Goal: Task Accomplishment & Management: Manage account settings

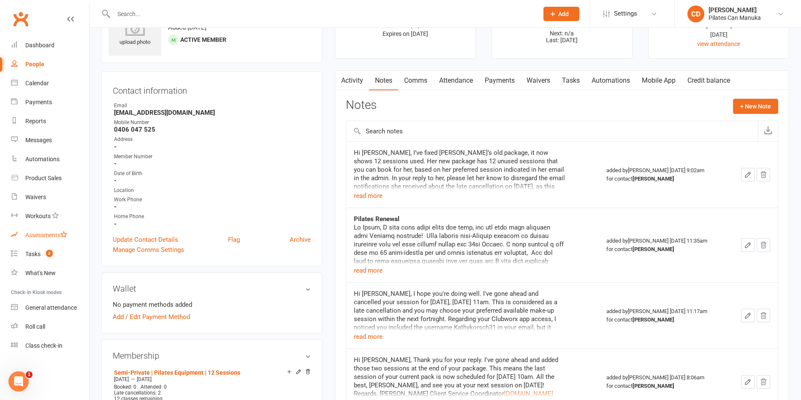
scroll to position [63, 0]
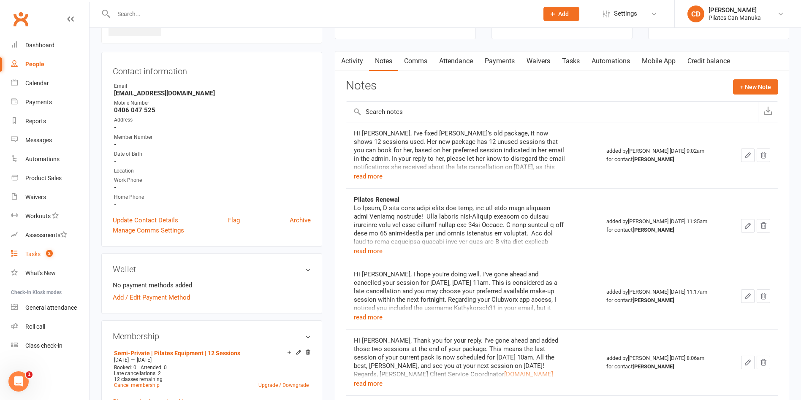
click at [44, 253] on count-badge "2" at bounding box center [47, 254] width 11 height 7
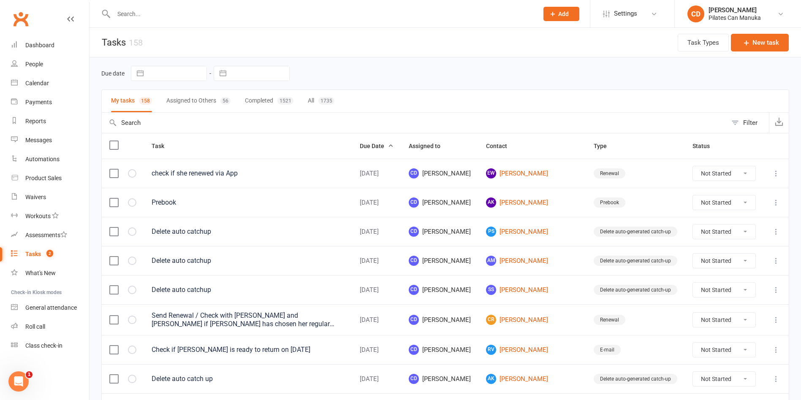
click at [174, 16] on input "text" at bounding box center [322, 14] width 422 height 12
paste input "mal.mds@live.com.au"
type input "mal.mds@live.com.au"
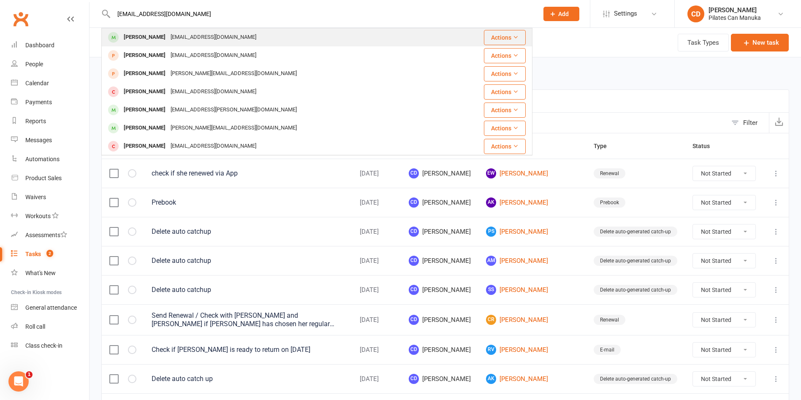
click at [177, 30] on div "Malgorzata Malzacher mal.mds@live.com.au" at bounding box center [285, 37] width 367 height 17
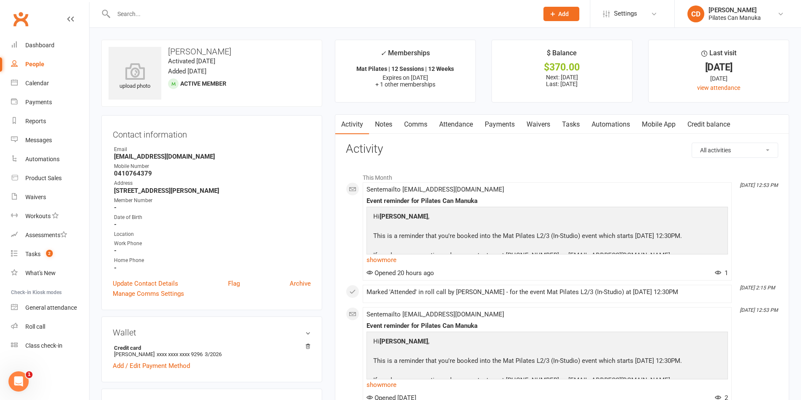
click at [577, 177] on li "This Month" at bounding box center [562, 176] width 432 height 14
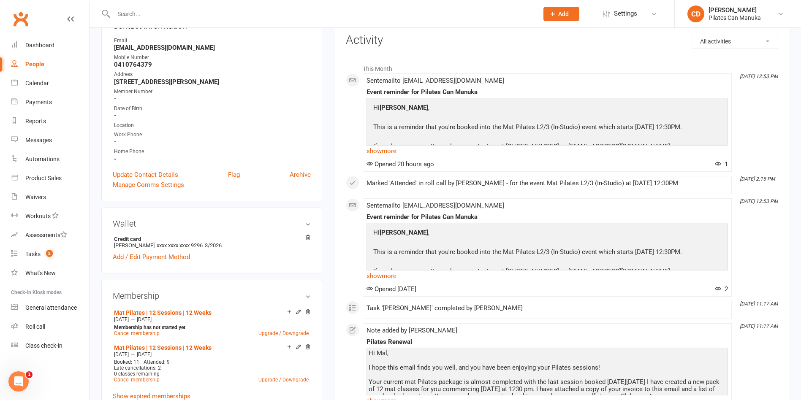
scroll to position [127, 0]
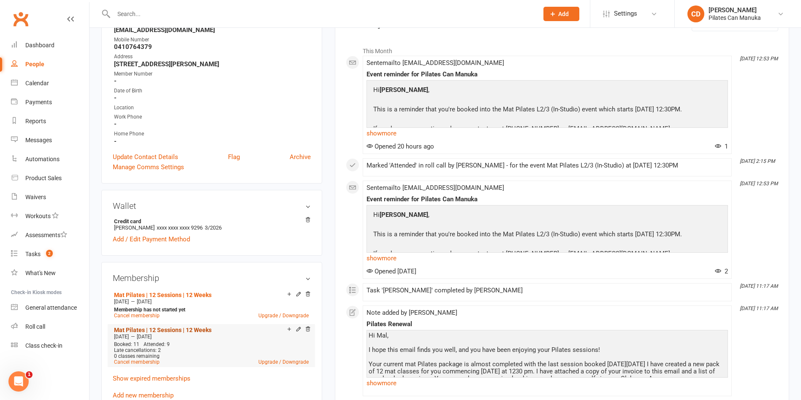
click at [191, 328] on link "Mat Pilates | 12 Sessions | 12 Weeks" at bounding box center [163, 330] width 98 height 7
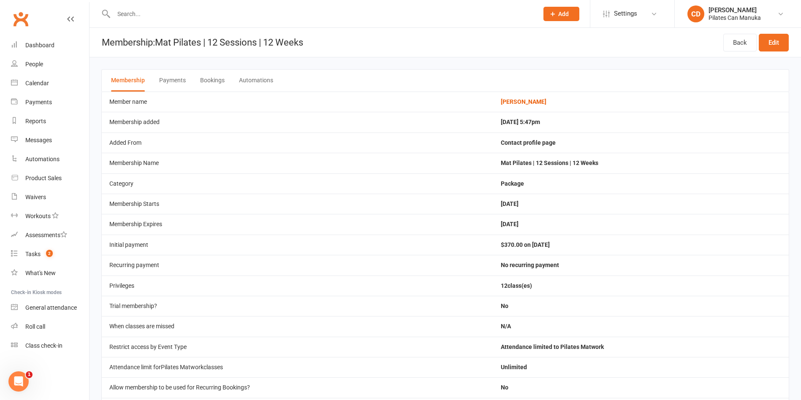
click at [212, 84] on button "Bookings" at bounding box center [212, 81] width 24 height 22
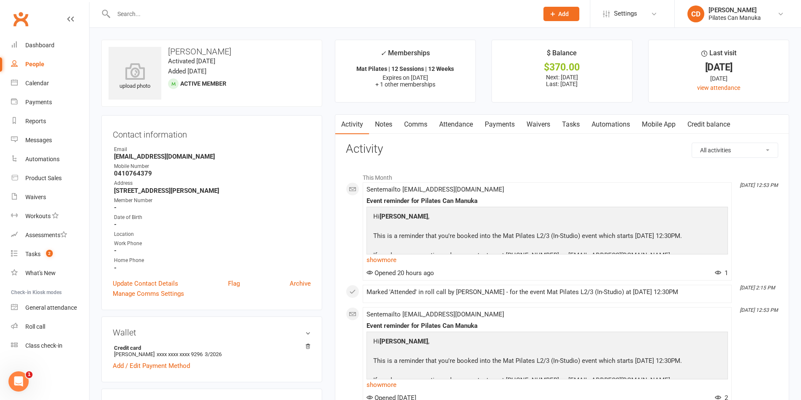
click at [420, 126] on link "Comms" at bounding box center [415, 124] width 35 height 19
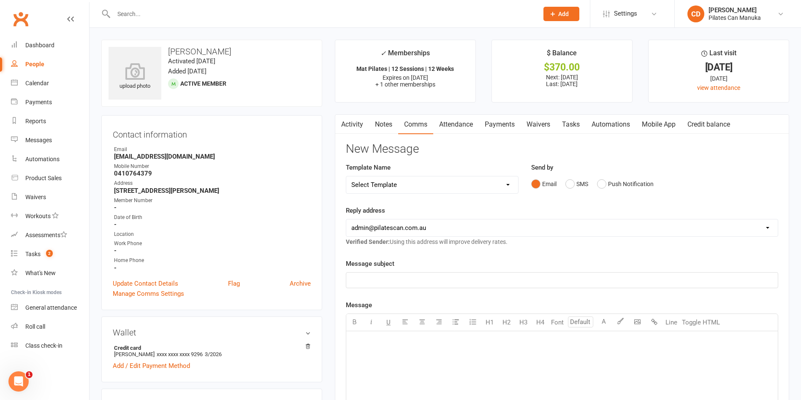
click at [463, 120] on link "Attendance" at bounding box center [456, 124] width 46 height 19
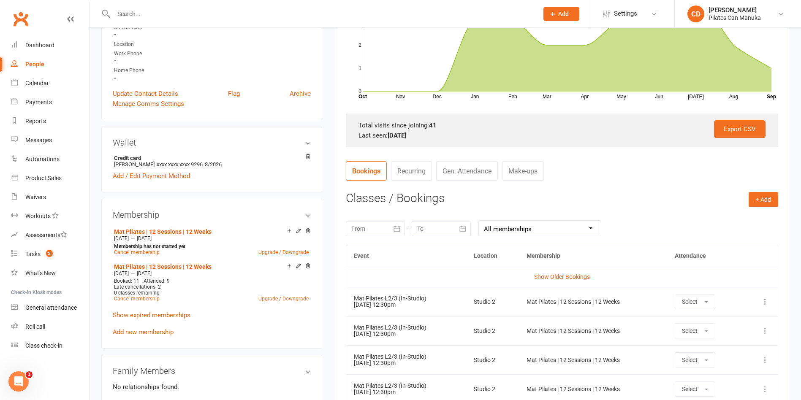
scroll to position [253, 0]
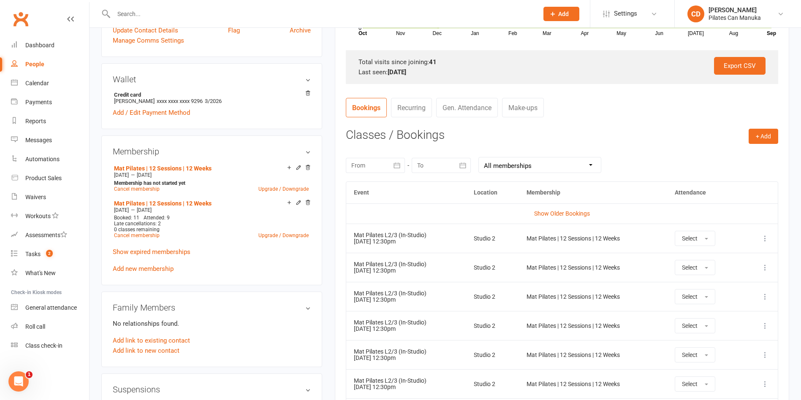
click at [765, 296] on icon at bounding box center [765, 297] width 8 height 8
click at [739, 346] on link "Remove booking" at bounding box center [728, 347] width 84 height 17
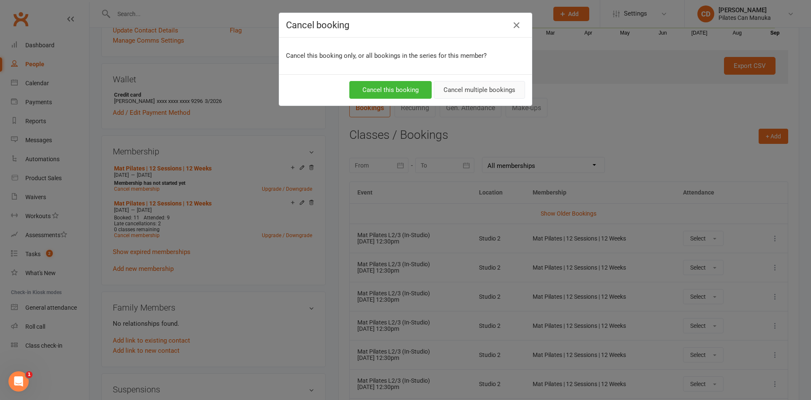
click at [496, 89] on button "Cancel multiple bookings" at bounding box center [479, 90] width 91 height 18
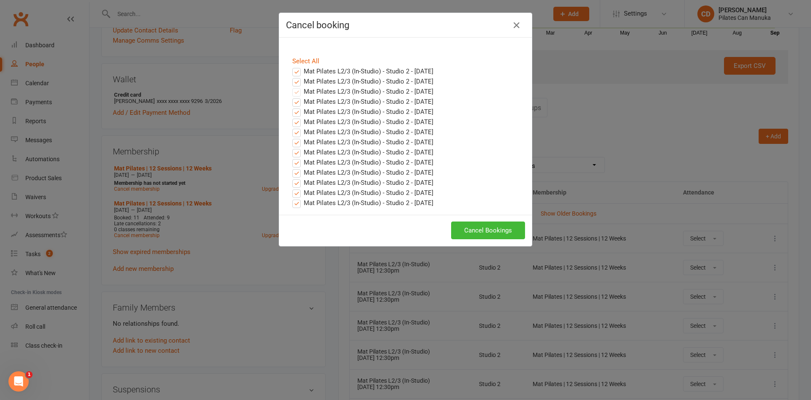
click at [329, 69] on label "Mat Pilates L2/3 (In-Studio) - Studio 2 - Sep 11, 2025" at bounding box center [362, 71] width 141 height 10
click at [291, 66] on input "Mat Pilates L2/3 (In-Studio) - Studio 2 - Sep 11, 2025" at bounding box center [288, 66] width 5 height 0
click at [329, 79] on label "Mat Pilates L2/3 (In-Studio) - Studio 2 - Sep 18, 2025" at bounding box center [362, 81] width 141 height 10
click at [291, 76] on input "Mat Pilates L2/3 (In-Studio) - Studio 2 - Sep 18, 2025" at bounding box center [288, 76] width 5 height 0
click at [502, 229] on button "Cancel Bookings" at bounding box center [488, 231] width 74 height 18
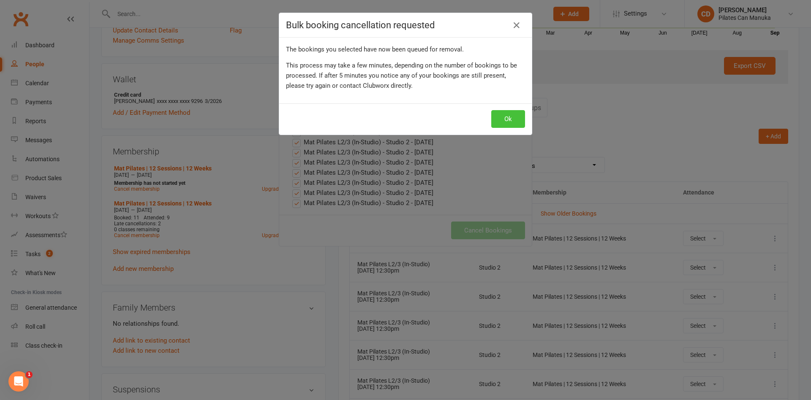
click at [508, 115] on button "Ok" at bounding box center [508, 119] width 34 height 18
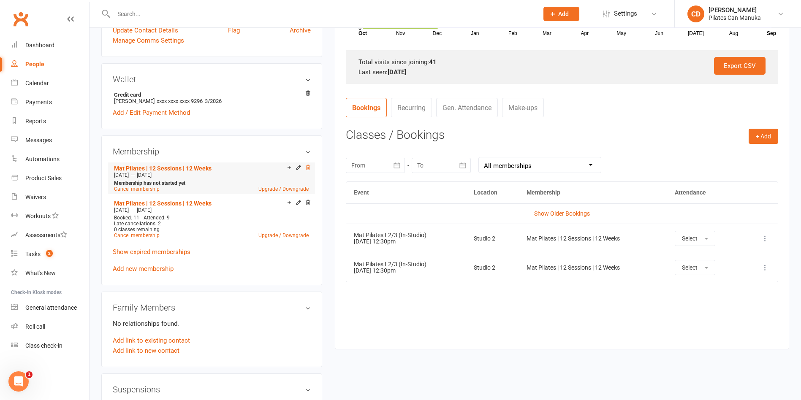
click at [309, 169] on icon at bounding box center [308, 168] width 6 height 6
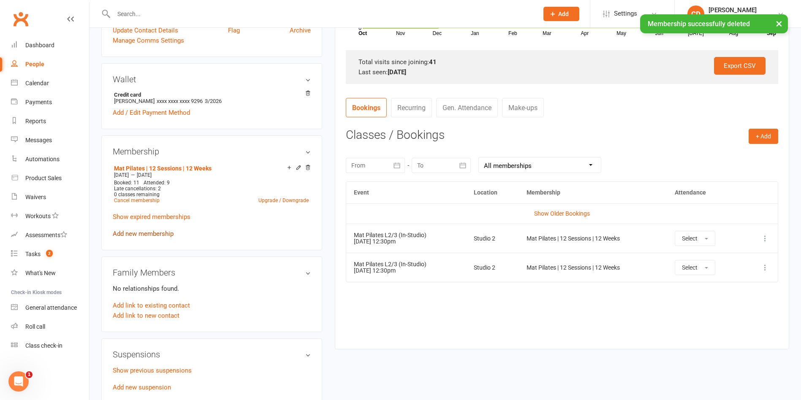
click at [158, 234] on link "Add new membership" at bounding box center [143, 234] width 61 height 8
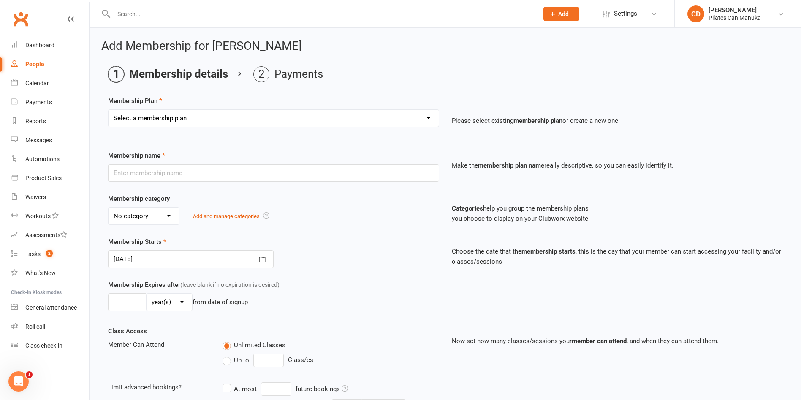
click at [405, 123] on select "Select a membership plan Create new Membership Plan Private Equipment Pilates I…" at bounding box center [274, 118] width 330 height 17
select select "8"
click at [109, 110] on select "Select a membership plan Create new Membership Plan Private Equipment Pilates I…" at bounding box center [274, 118] width 330 height 17
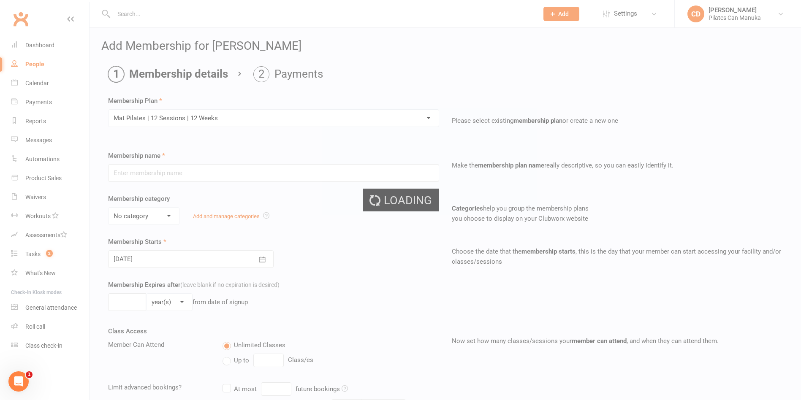
type input "Mat Pilates | 12 Sessions | 12 Weeks"
select select "2"
type input "4"
select select "2"
type input "12"
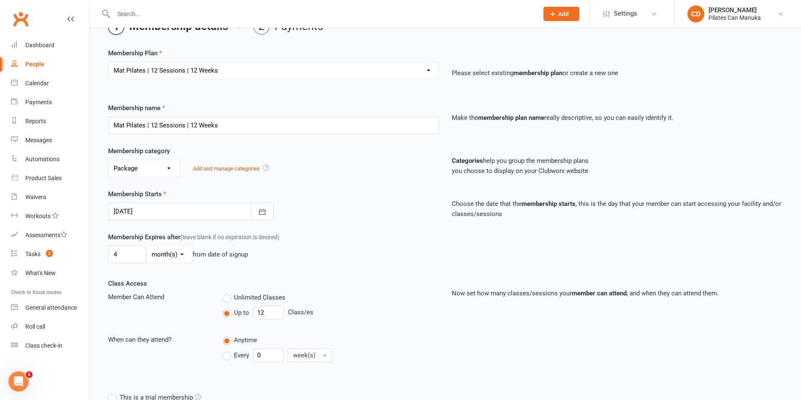
scroll to position [63, 0]
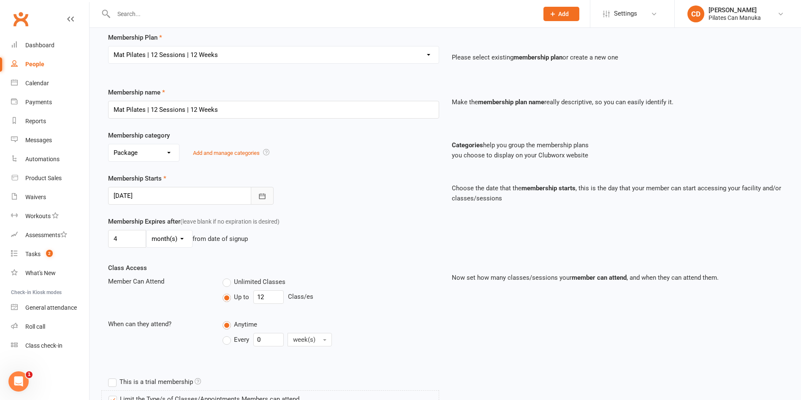
click at [268, 193] on button "button" at bounding box center [262, 196] width 23 height 18
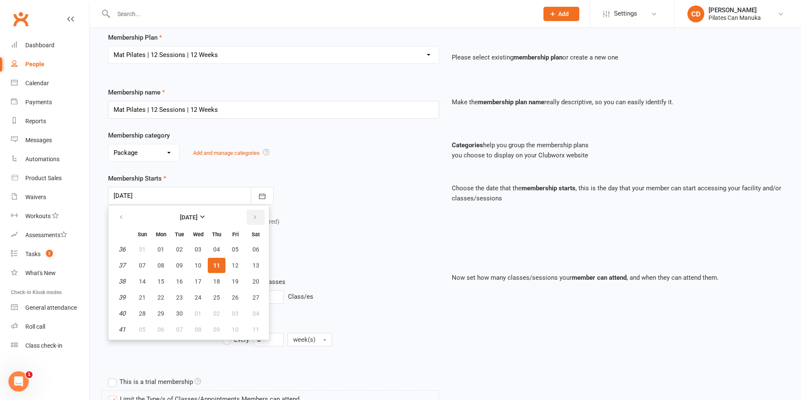
click at [259, 218] on button "button" at bounding box center [256, 217] width 18 height 15
click at [220, 278] on button "15" at bounding box center [217, 281] width 18 height 15
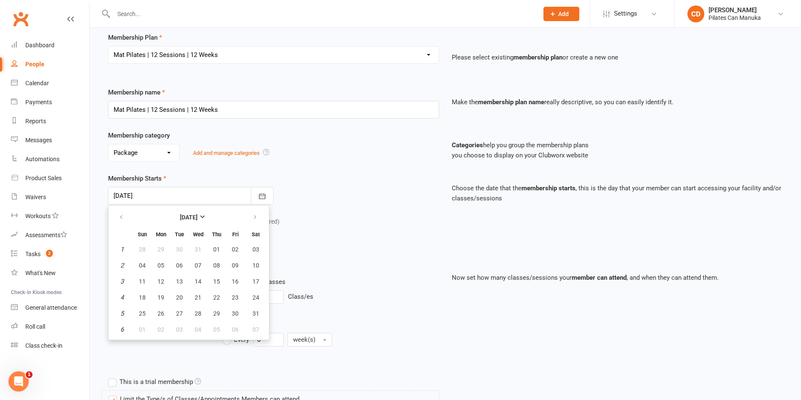
type input "15 Jan 2026"
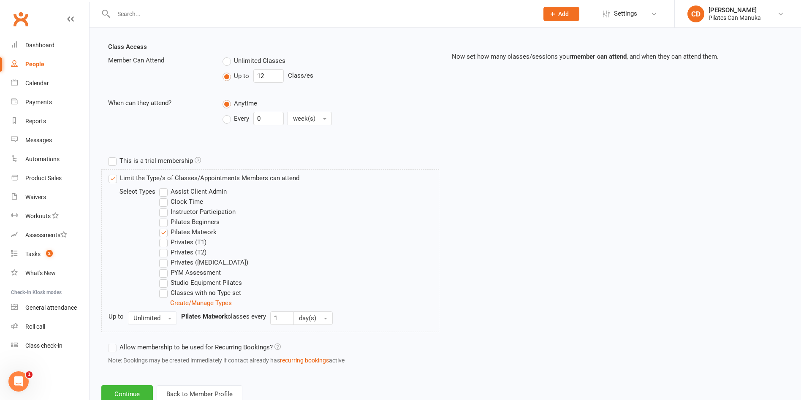
scroll to position [312, 0]
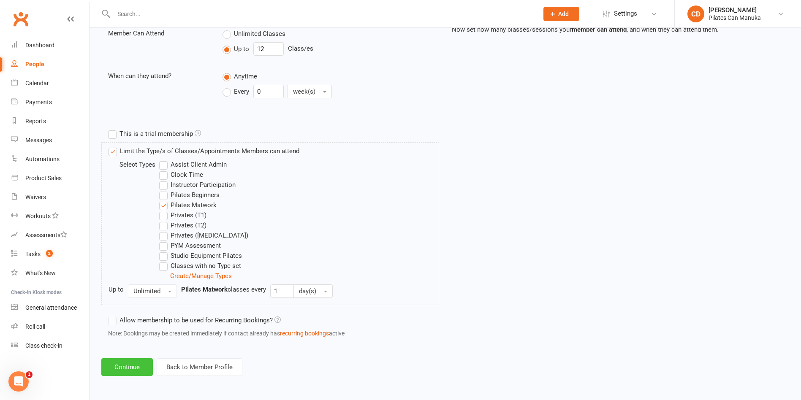
click at [133, 371] on button "Continue" at bounding box center [127, 368] width 52 height 18
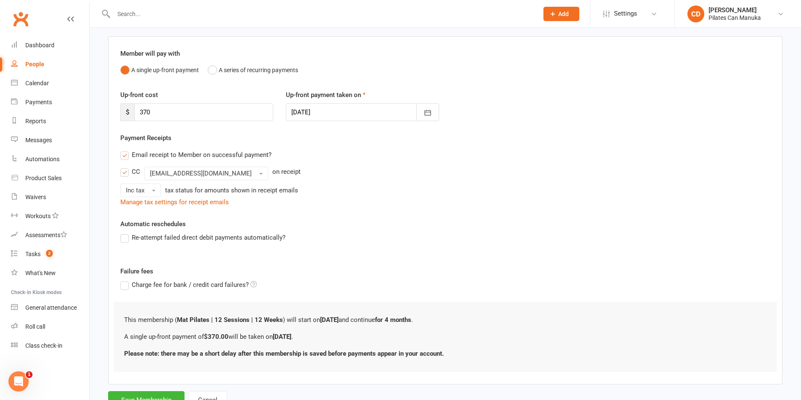
scroll to position [93, 0]
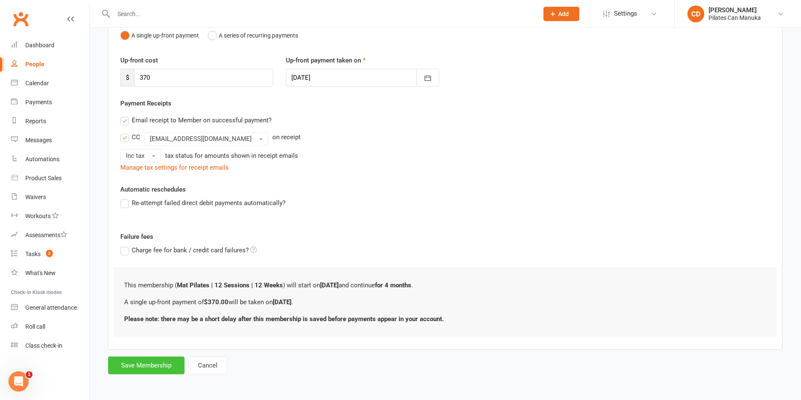
click at [174, 366] on button "Save Membership" at bounding box center [146, 366] width 76 height 18
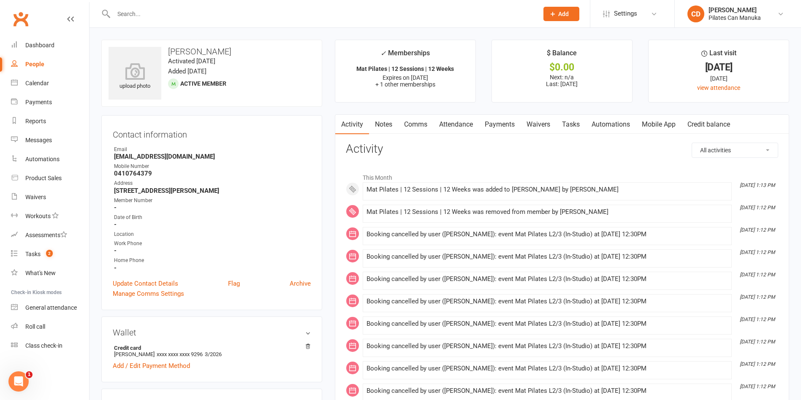
click at [577, 122] on link "Tasks" at bounding box center [571, 124] width 30 height 19
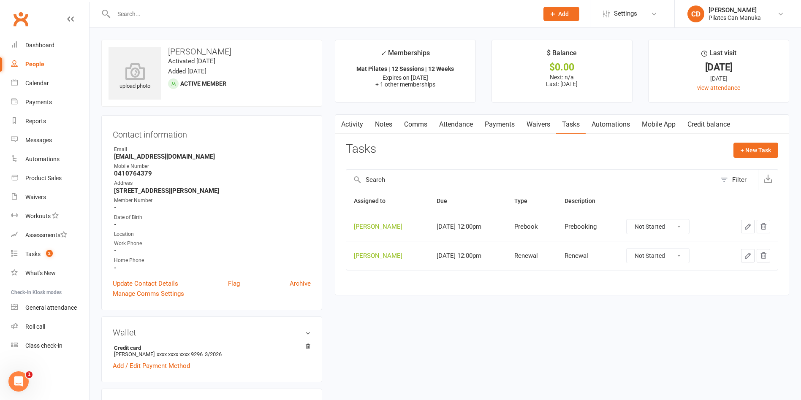
click at [669, 224] on select "Not Started In Progress Waiting Complete" at bounding box center [658, 227] width 63 height 14
click at [765, 226] on icon "button" at bounding box center [764, 227] width 8 height 8
click at [766, 226] on icon "button" at bounding box center [764, 227] width 8 height 8
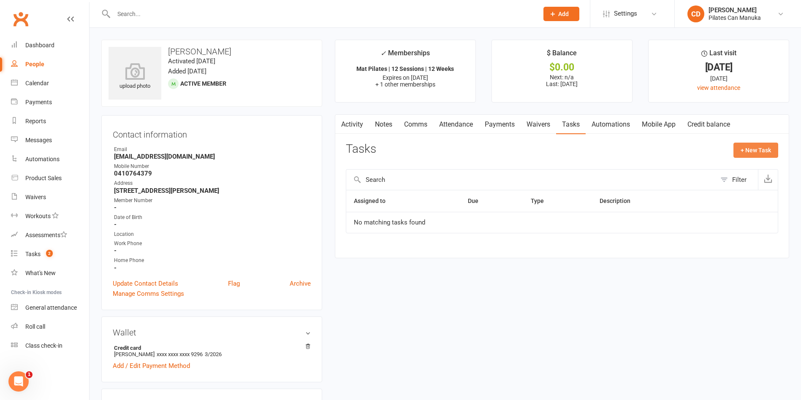
click at [763, 151] on button "+ New Task" at bounding box center [756, 150] width 45 height 15
select select "49925"
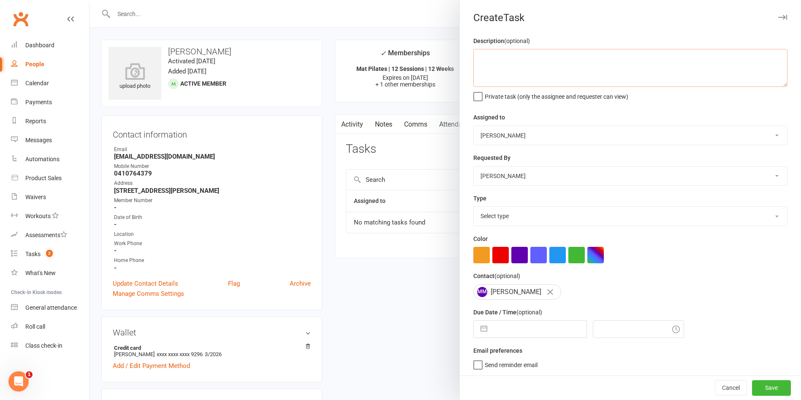
click at [515, 71] on textarea at bounding box center [630, 68] width 314 height 38
type textarea "Renewal"
click at [509, 336] on input "text" at bounding box center [539, 329] width 95 height 17
select select "7"
select select "2025"
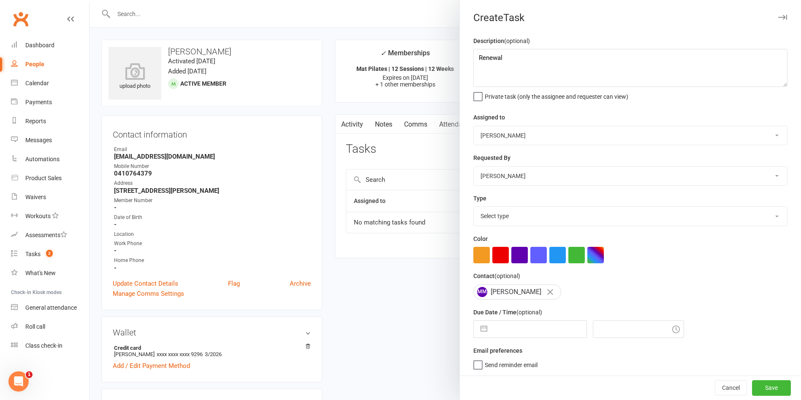
select select "8"
select select "2025"
select select "9"
select select "2025"
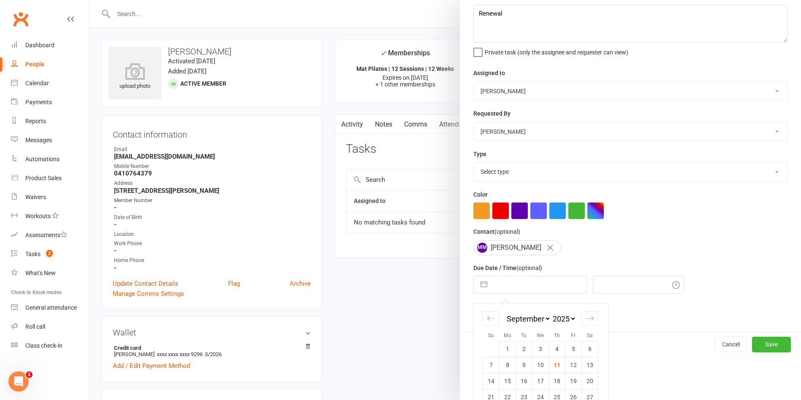
scroll to position [79, 0]
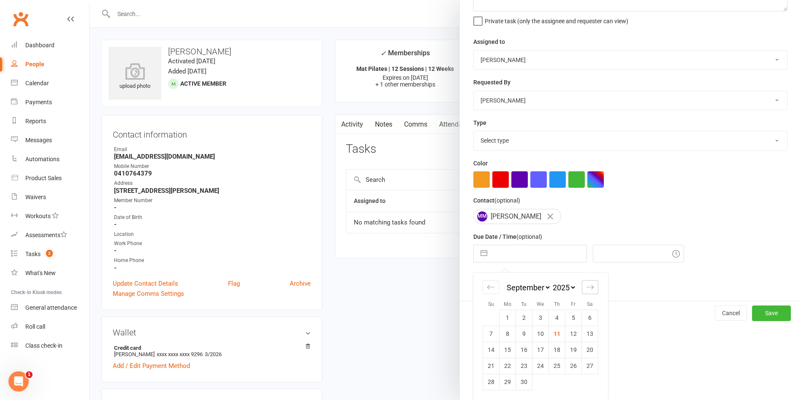
click at [587, 287] on icon "Move forward to switch to the next month." at bounding box center [590, 287] width 7 height 4
select select "10"
select select "2025"
select select "11"
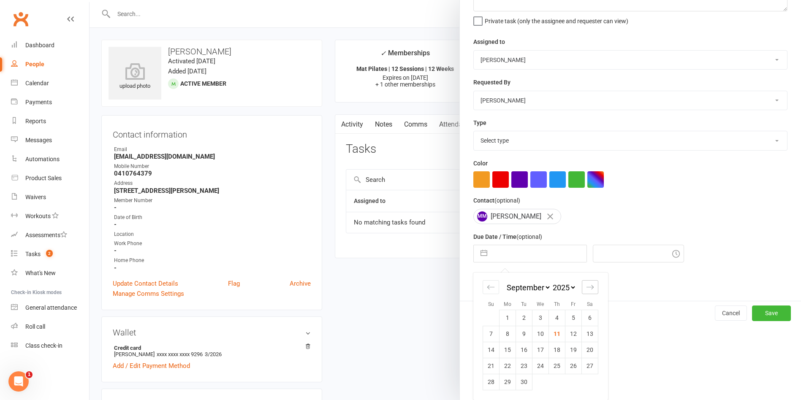
select select "2025"
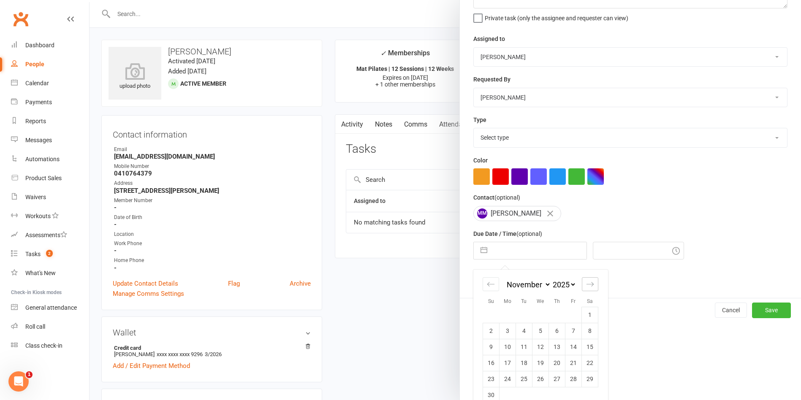
click at [587, 286] on icon "Move forward to switch to the next month." at bounding box center [590, 284] width 7 height 4
select select "2026"
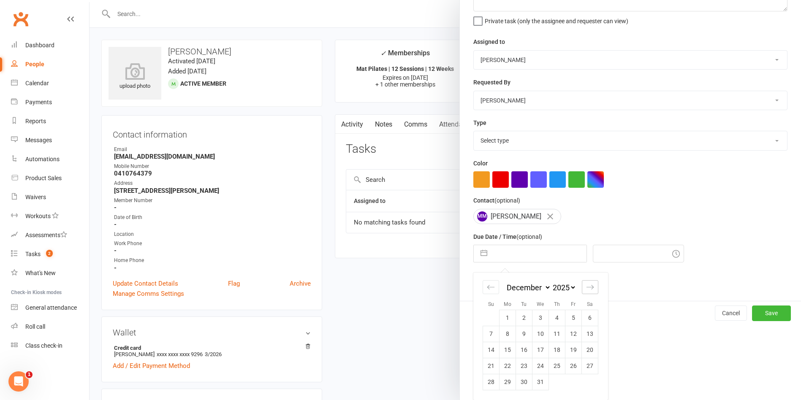
click at [587, 287] on icon "Move forward to switch to the next month." at bounding box center [590, 287] width 7 height 4
select select "1"
select select "2026"
click at [505, 335] on td "5" at bounding box center [508, 334] width 16 height 16
type input "05 Jan 2026"
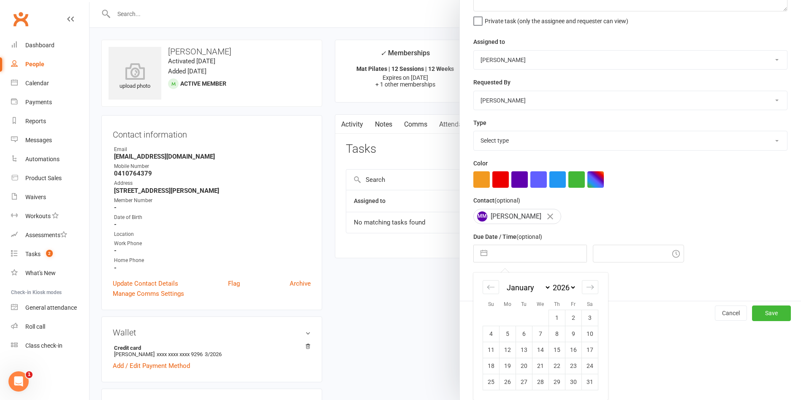
type input "11:15am"
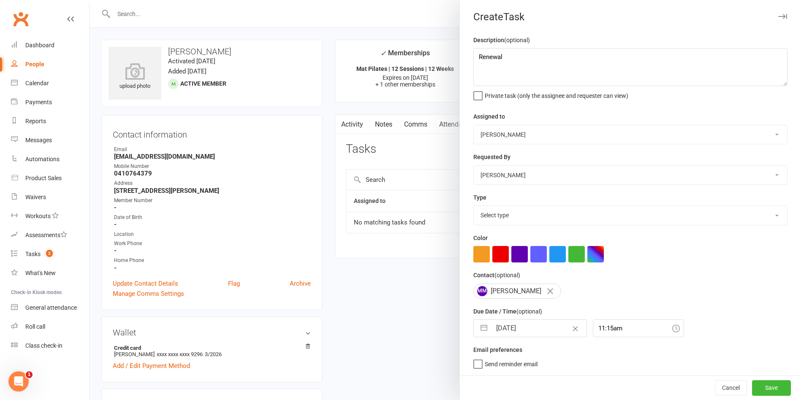
click at [529, 206] on select "Select type Available sessions for continuing semis Bulk session change Catch-u…" at bounding box center [630, 215] width 313 height 19
select select "29081"
click at [474, 206] on select "Select type Available sessions for continuing semis Bulk session change Catch-u…" at bounding box center [630, 215] width 313 height 19
click at [752, 386] on button "Save" at bounding box center [771, 388] width 39 height 15
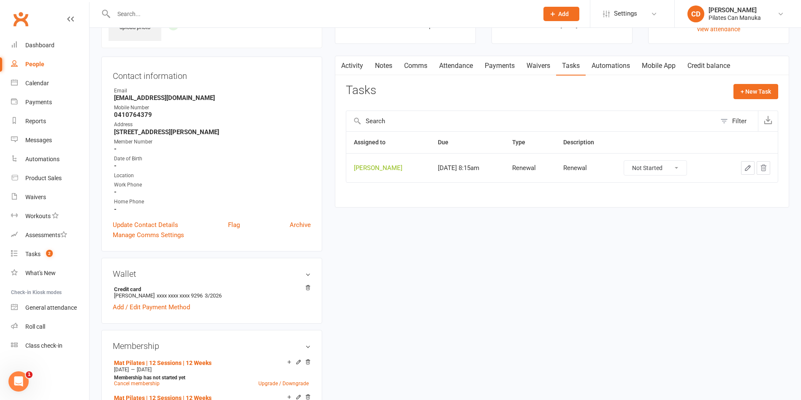
scroll to position [0, 0]
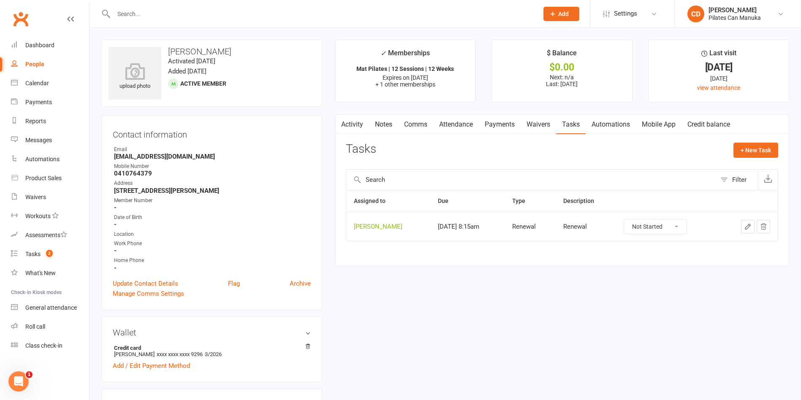
drag, startPoint x: 256, startPoint y: 49, endPoint x: 169, endPoint y: 48, distance: 87.0
click at [169, 48] on h3 "Malgorzata Malzacher" at bounding box center [212, 51] width 207 height 9
copy h3 "Malgorzata Malzacher"
click at [388, 119] on link "Notes" at bounding box center [383, 124] width 29 height 19
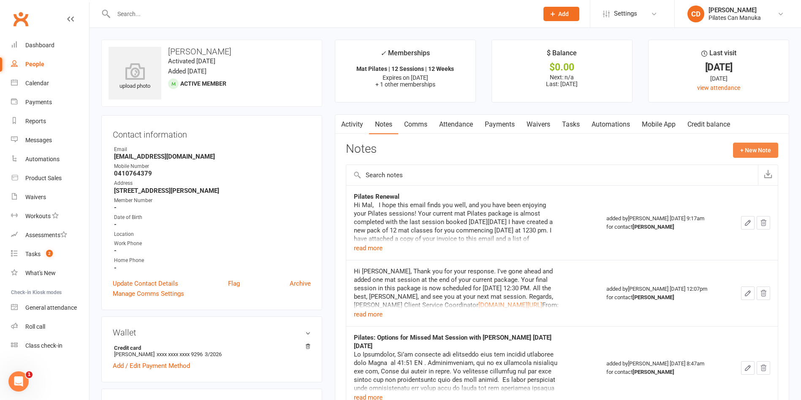
click at [747, 143] on button "+ New Note" at bounding box center [755, 150] width 45 height 15
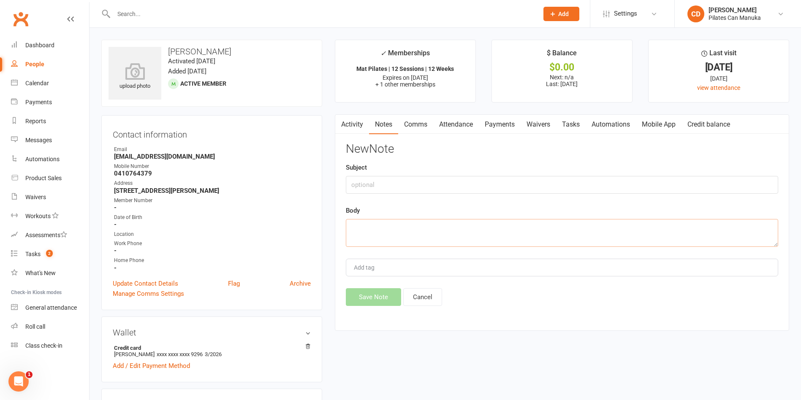
click at [452, 237] on textarea at bounding box center [562, 233] width 432 height 28
paste textarea "Hi Mal, Thank you for letting us know. This is to confirm that I’ve cancelled t…"
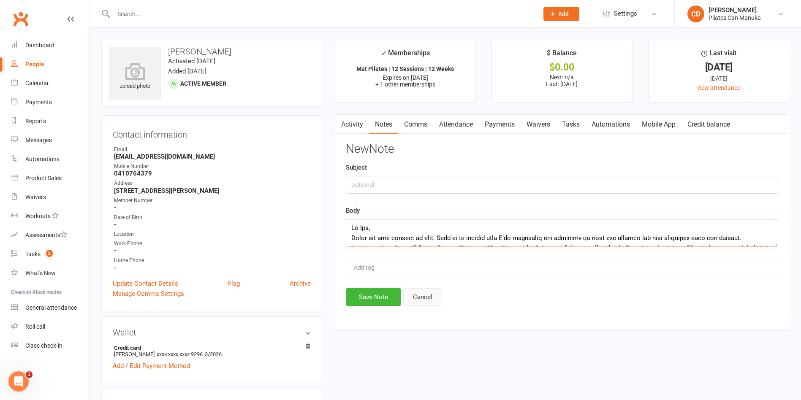
scroll to position [391, 0]
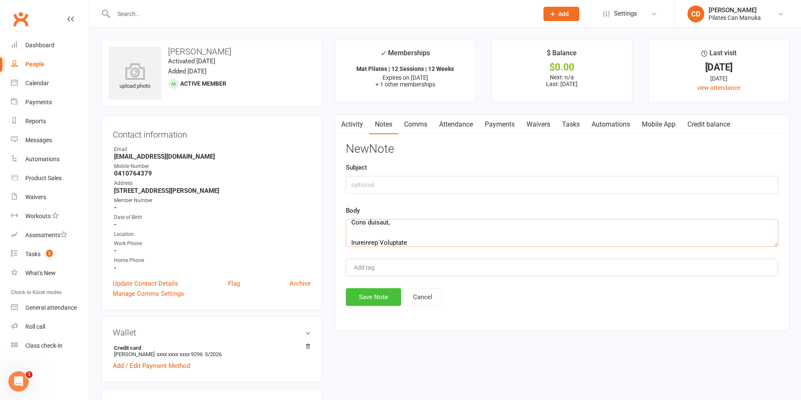
type textarea "Hi Mal, Thank you for letting us know. This is to confirm that I’ve cancelled t…"
click at [396, 292] on button "Save Note" at bounding box center [373, 297] width 55 height 18
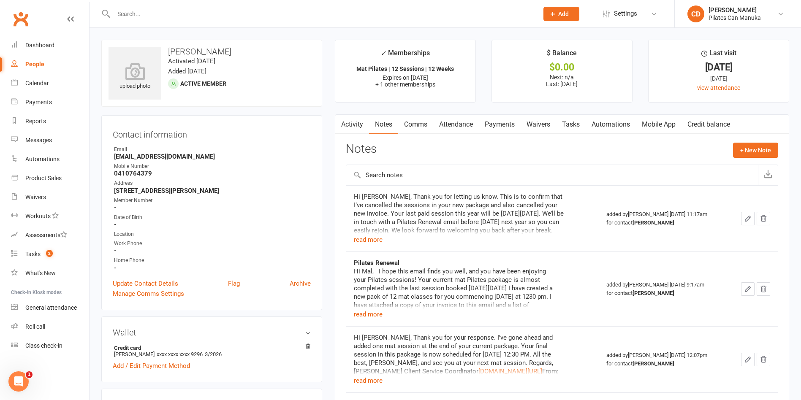
drag, startPoint x: 252, startPoint y: 52, endPoint x: 169, endPoint y: 44, distance: 83.7
click at [169, 44] on div "upload photo Malgorzata Malzacher Activated 29 April, 2024 Added 22 April, 2024…" at bounding box center [211, 73] width 221 height 67
copy h3 "Malgorzata Malzacher"
click at [167, 15] on input "text" at bounding box center [322, 14] width 422 height 12
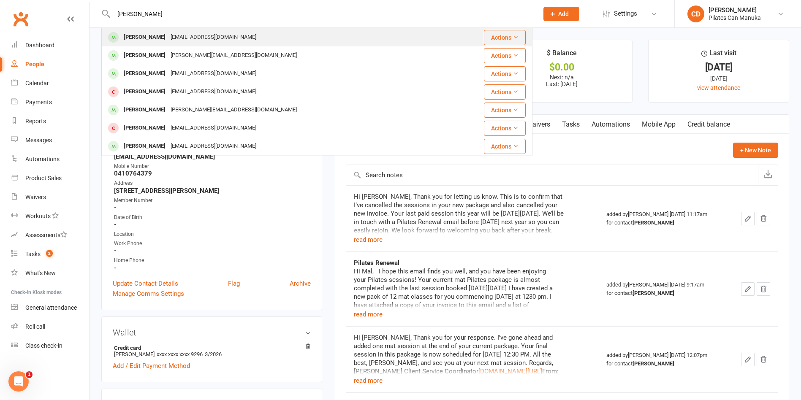
type input "Mark vardy"
click at [173, 35] on div "mvardy10@gmail.com" at bounding box center [213, 37] width 91 height 12
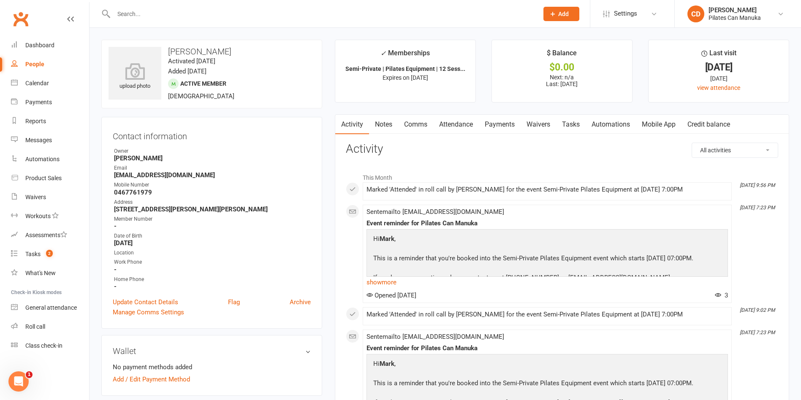
click at [568, 123] on link "Tasks" at bounding box center [571, 124] width 30 height 19
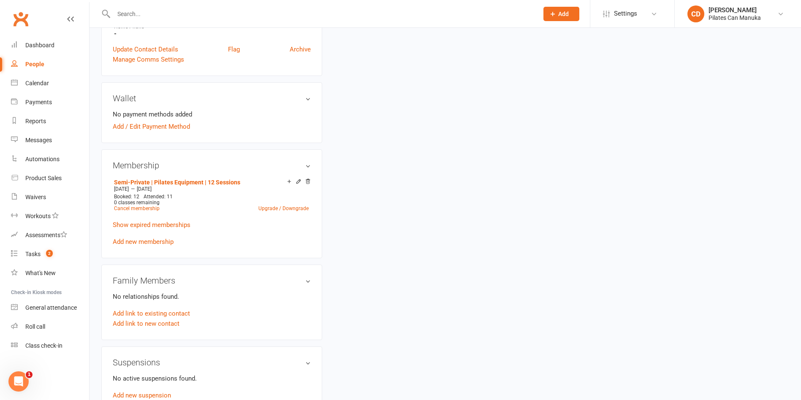
scroll to position [253, 0]
click at [206, 182] on link "Semi-Private | Pilates Equipment | 12 Sessions" at bounding box center [177, 182] width 126 height 7
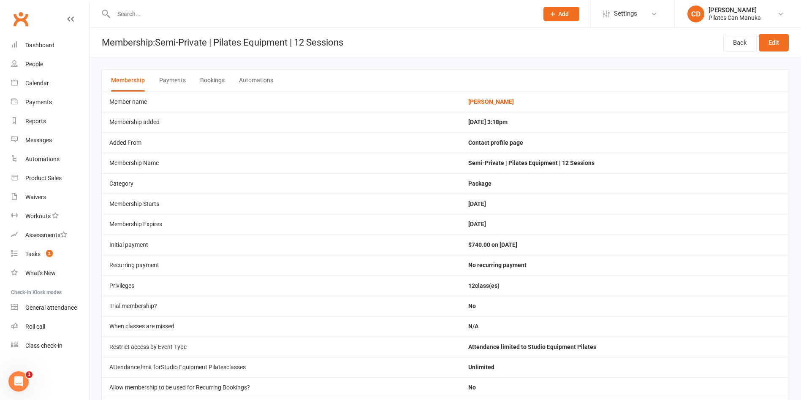
click at [218, 76] on button "Bookings" at bounding box center [212, 81] width 24 height 22
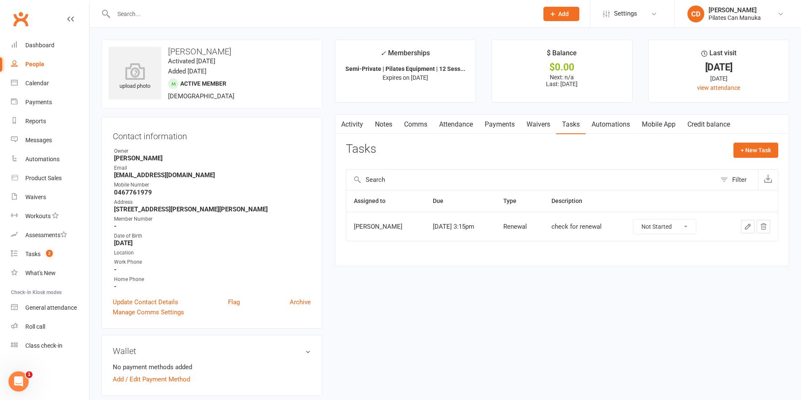
click at [765, 228] on icon "button" at bounding box center [764, 227] width 8 height 8
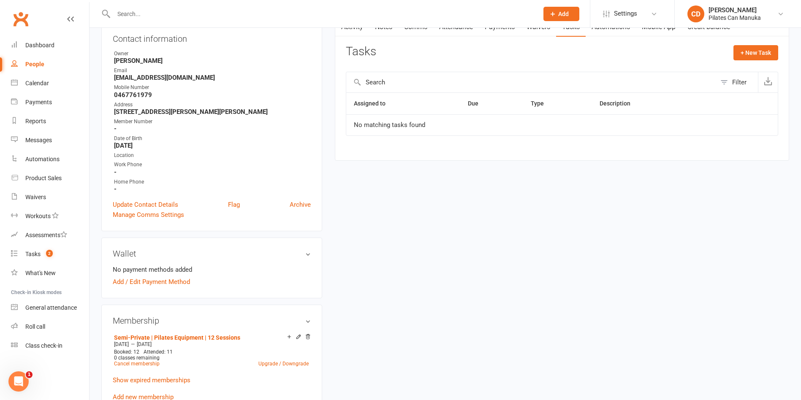
scroll to position [190, 0]
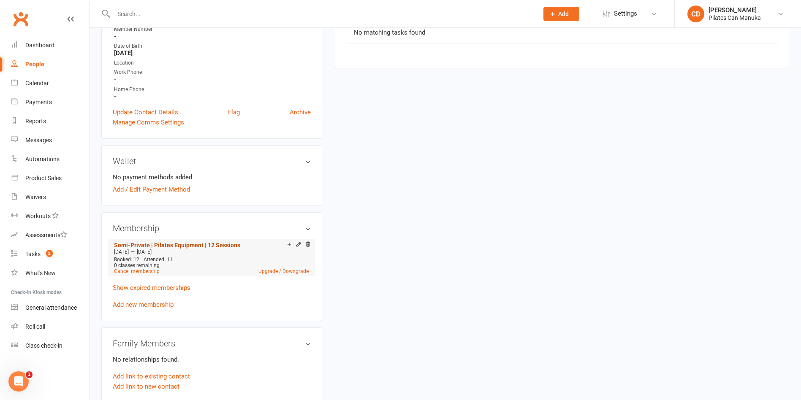
click at [204, 242] on link "Semi-Private | Pilates Equipment | 12 Sessions" at bounding box center [177, 245] width 126 height 7
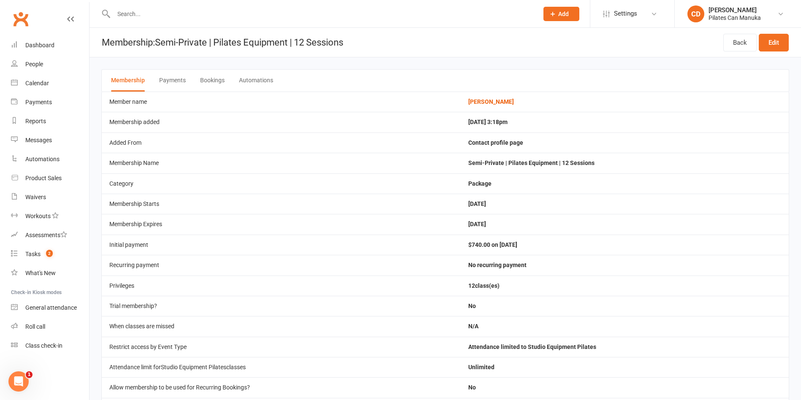
click at [218, 79] on button "Bookings" at bounding box center [212, 81] width 24 height 22
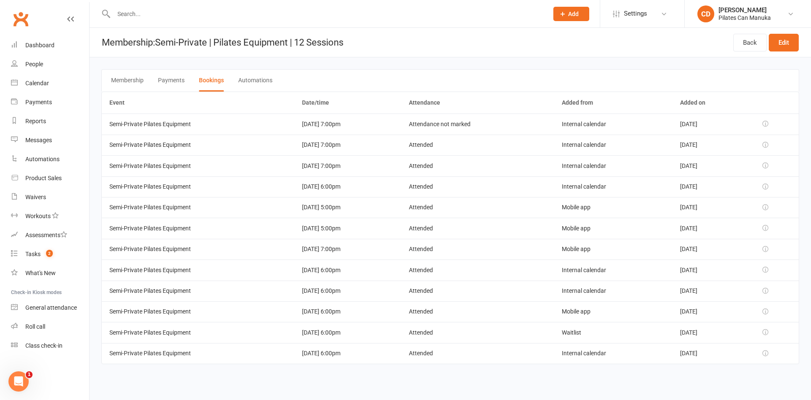
click at [531, 42] on header "Membership: Semi-Private | Pilates Equipment | 12 Sessions Back Edit" at bounding box center [450, 43] width 721 height 30
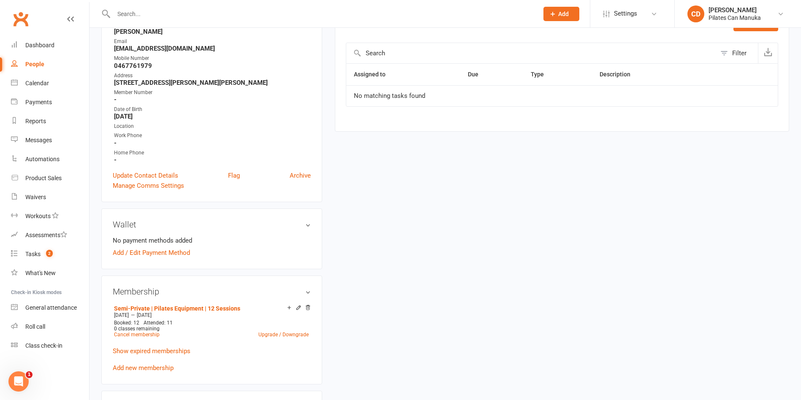
scroll to position [253, 0]
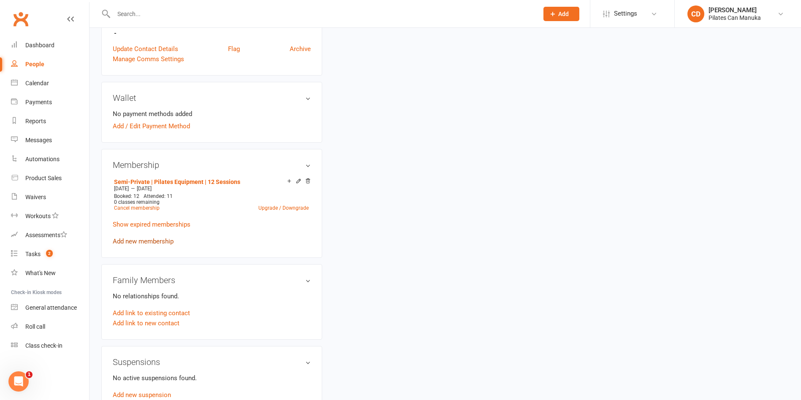
click at [166, 244] on link "Add new membership" at bounding box center [143, 242] width 61 height 8
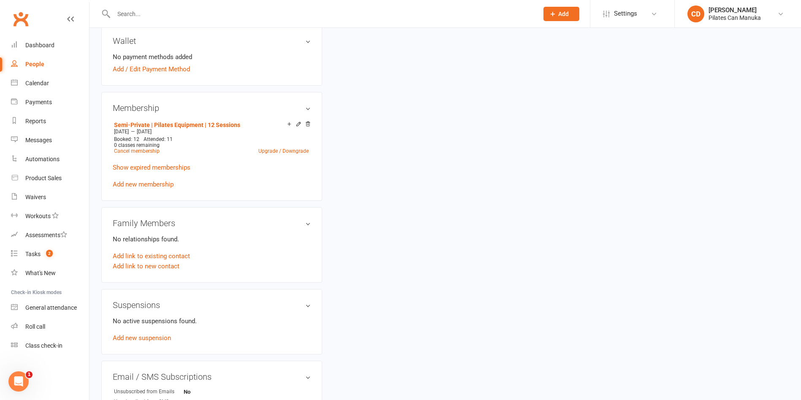
scroll to position [317, 0]
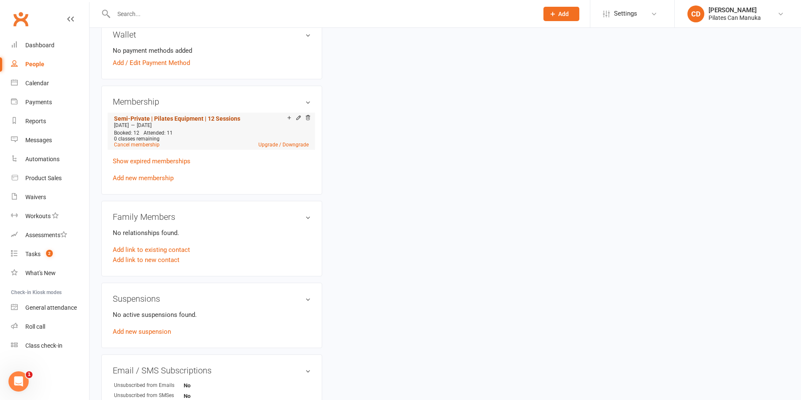
click at [198, 118] on link "Semi-Private | Pilates Equipment | 12 Sessions" at bounding box center [177, 118] width 126 height 7
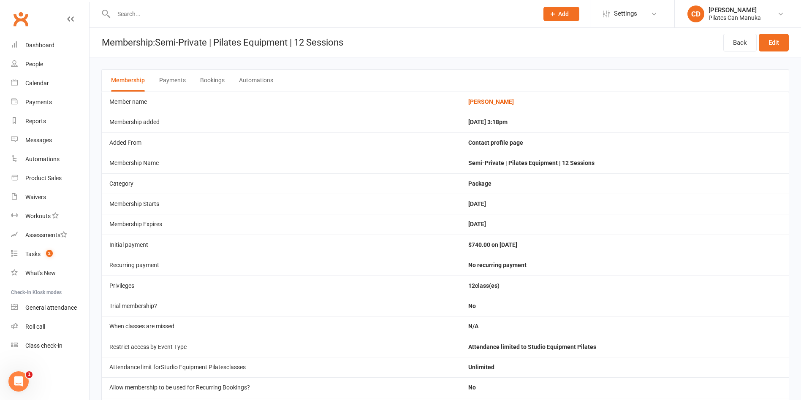
click at [216, 80] on button "Bookings" at bounding box center [212, 81] width 24 height 22
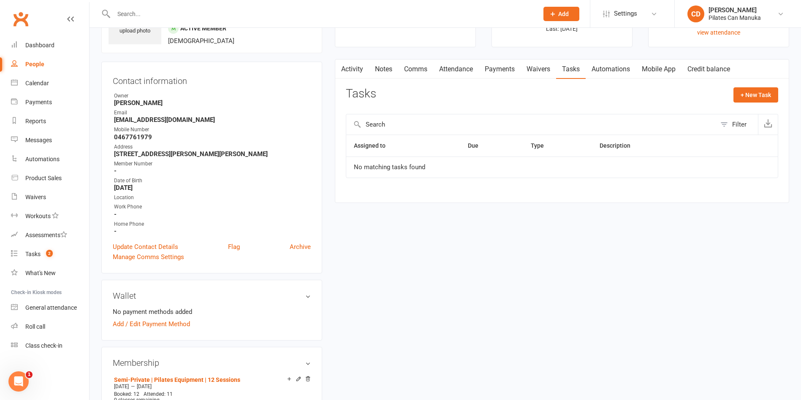
scroll to position [190, 0]
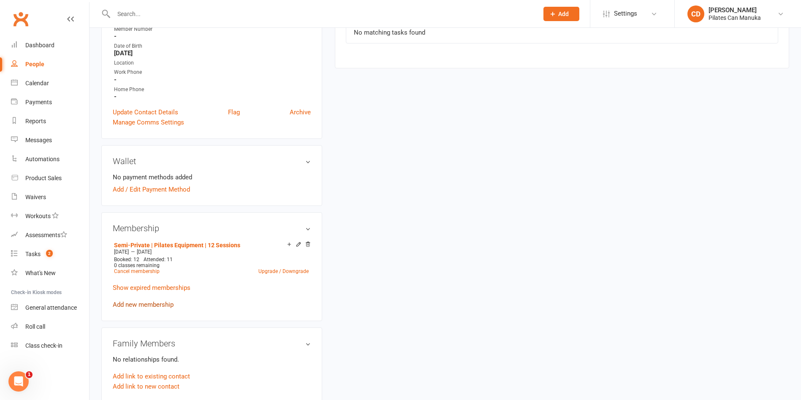
click at [161, 304] on link "Add new membership" at bounding box center [143, 305] width 61 height 8
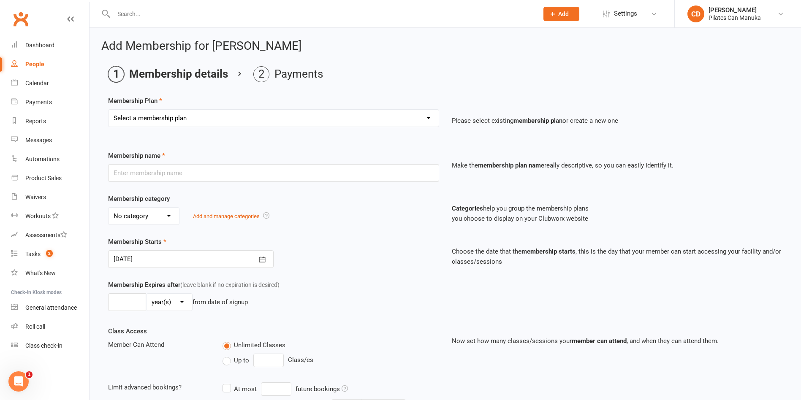
click at [310, 118] on select "Select a membership plan Create new Membership Plan Private Equipment Pilates I…" at bounding box center [274, 118] width 330 height 17
select select "5"
click at [109, 110] on select "Select a membership plan Create new Membership Plan Private Equipment Pilates I…" at bounding box center [274, 118] width 330 height 17
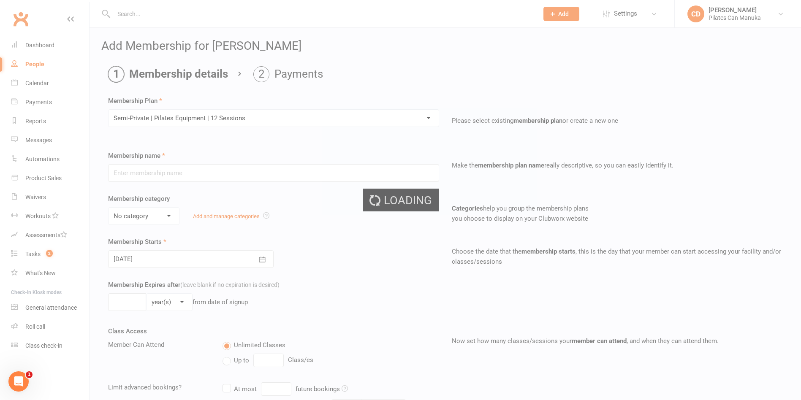
type input "Semi-Private | Pilates Equipment | 12 Sessions"
select select "2"
type input "4"
select select "2"
type input "12"
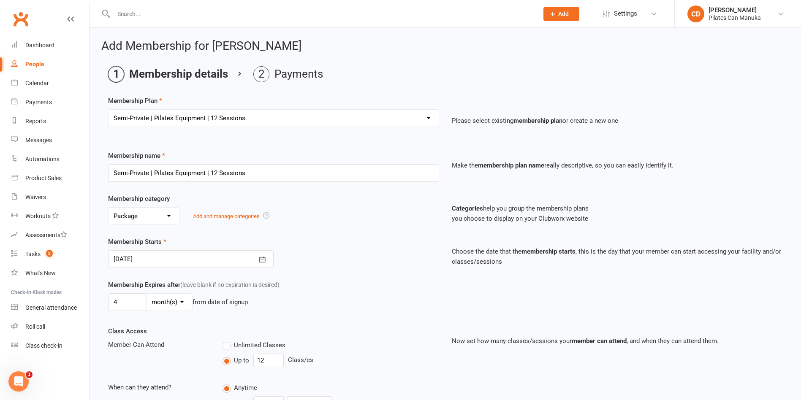
scroll to position [127, 0]
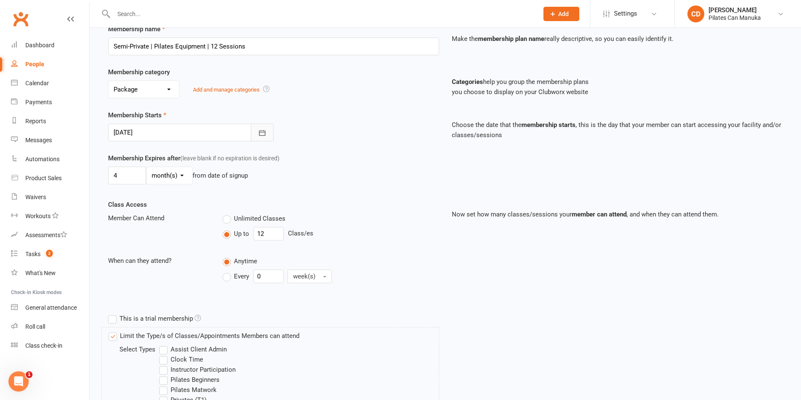
click at [267, 131] on button "button" at bounding box center [262, 133] width 23 height 18
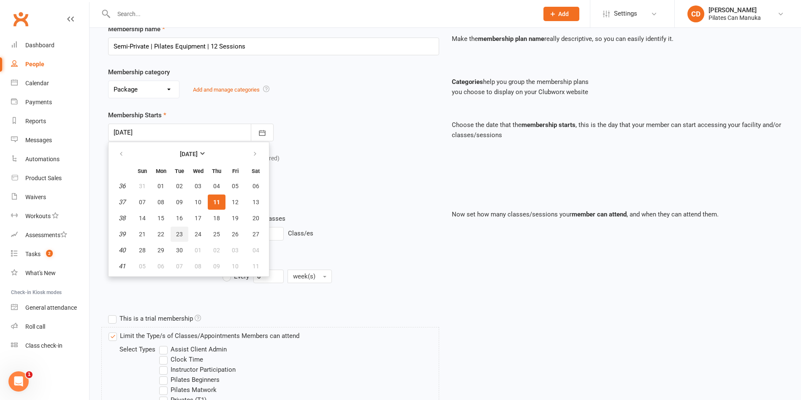
click at [177, 234] on span "23" at bounding box center [179, 234] width 7 height 7
type input "23 Sep 2025"
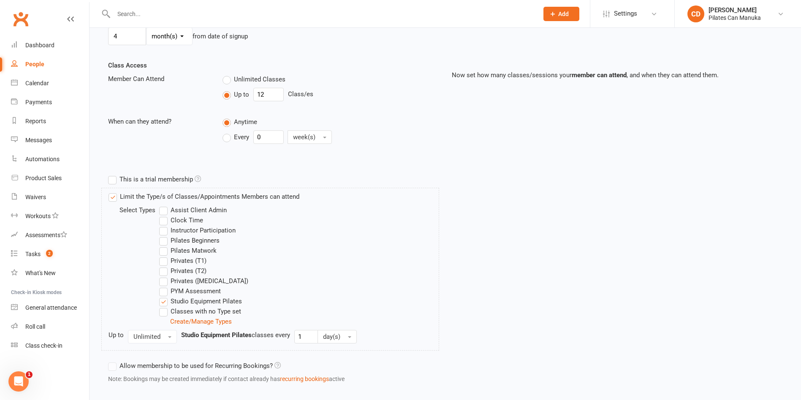
scroll to position [312, 0]
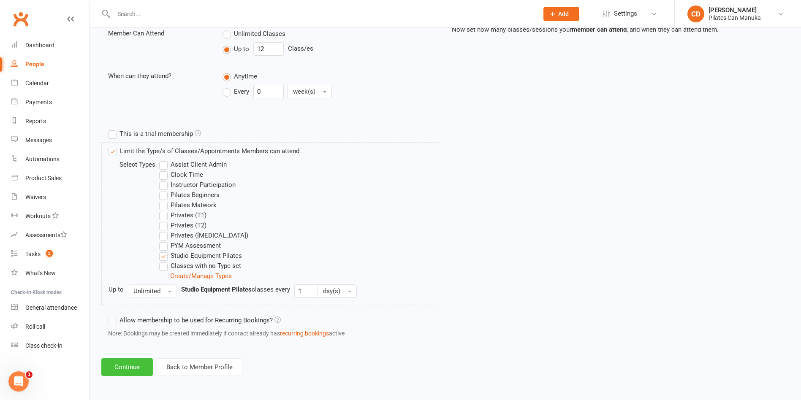
click at [132, 364] on button "Continue" at bounding box center [127, 368] width 52 height 18
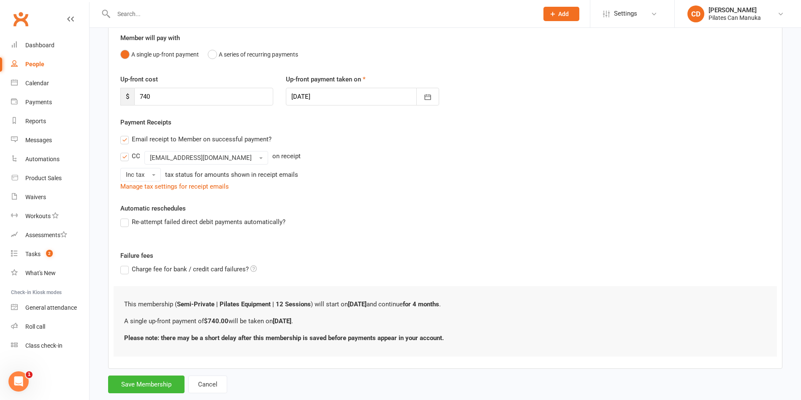
scroll to position [93, 0]
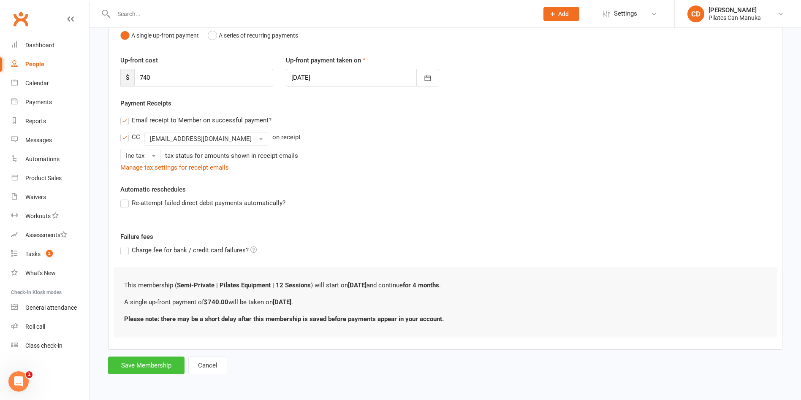
click at [159, 366] on button "Save Membership" at bounding box center [146, 366] width 76 height 18
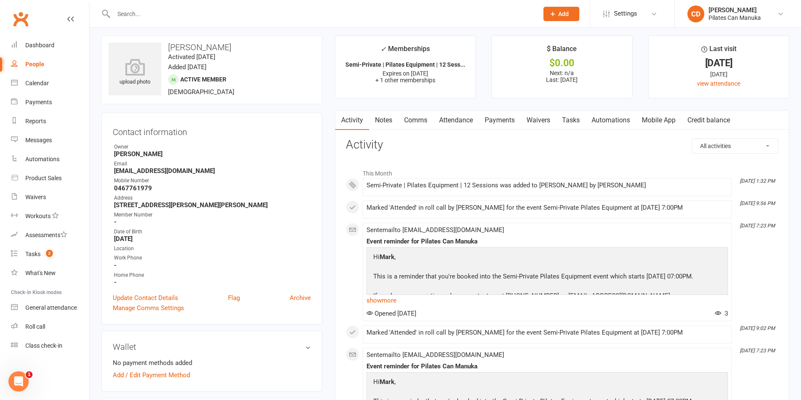
scroll to position [127, 0]
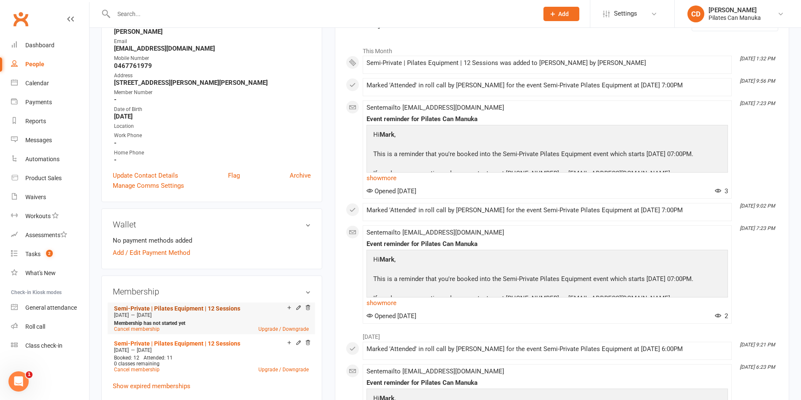
click at [196, 305] on link "Semi-Private | Pilates Equipment | 12 Sessions" at bounding box center [177, 308] width 126 height 7
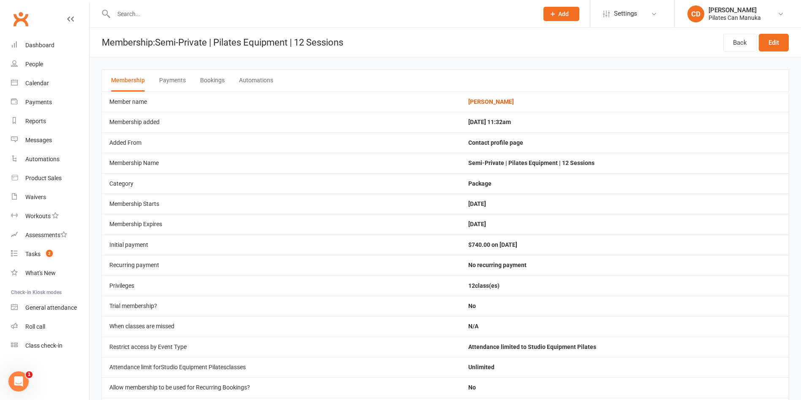
click at [218, 79] on button "Bookings" at bounding box center [212, 81] width 24 height 22
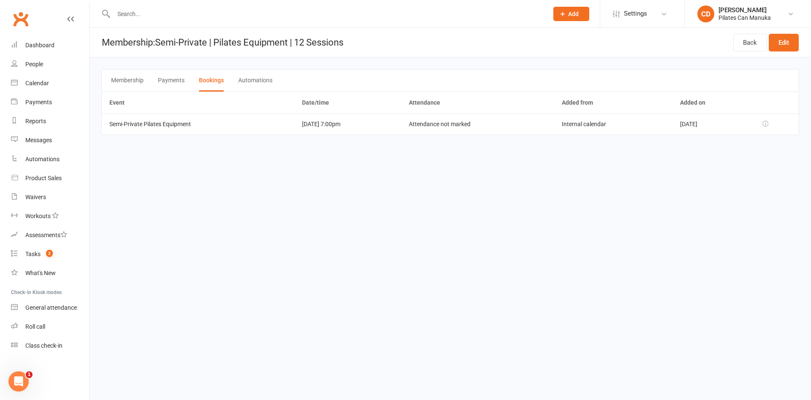
click at [379, 60] on main "Membership Payments Bookings Automations Event Date/time Attendance Added from …" at bounding box center [450, 102] width 721 height 90
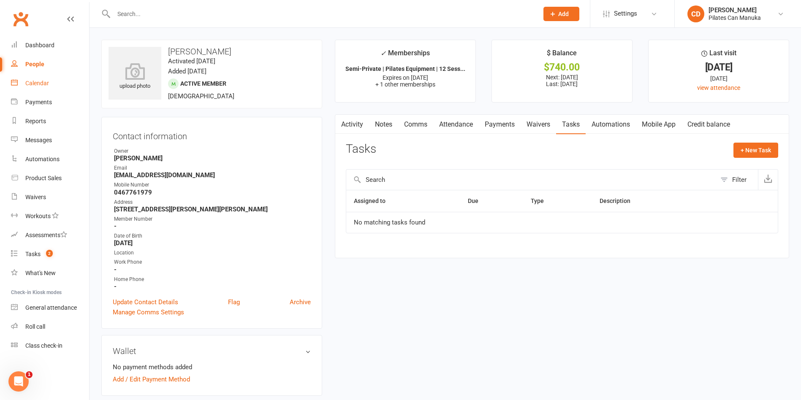
click at [42, 83] on div "Calendar" at bounding box center [37, 83] width 24 height 7
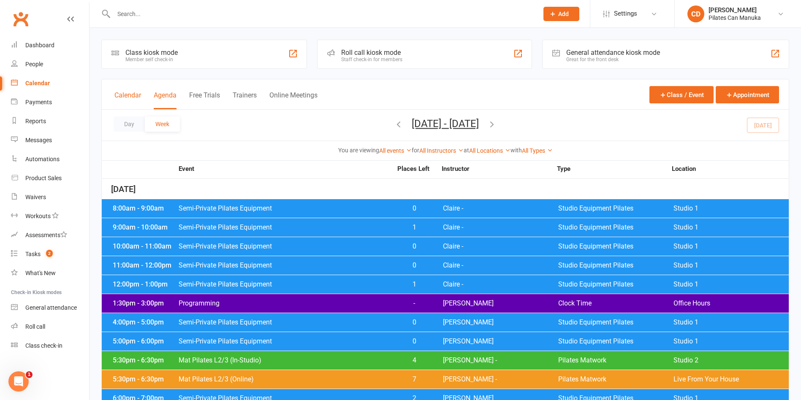
click at [122, 101] on button "Calendar" at bounding box center [127, 100] width 27 height 18
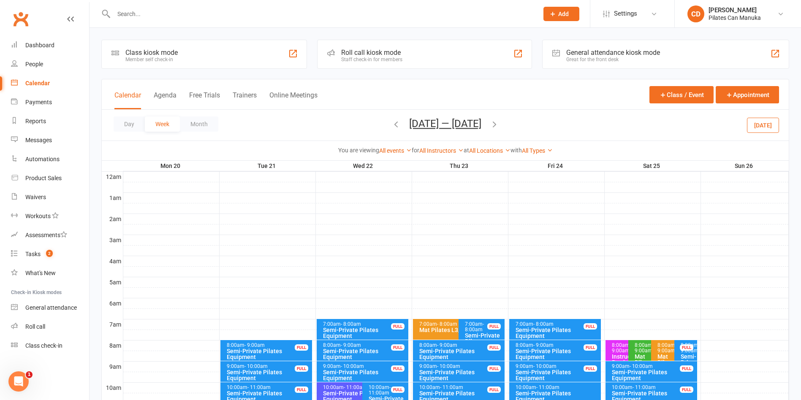
click at [425, 123] on button "Oct 20 — 26 2025" at bounding box center [445, 124] width 72 height 12
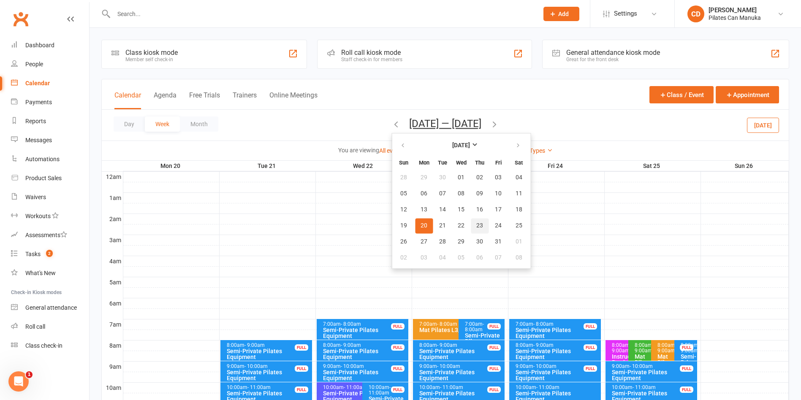
click at [479, 224] on button "23" at bounding box center [480, 225] width 18 height 15
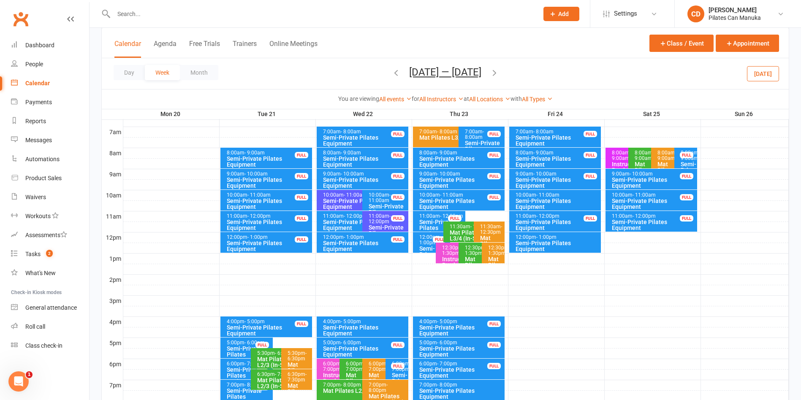
scroll to position [253, 0]
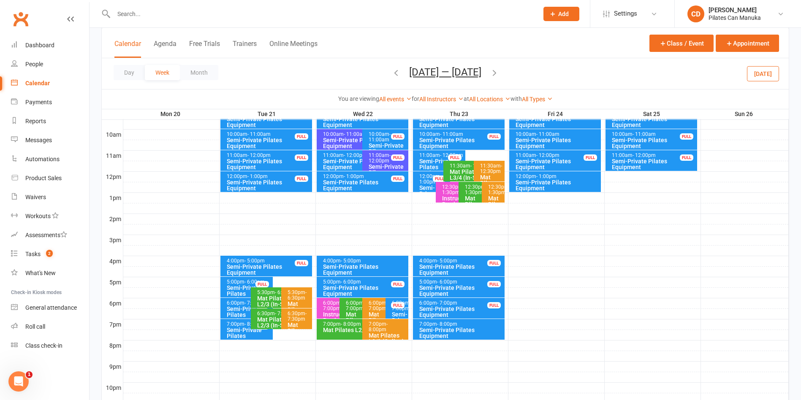
click at [488, 330] on div "Semi-Private Pilates Equipment" at bounding box center [461, 333] width 84 height 12
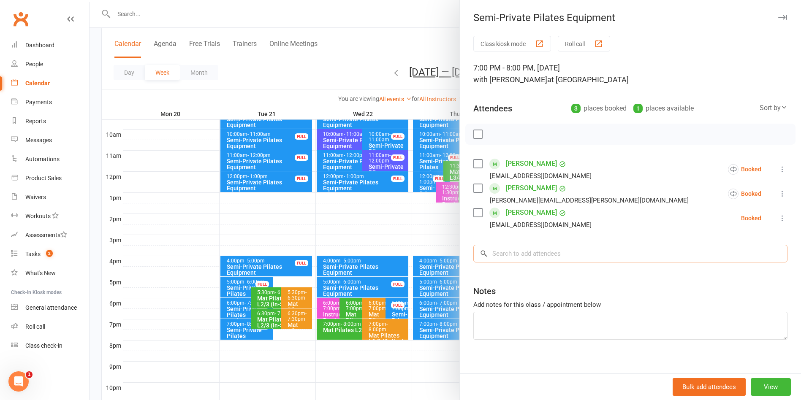
click at [505, 256] on input "search" at bounding box center [630, 254] width 314 height 18
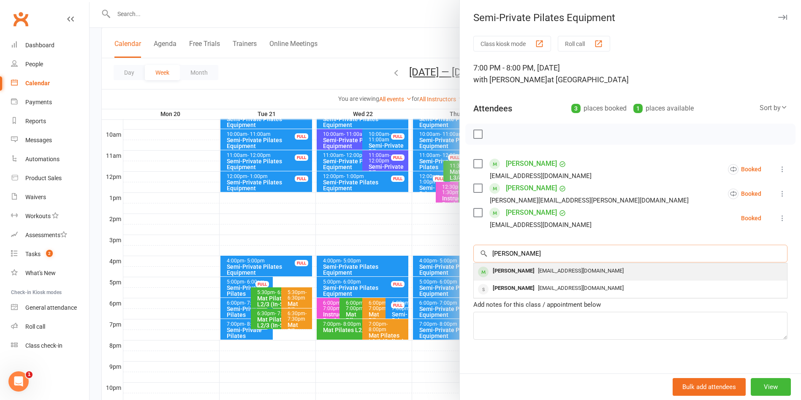
type input "[PERSON_NAME]"
click at [512, 272] on div "[PERSON_NAME]" at bounding box center [514, 271] width 49 height 12
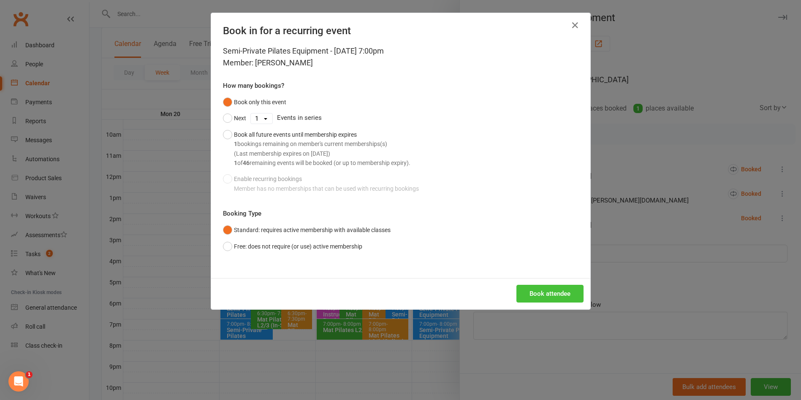
click at [527, 292] on button "Book attendee" at bounding box center [550, 294] width 67 height 18
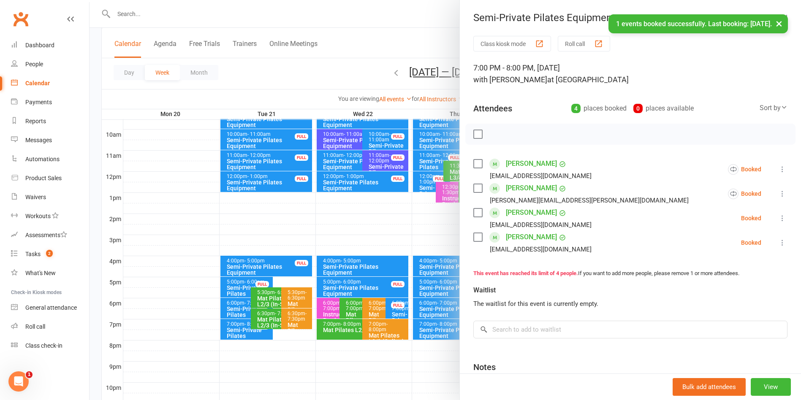
click at [373, 54] on div at bounding box center [446, 200] width 712 height 400
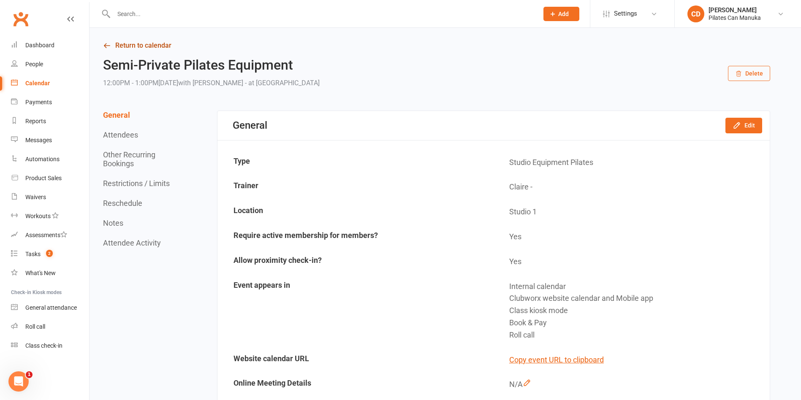
click at [110, 45] on icon at bounding box center [107, 46] width 8 height 8
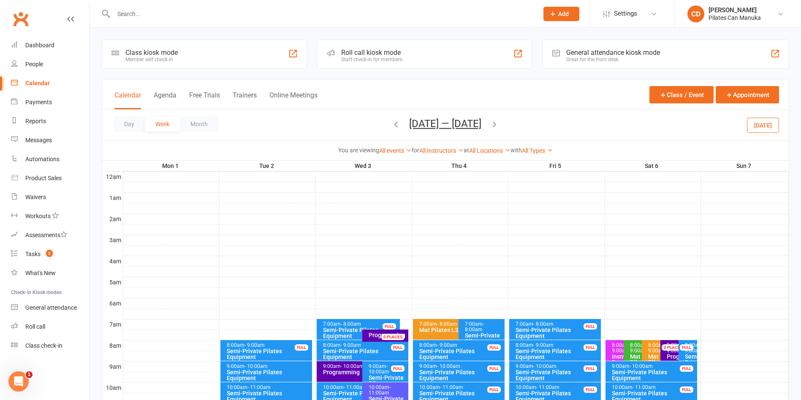
click at [456, 126] on button "Sep 1 — 7 2025" at bounding box center [445, 124] width 72 height 12
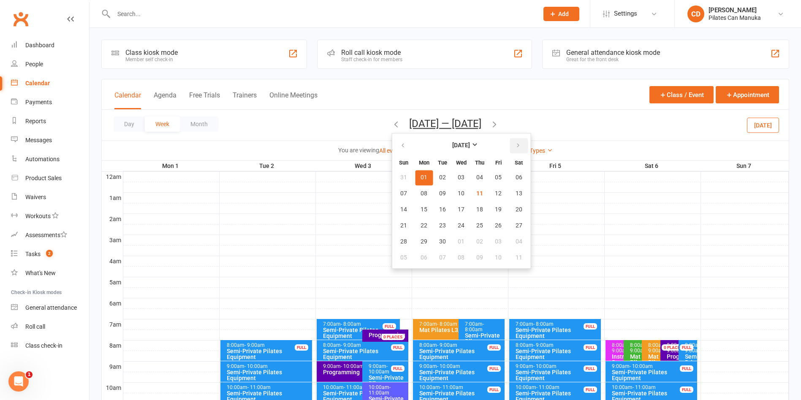
click at [521, 148] on icon "button" at bounding box center [518, 145] width 6 height 7
click at [483, 209] on span "15" at bounding box center [479, 210] width 7 height 7
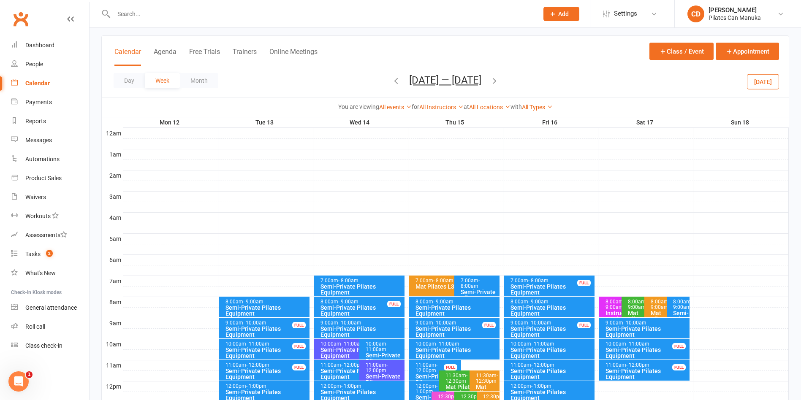
scroll to position [63, 0]
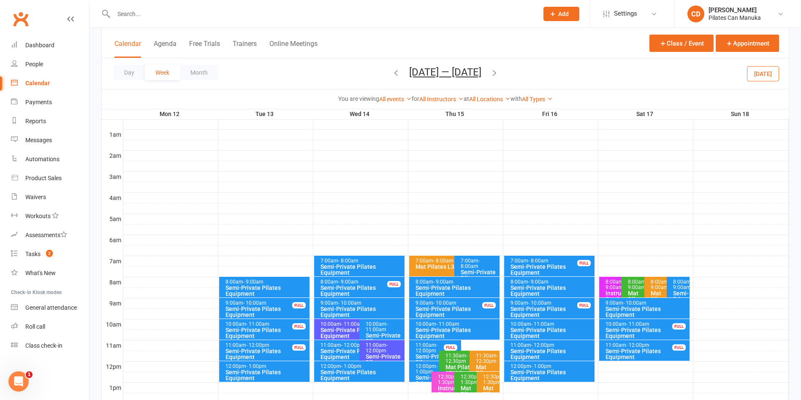
click at [470, 380] on span "- 1:30pm" at bounding box center [472, 379] width 22 height 11
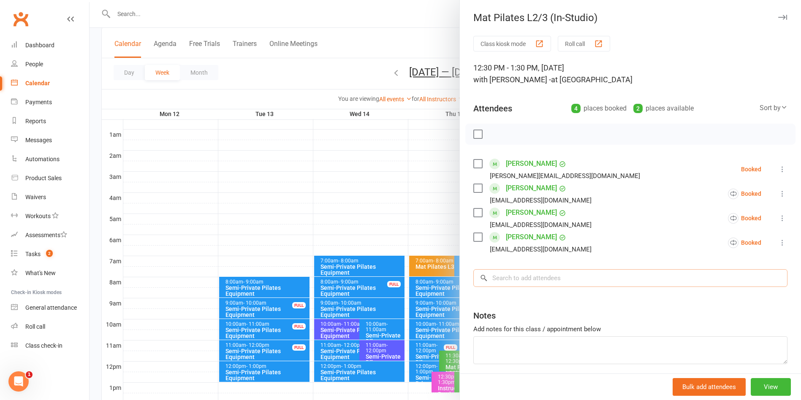
click at [522, 284] on input "search" at bounding box center [630, 278] width 314 height 18
paste input "Malgorzata Malzacher"
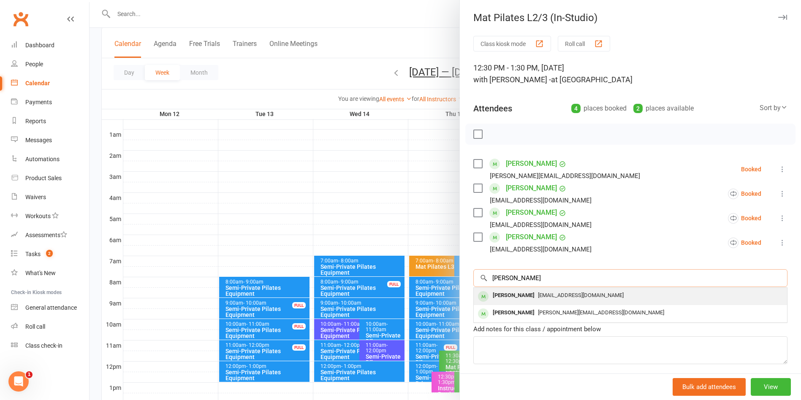
type input "Malgorzata Malzacher"
click at [531, 295] on div "Malgorzata Malzacher" at bounding box center [514, 296] width 49 height 12
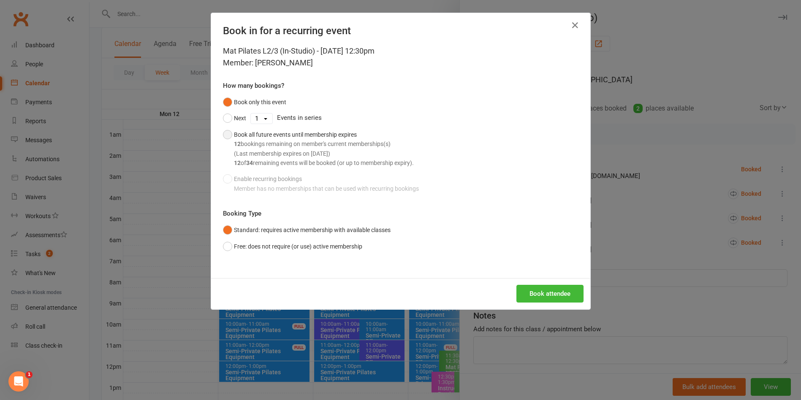
click at [224, 138] on button "Book all future events until membership expires 12 bookings remaining on member…" at bounding box center [318, 149] width 191 height 45
click at [555, 296] on button "Book attendee" at bounding box center [550, 294] width 67 height 18
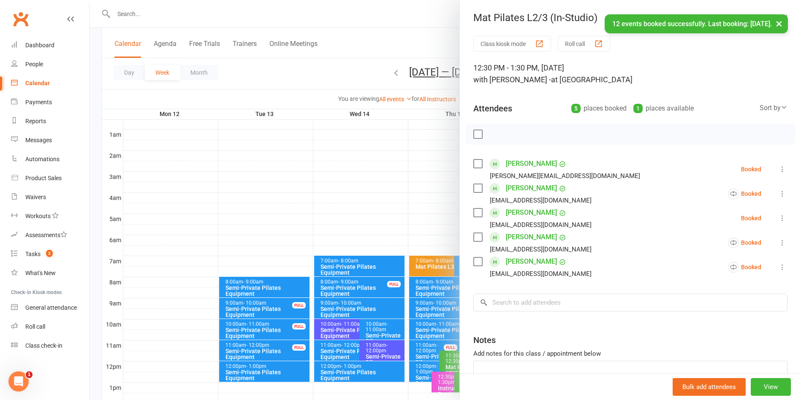
click at [415, 14] on div "× 12 events booked successfully. Last booking: Apr 2, 2026." at bounding box center [395, 14] width 790 height 0
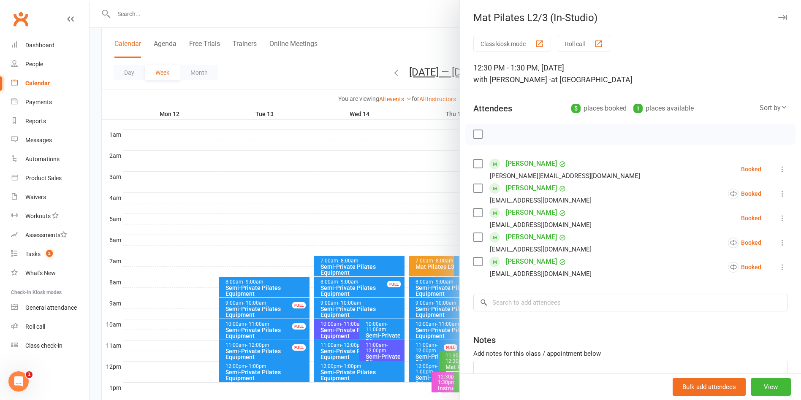
click at [353, 21] on div at bounding box center [446, 200] width 712 height 400
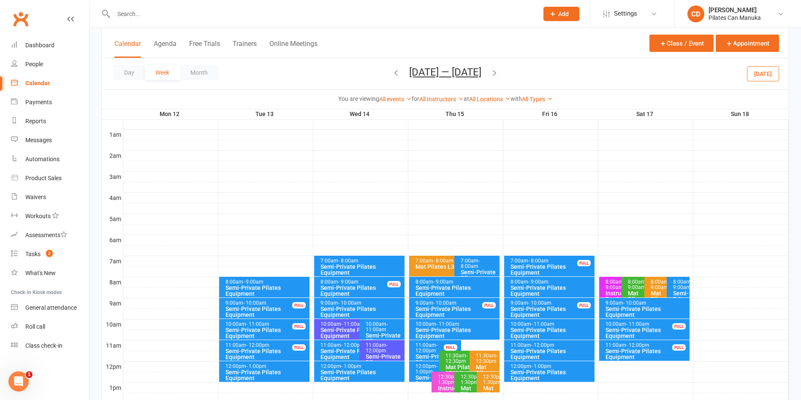
click at [419, 70] on button "Jan 12 — 18 2026" at bounding box center [445, 72] width 72 height 12
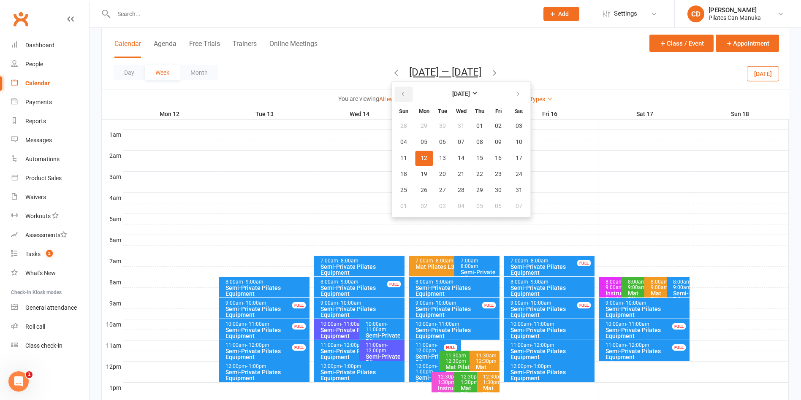
click at [400, 93] on icon "button" at bounding box center [403, 94] width 6 height 7
click at [402, 92] on button "button" at bounding box center [403, 94] width 18 height 15
click at [439, 175] on span "23" at bounding box center [442, 174] width 7 height 7
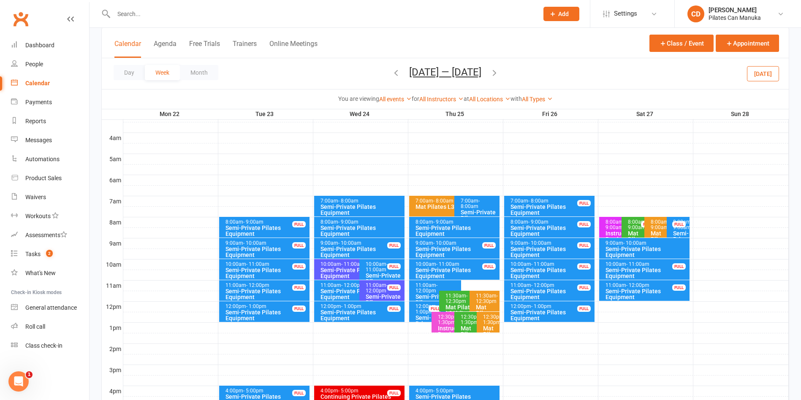
scroll to position [253, 0]
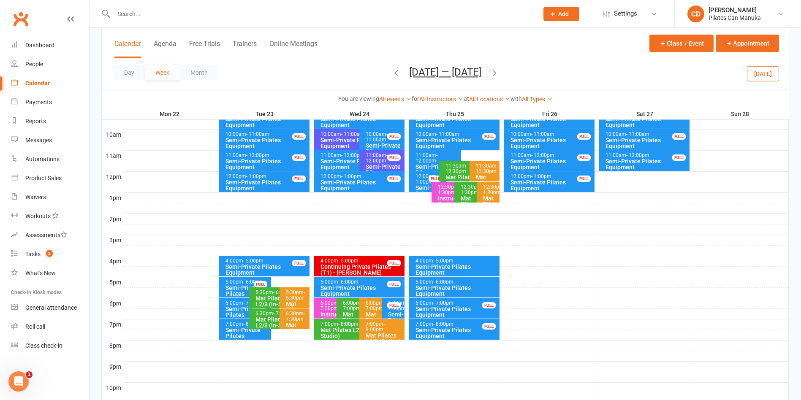
click at [232, 334] on div "Semi-Private Pilates Equipment" at bounding box center [247, 336] width 44 height 18
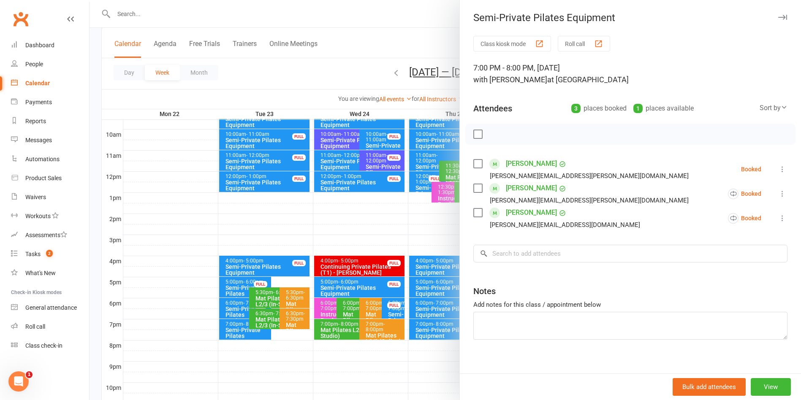
click at [426, 47] on div at bounding box center [446, 200] width 712 height 400
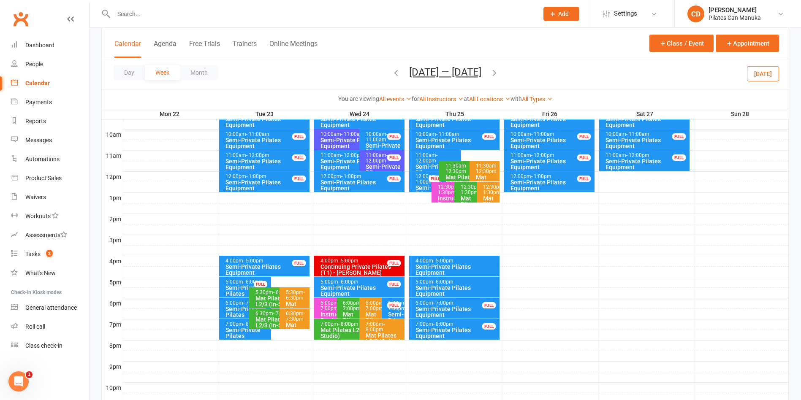
click at [490, 73] on span "Sep 22 — 28 2025 September 2025 Sun Mon Tue Wed Thu Fri Sat 31 01 02 03 04 05 0…" at bounding box center [445, 73] width 89 height 15
click at [497, 73] on icon "button" at bounding box center [494, 72] width 9 height 9
click at [239, 327] on div "Semi-Private Pilates Equipment" at bounding box center [247, 336] width 44 height 18
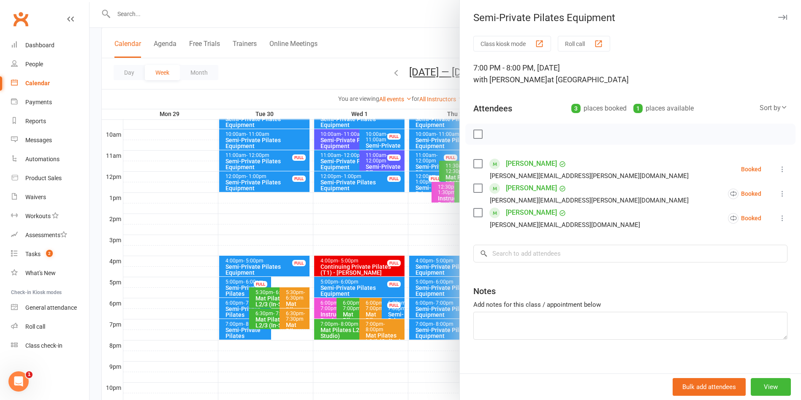
click at [362, 43] on div at bounding box center [446, 200] width 712 height 400
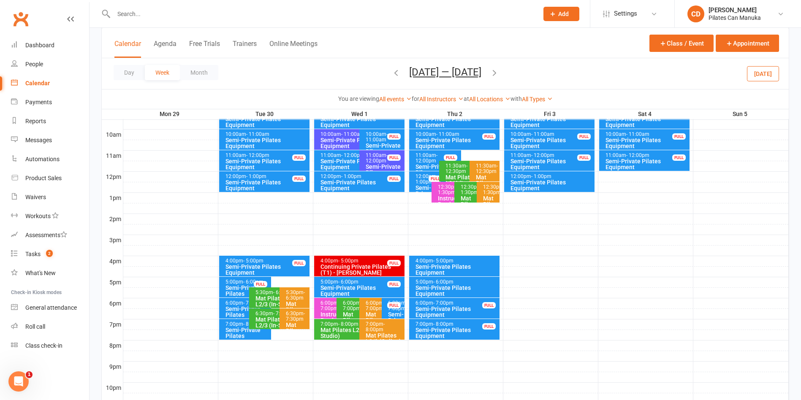
click at [499, 68] on icon "button" at bounding box center [494, 72] width 9 height 9
click at [237, 328] on div "Semi-Private Pilates Equipment" at bounding box center [247, 336] width 44 height 18
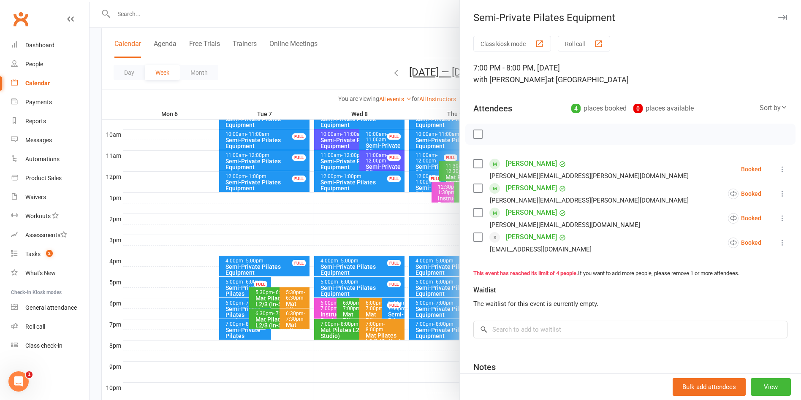
click at [231, 310] on div at bounding box center [446, 200] width 712 height 400
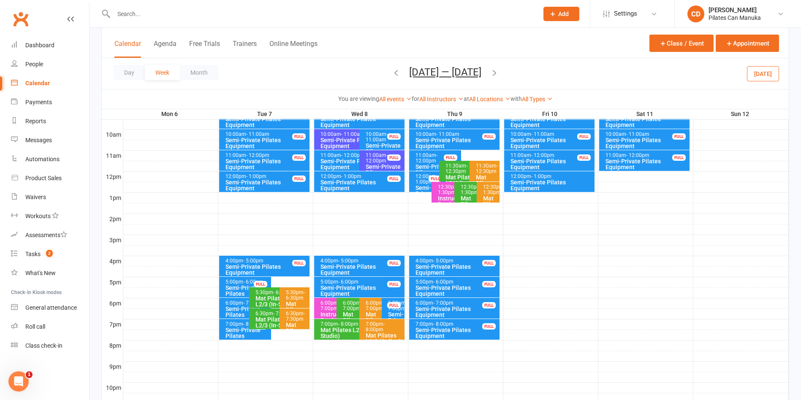
click at [231, 310] on div "Semi-Private Pilates Equipment" at bounding box center [247, 315] width 44 height 18
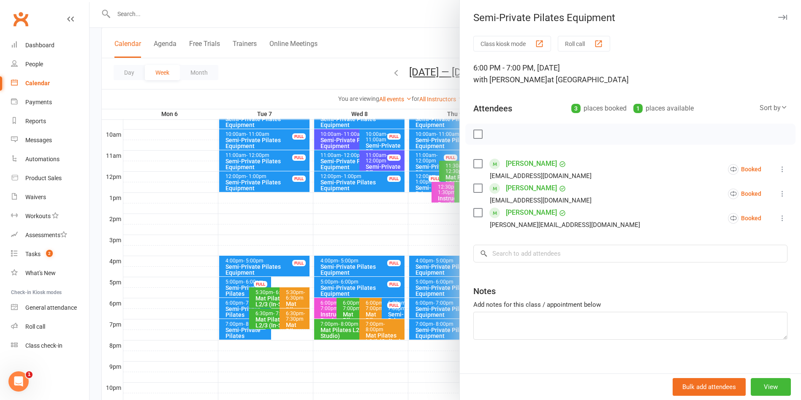
click at [356, 27] on div at bounding box center [446, 200] width 712 height 400
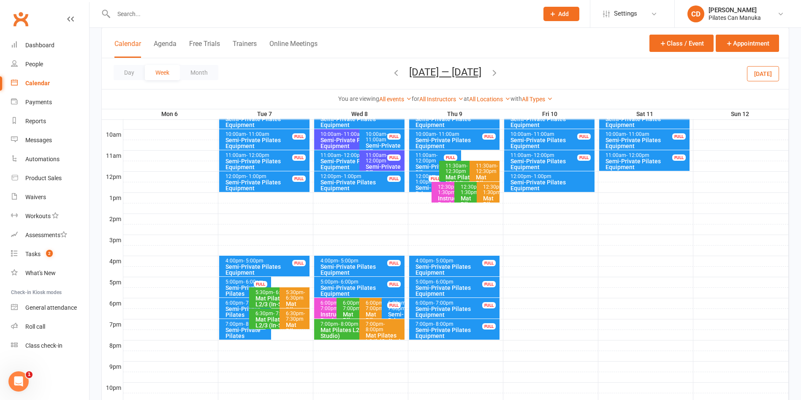
click at [497, 72] on icon "button" at bounding box center [494, 72] width 9 height 9
click at [232, 306] on div "Semi-Private Pilates Equipment" at bounding box center [247, 315] width 44 height 18
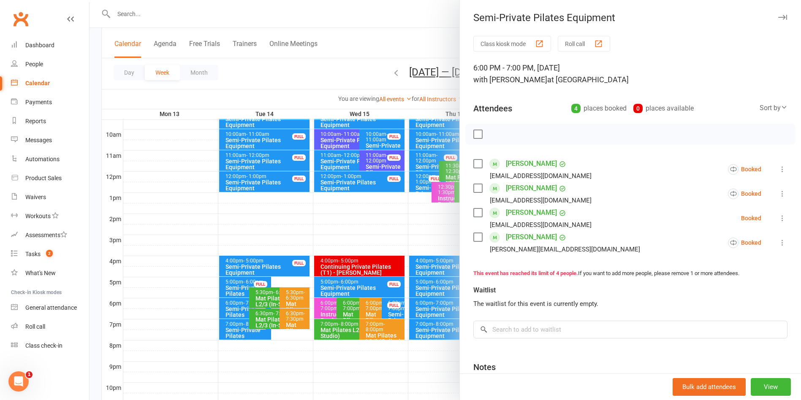
click at [413, 41] on div at bounding box center [446, 200] width 712 height 400
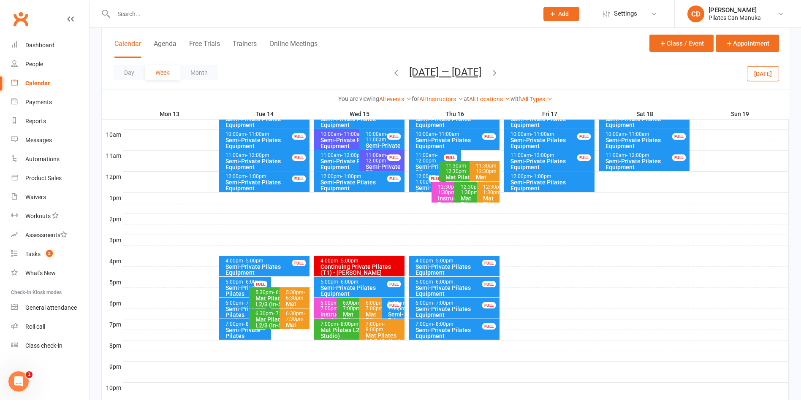
click at [499, 74] on icon "button" at bounding box center [494, 72] width 9 height 9
click at [234, 309] on div "Semi-Private Pilates Equipment" at bounding box center [247, 315] width 44 height 18
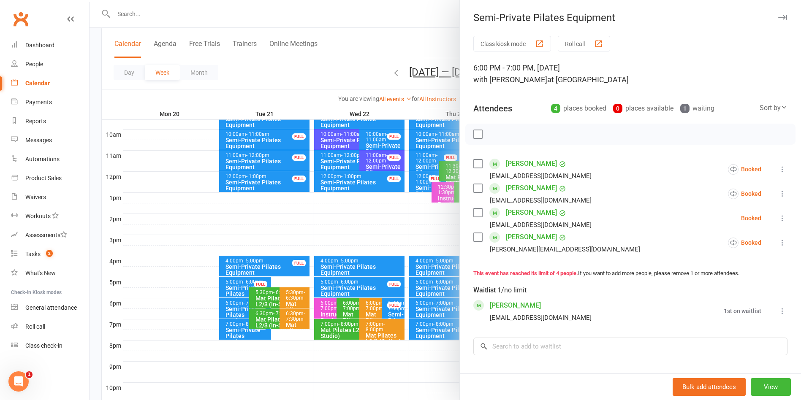
click at [332, 5] on div at bounding box center [446, 200] width 712 height 400
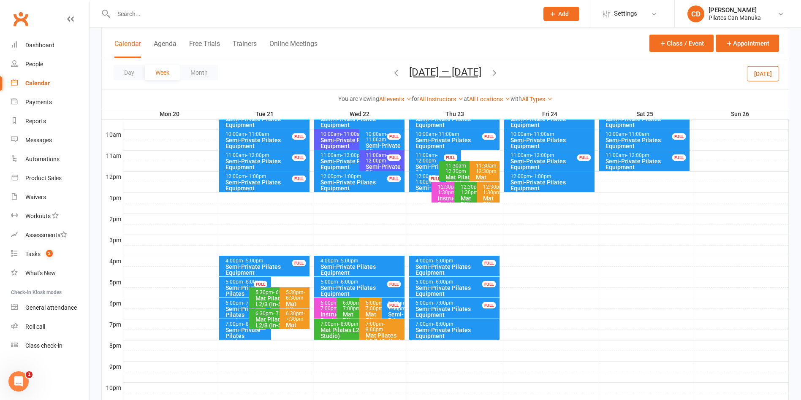
click at [497, 71] on icon "button" at bounding box center [494, 72] width 9 height 9
click at [231, 288] on div "Semi-Private Pilates Equipment" at bounding box center [247, 294] width 44 height 18
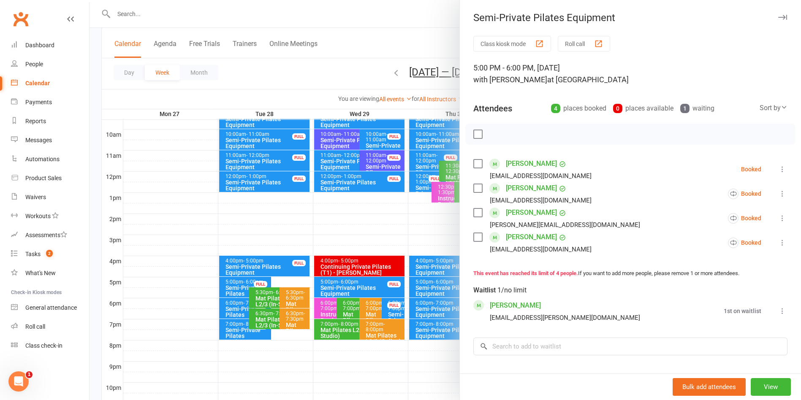
click at [232, 303] on div at bounding box center [446, 200] width 712 height 400
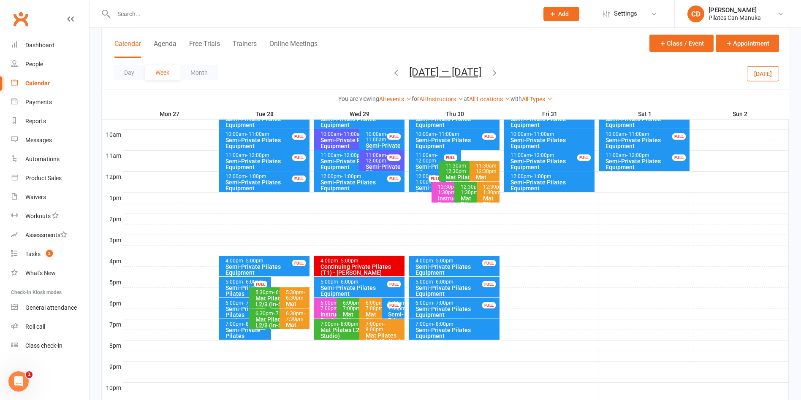
click at [234, 307] on div "Semi-Private Pilates Equipment" at bounding box center [247, 315] width 44 height 18
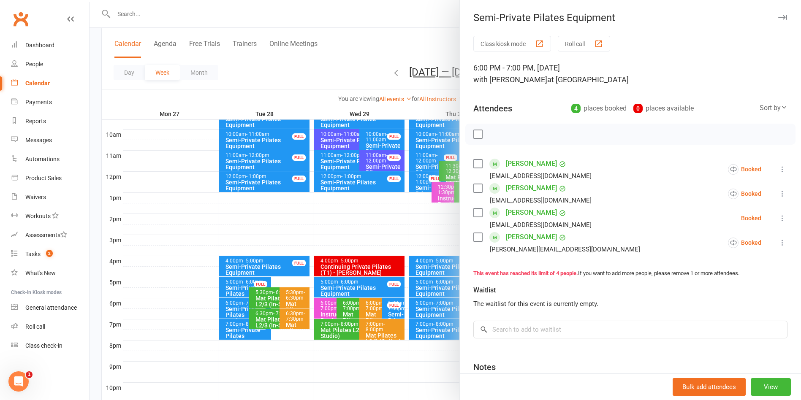
click at [382, 20] on div at bounding box center [446, 200] width 712 height 400
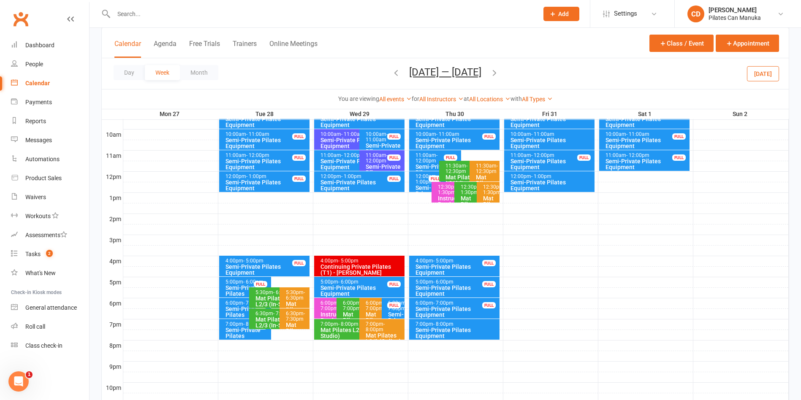
click at [416, 75] on button "Oct 27 — Nov 2 2025" at bounding box center [445, 72] width 72 height 12
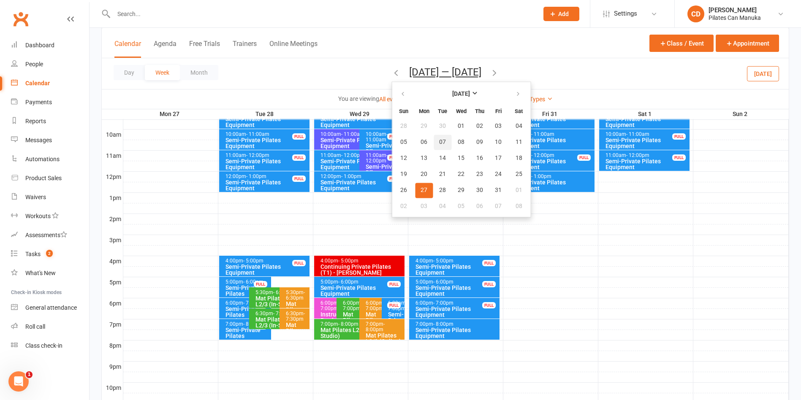
click at [439, 144] on span "07" at bounding box center [442, 142] width 7 height 7
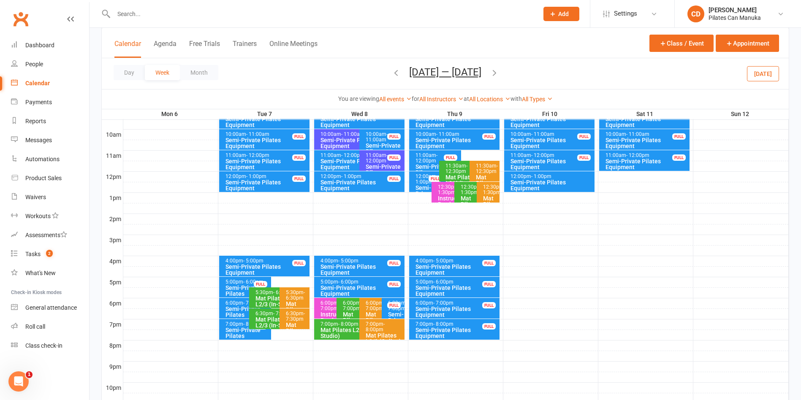
click at [230, 307] on div "Semi-Private Pilates Equipment" at bounding box center [247, 315] width 44 height 18
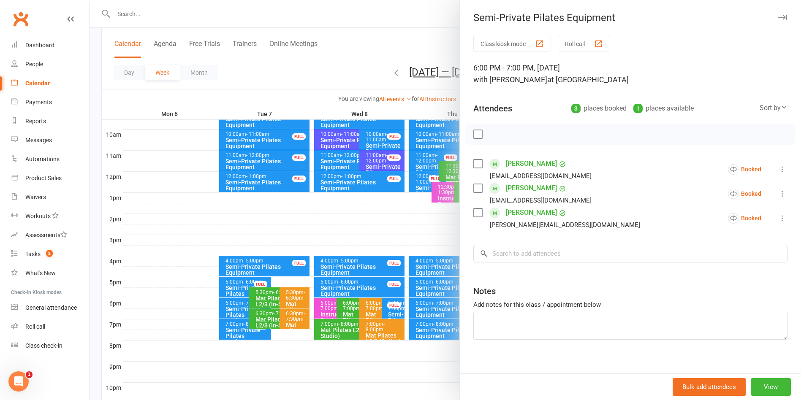
click at [408, 40] on div at bounding box center [446, 200] width 712 height 400
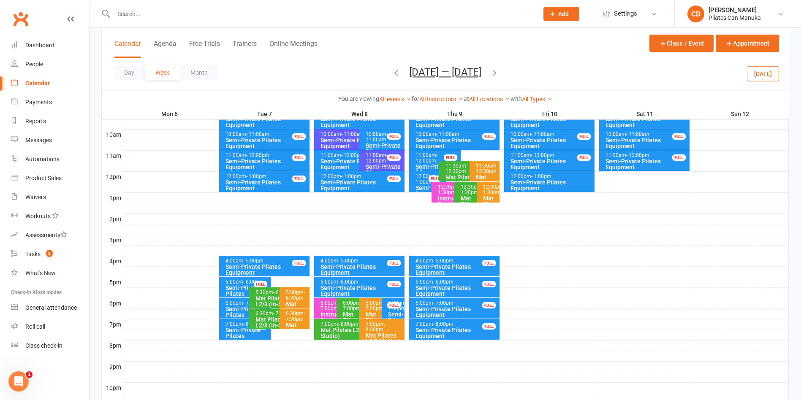
click at [468, 76] on button "Oct 6 — 12 2025" at bounding box center [445, 72] width 72 height 12
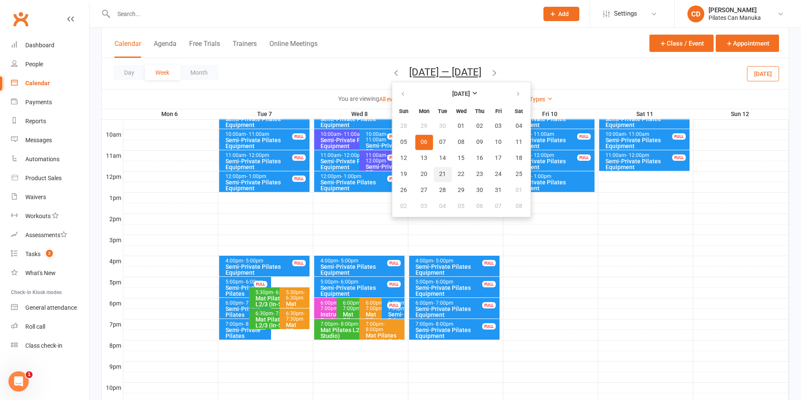
click at [439, 172] on span "21" at bounding box center [442, 174] width 7 height 7
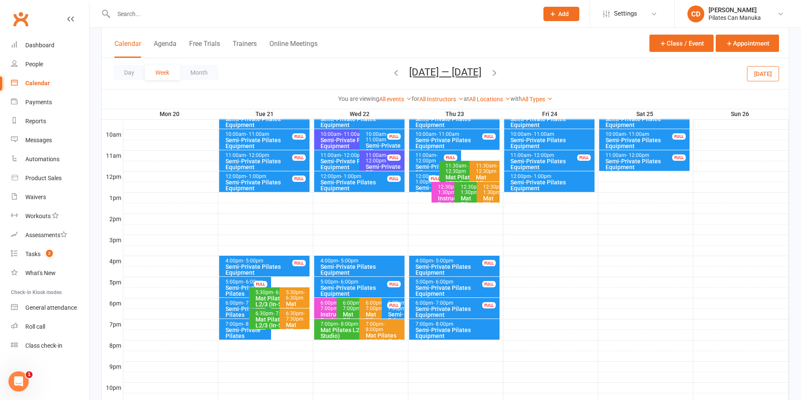
click at [239, 307] on div "Semi-Private Pilates Equipment" at bounding box center [247, 315] width 44 height 18
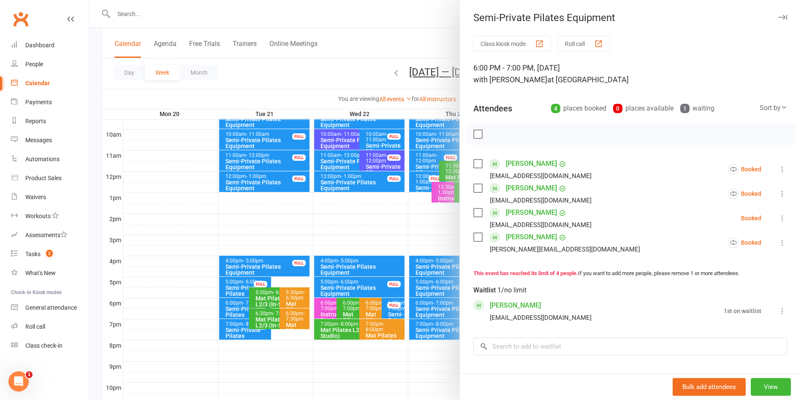
click at [234, 333] on div at bounding box center [446, 200] width 712 height 400
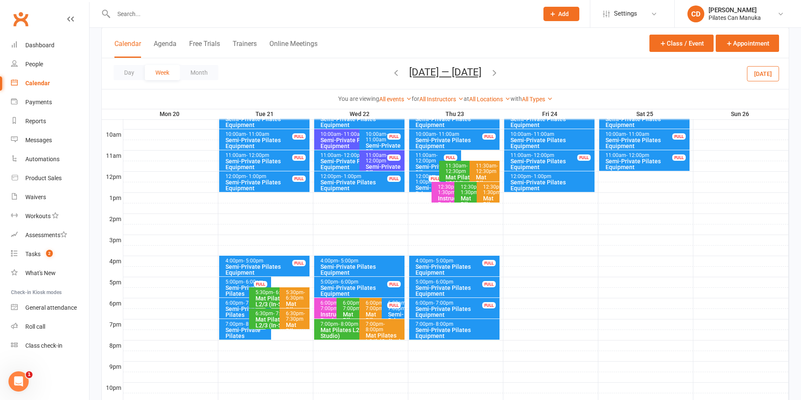
click at [234, 329] on div "Semi-Private Pilates Equipment" at bounding box center [247, 336] width 44 height 18
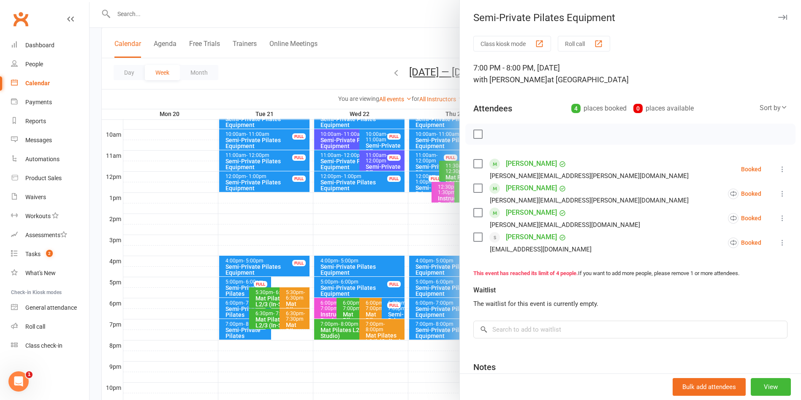
click at [432, 54] on div at bounding box center [446, 200] width 712 height 400
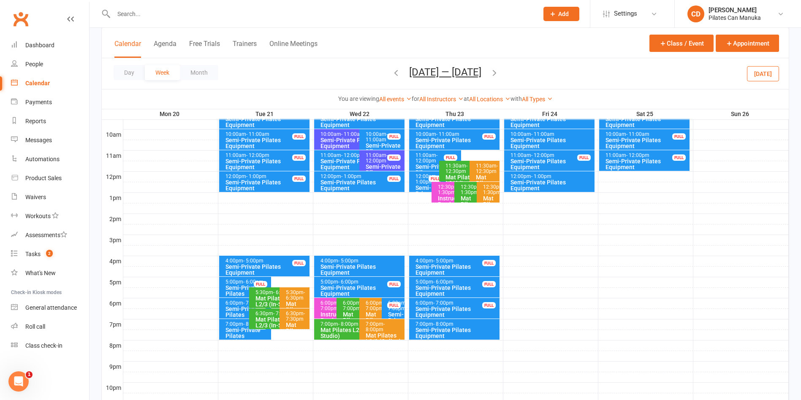
click at [464, 287] on div "Semi-Private Pilates Equipment" at bounding box center [456, 291] width 83 height 12
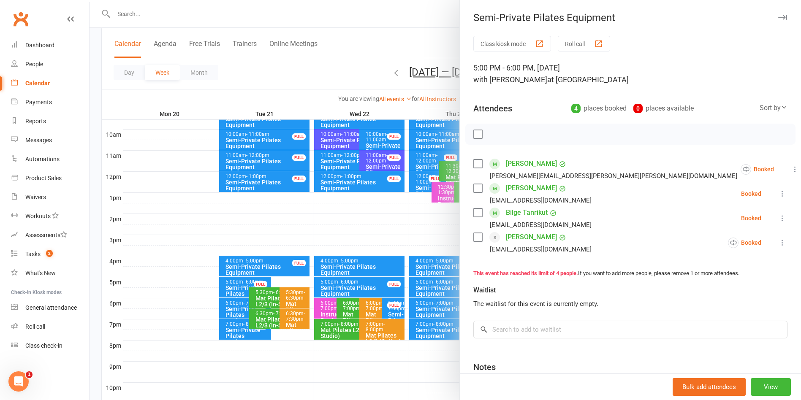
click at [411, 40] on div at bounding box center [446, 200] width 712 height 400
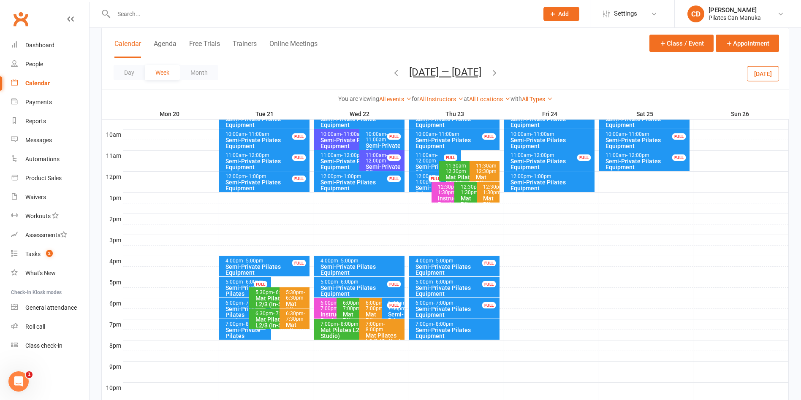
click at [499, 73] on icon "button" at bounding box center [494, 72] width 9 height 9
click at [392, 76] on icon "button" at bounding box center [396, 72] width 9 height 9
click at [239, 329] on div "Semi-Private Pilates Equipment" at bounding box center [247, 336] width 44 height 18
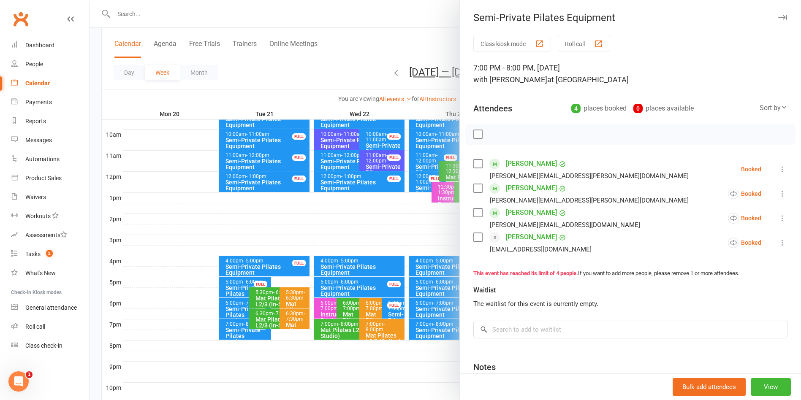
click at [352, 49] on div at bounding box center [446, 200] width 712 height 400
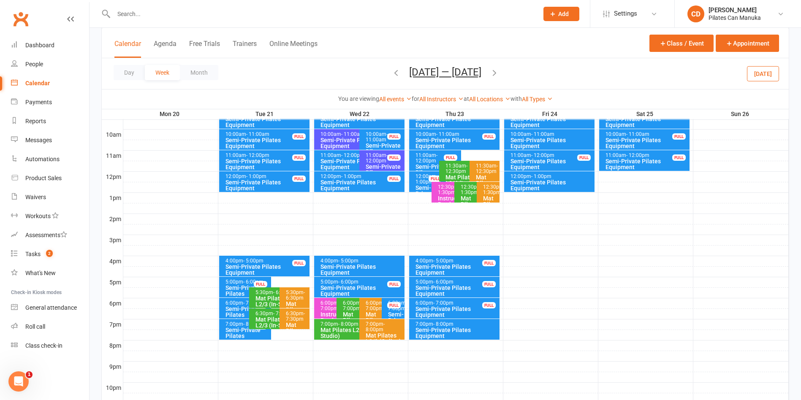
click at [499, 71] on icon "button" at bounding box center [494, 72] width 9 height 9
click at [236, 327] on div "Semi-Private Pilates Equipment" at bounding box center [247, 336] width 44 height 18
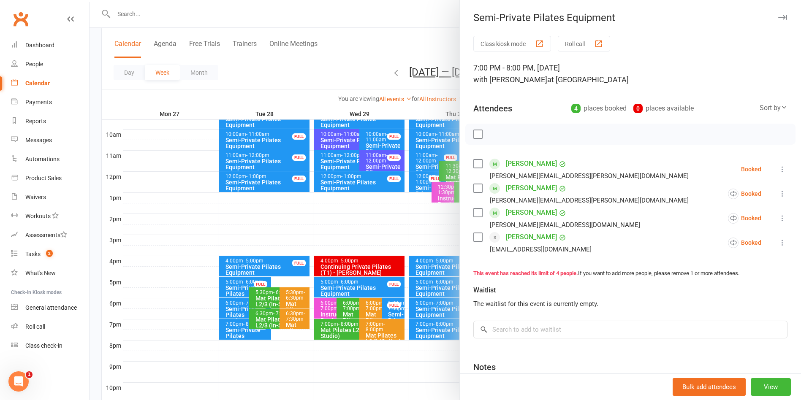
click at [235, 313] on div at bounding box center [446, 200] width 712 height 400
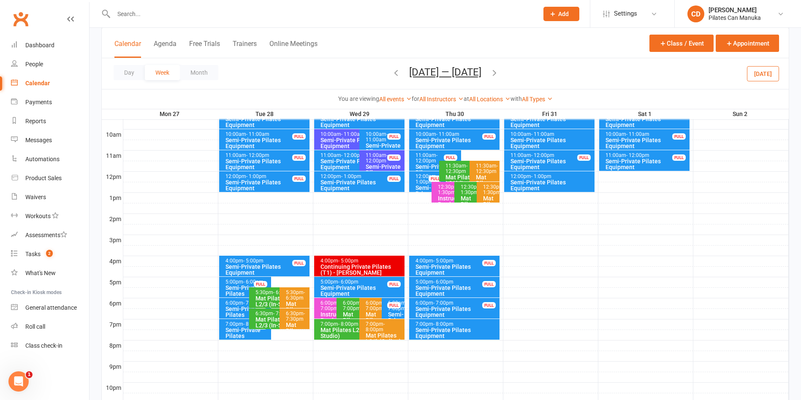
click at [235, 307] on div "Semi-Private Pilates Equipment" at bounding box center [247, 315] width 44 height 18
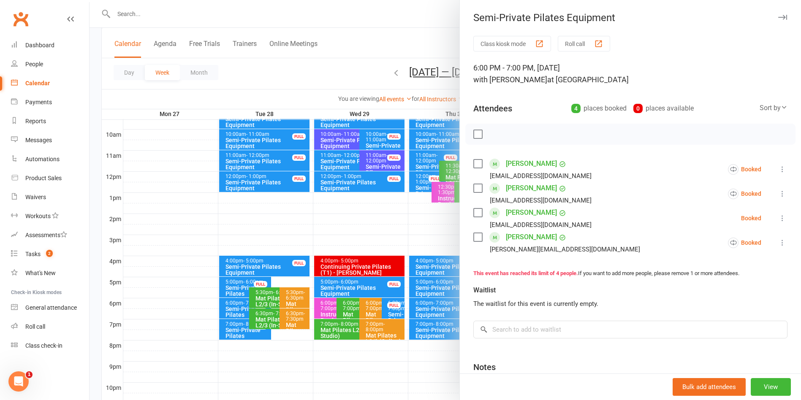
click at [379, 34] on div at bounding box center [446, 200] width 712 height 400
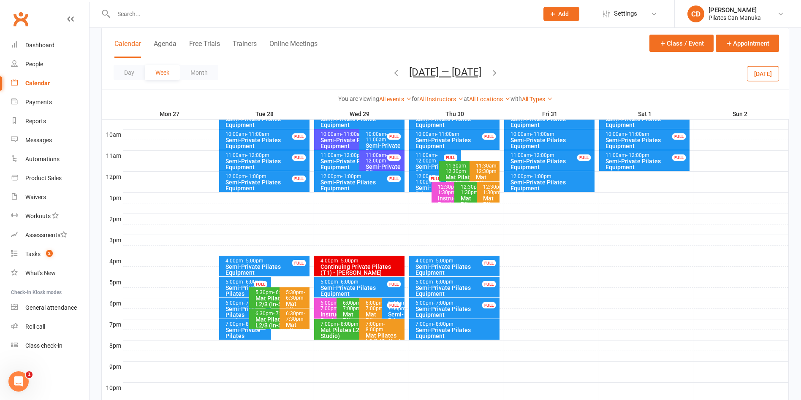
click at [462, 286] on div "Semi-Private Pilates Equipment" at bounding box center [456, 291] width 83 height 12
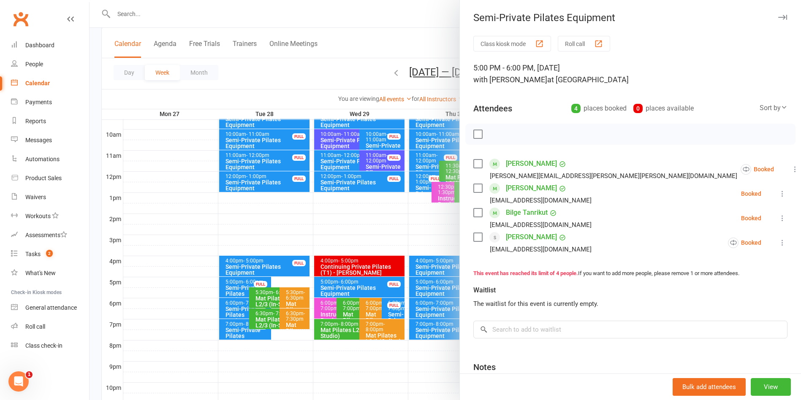
click at [416, 44] on div at bounding box center [446, 200] width 712 height 400
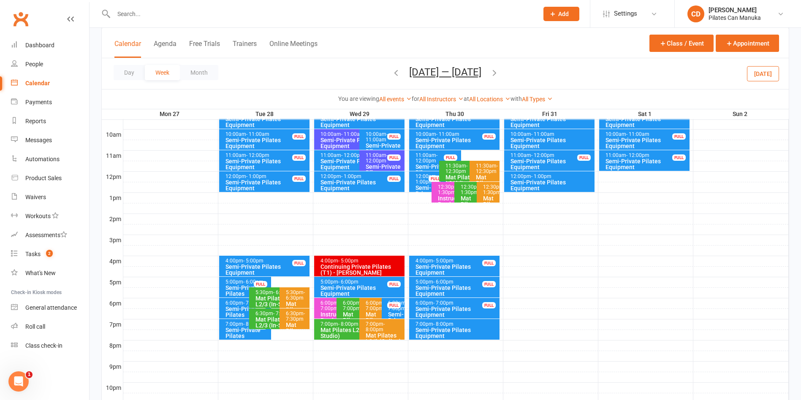
click at [499, 73] on icon "button" at bounding box center [494, 72] width 9 height 9
click at [236, 308] on div "Semi-Private Pilates Equipment" at bounding box center [247, 315] width 44 height 18
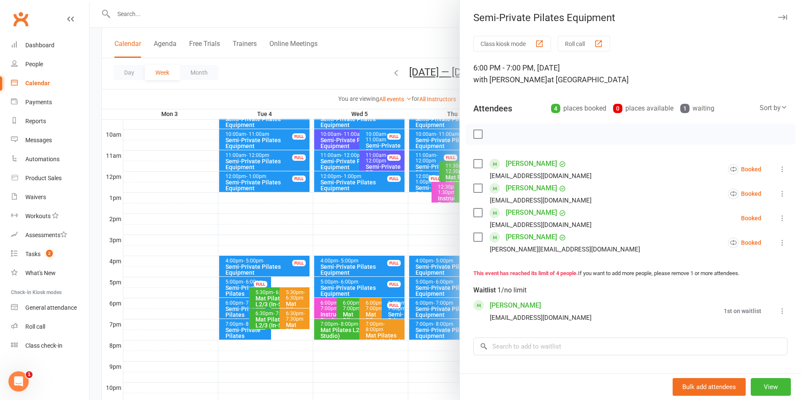
click at [237, 332] on div at bounding box center [446, 200] width 712 height 400
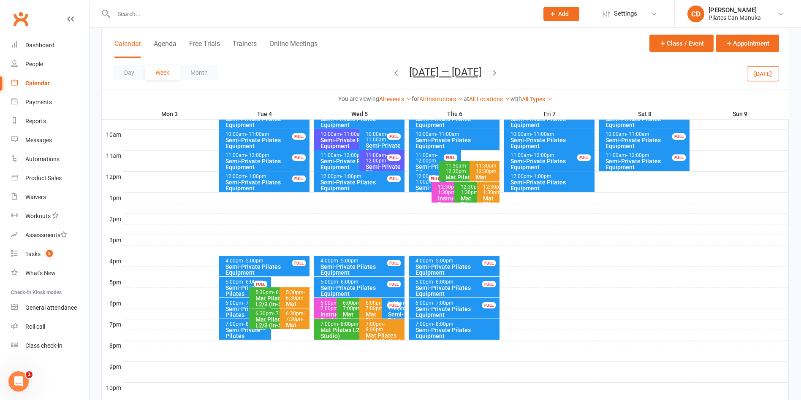
click at [237, 332] on div "Semi-Private Pilates Equipment" at bounding box center [247, 336] width 44 height 18
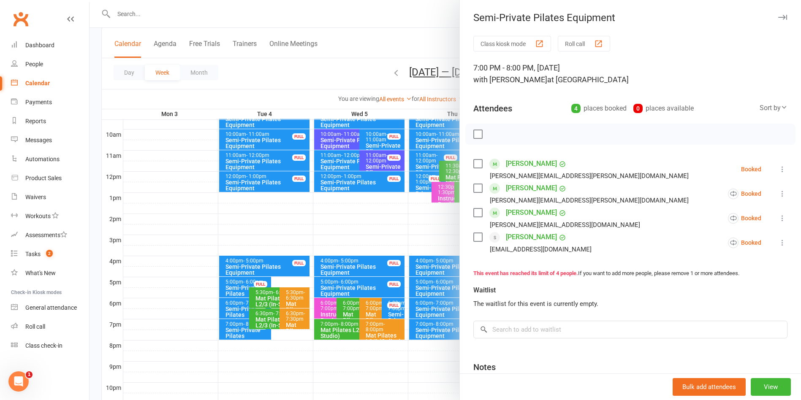
click at [378, 57] on div at bounding box center [446, 200] width 712 height 400
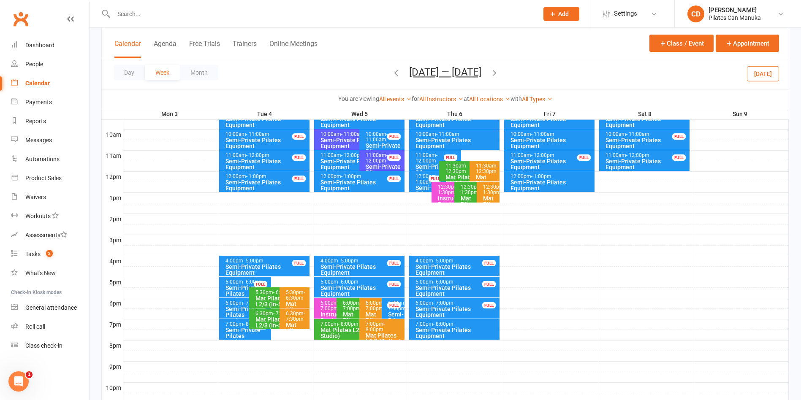
click at [495, 74] on icon "button" at bounding box center [494, 72] width 9 height 9
click at [235, 309] on div "Semi-Private Pilates Equipment" at bounding box center [247, 315] width 44 height 18
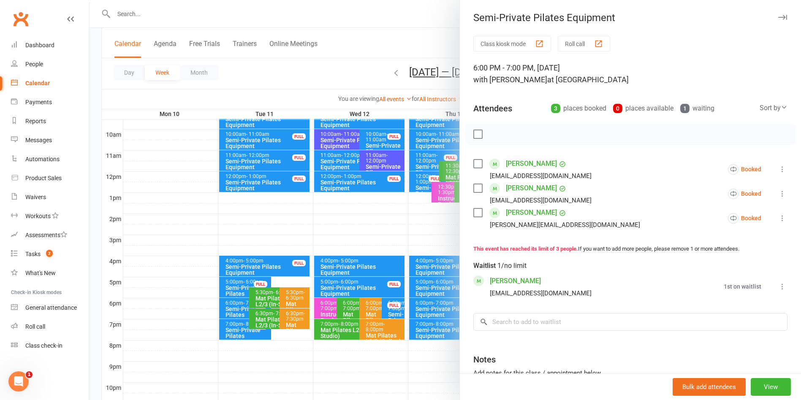
click at [234, 326] on div at bounding box center [446, 200] width 712 height 400
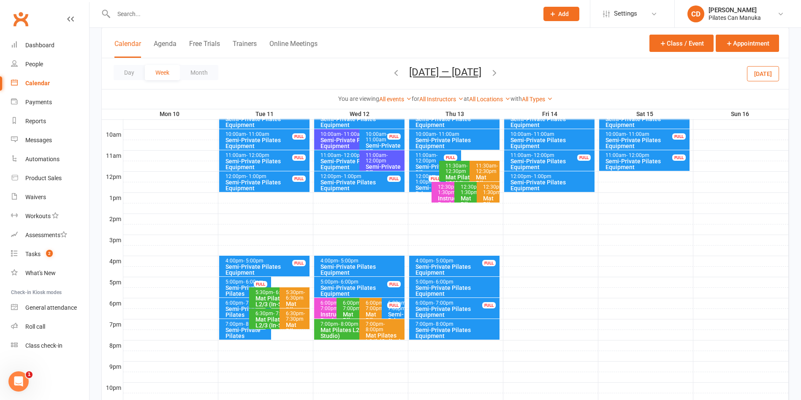
click at [234, 327] on div "Semi-Private Pilates Equipment" at bounding box center [247, 336] width 44 height 18
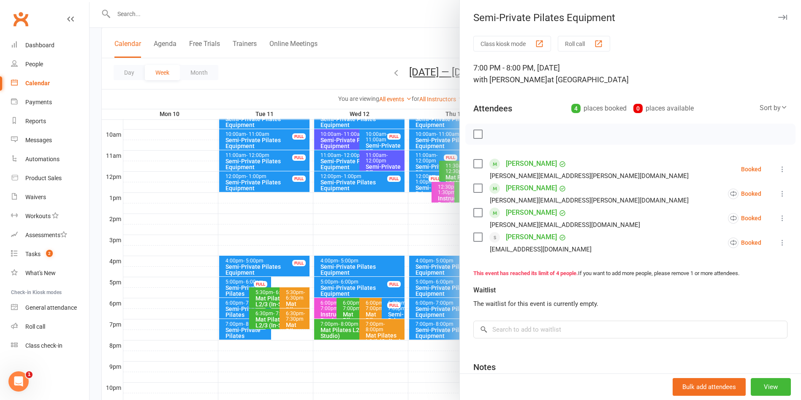
click at [371, 43] on div at bounding box center [446, 200] width 712 height 400
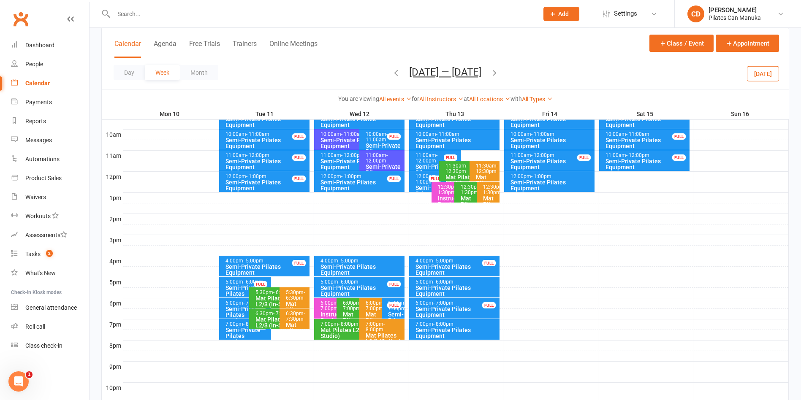
click at [455, 283] on div "5:00pm - 6:00pm" at bounding box center [456, 282] width 83 height 5
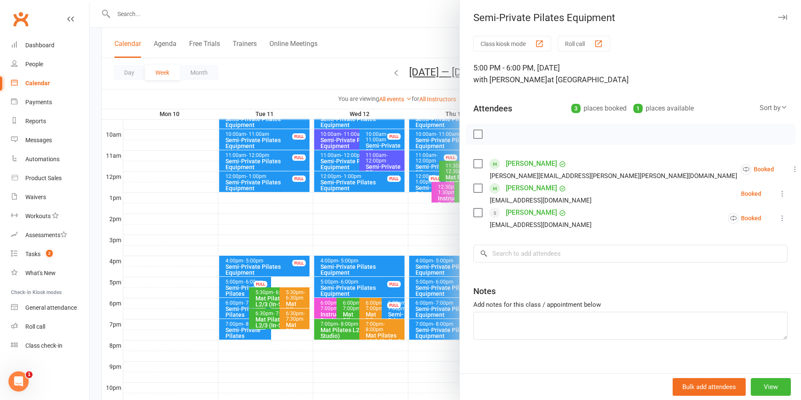
click at [409, 27] on div at bounding box center [446, 200] width 712 height 400
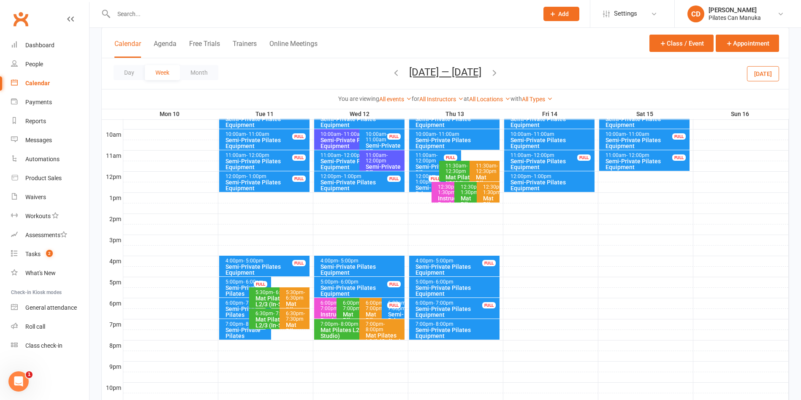
click at [393, 71] on icon "button" at bounding box center [396, 72] width 9 height 9
click at [441, 286] on div "Semi-Private Pilates Equipment" at bounding box center [456, 291] width 83 height 12
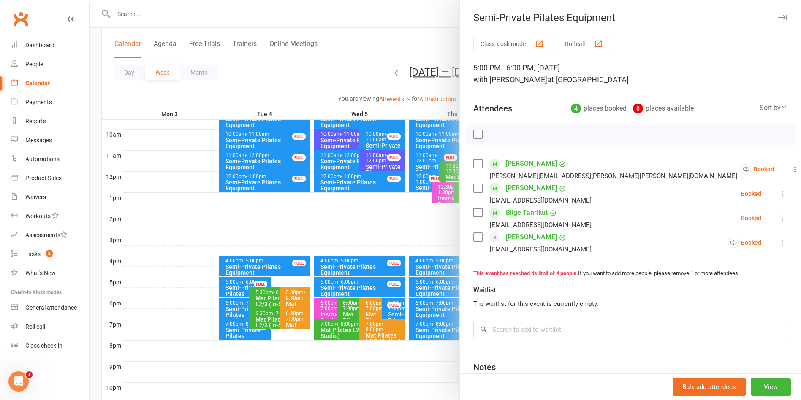
click at [388, 46] on div at bounding box center [446, 200] width 712 height 400
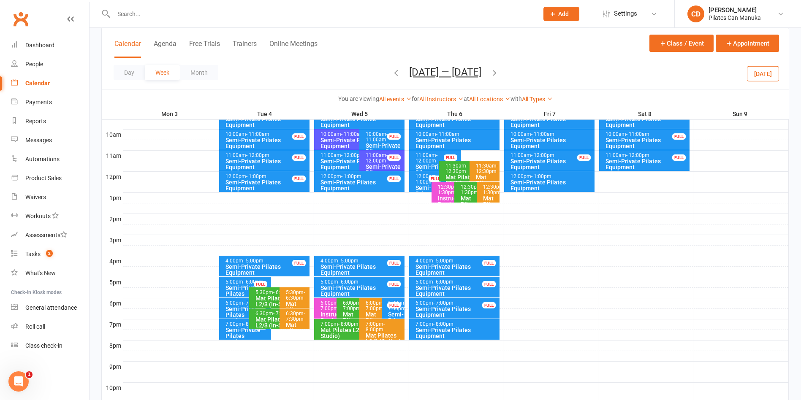
click at [493, 72] on icon "button" at bounding box center [494, 72] width 9 height 9
click at [439, 288] on div "Semi-Private Pilates Equipment" at bounding box center [456, 291] width 83 height 12
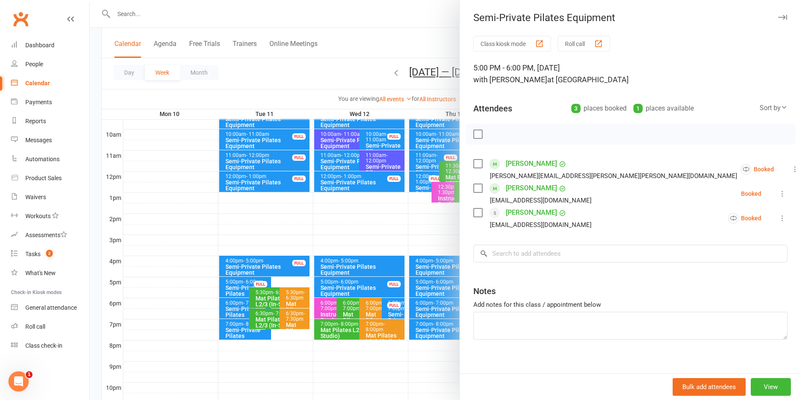
click at [410, 28] on div at bounding box center [446, 200] width 712 height 400
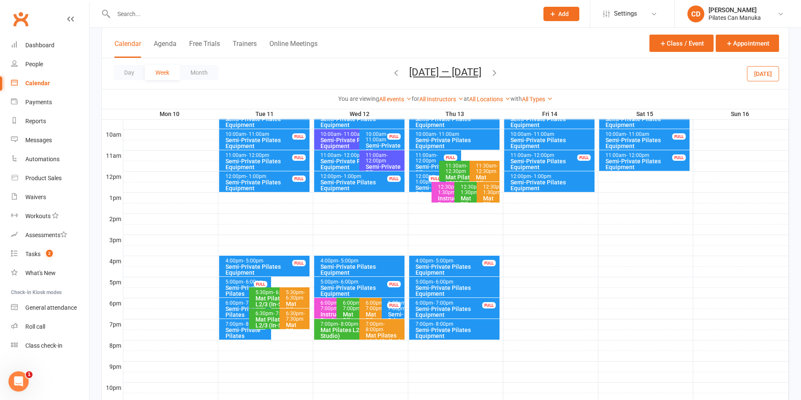
click at [472, 73] on button "Nov 10 — 16 2025" at bounding box center [445, 72] width 72 height 12
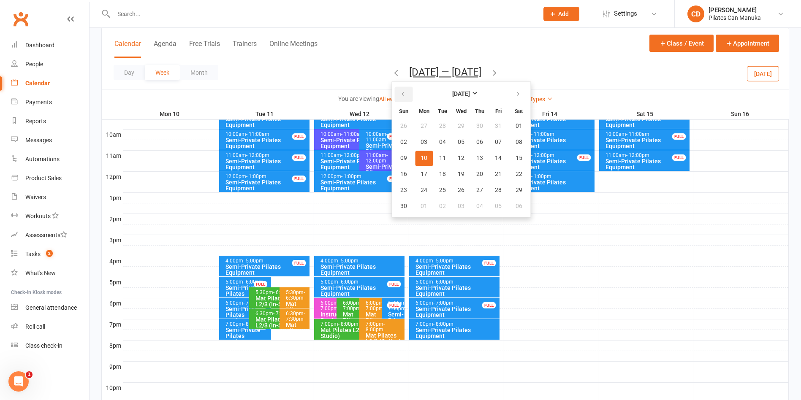
click at [400, 93] on icon "button" at bounding box center [403, 94] width 6 height 7
click at [400, 92] on icon "button" at bounding box center [403, 94] width 6 height 7
click at [438, 178] on button "23" at bounding box center [443, 174] width 18 height 15
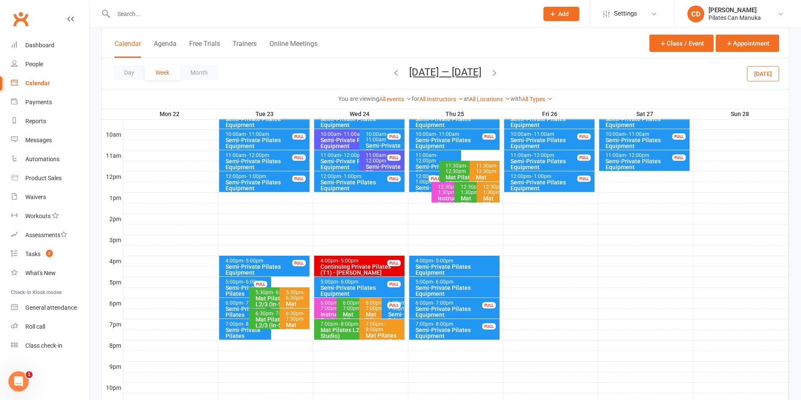
click at [235, 329] on div "Semi-Private Pilates Equipment" at bounding box center [247, 336] width 44 height 18
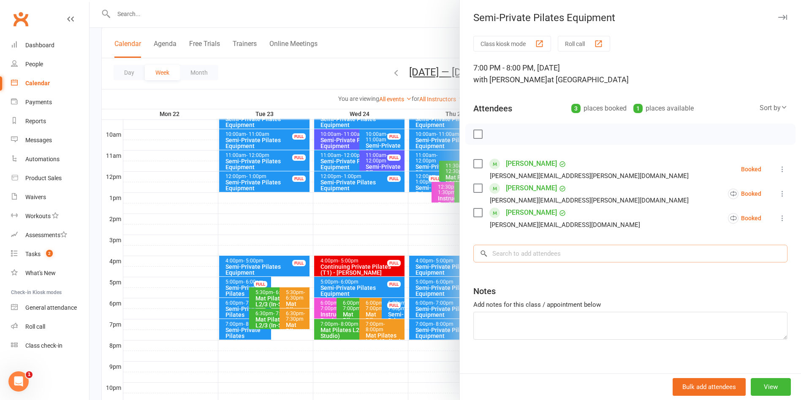
click at [513, 252] on input "search" at bounding box center [630, 254] width 314 height 18
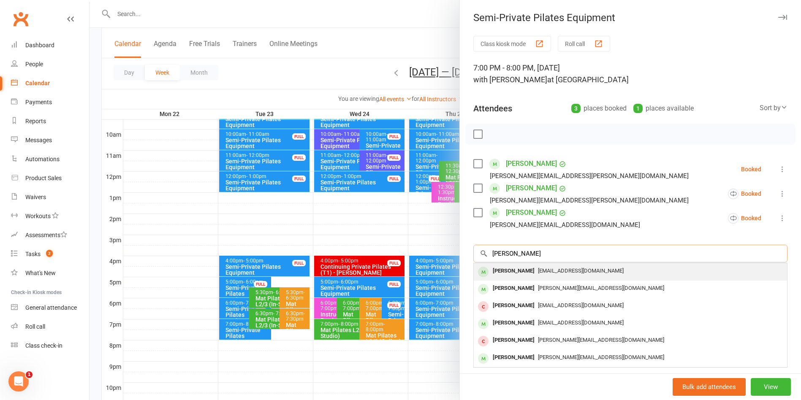
type input "Mark Vardy"
click at [538, 270] on span "mvardy10@gmail.com" at bounding box center [581, 271] width 86 height 6
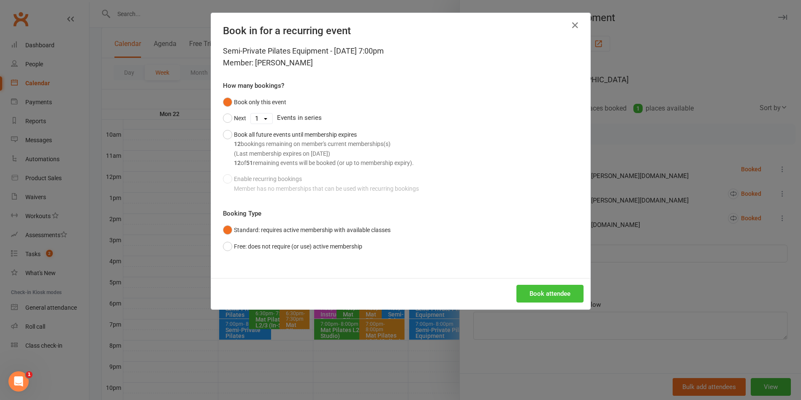
click at [533, 294] on button "Book attendee" at bounding box center [550, 294] width 67 height 18
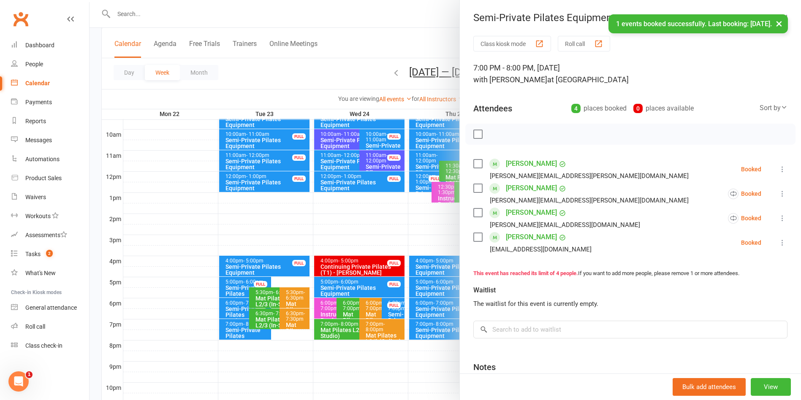
click at [422, 38] on div at bounding box center [446, 200] width 712 height 400
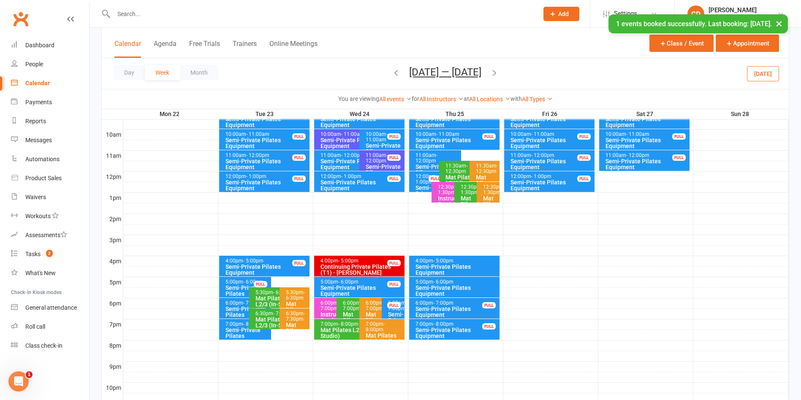
click at [499, 70] on icon "button" at bounding box center [494, 72] width 9 height 9
click at [239, 329] on div "Semi-Private Pilates Equipment" at bounding box center [247, 336] width 44 height 18
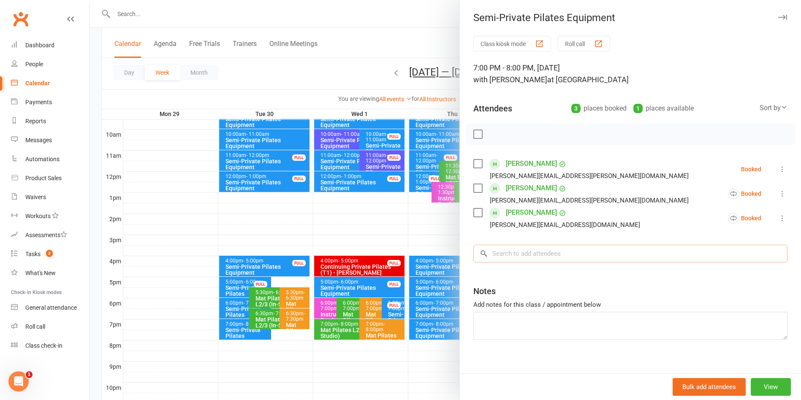
click at [503, 250] on input "search" at bounding box center [630, 254] width 314 height 18
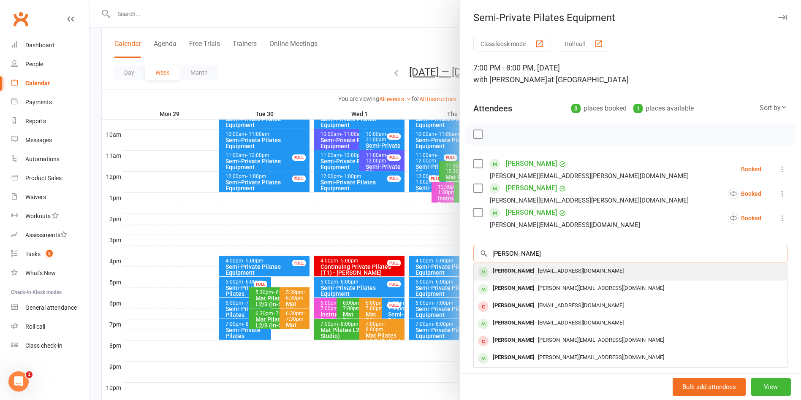
type input "Mark Vardy"
click at [512, 264] on div "Mark Vardy mvardy10@gmail.com" at bounding box center [630, 272] width 313 height 17
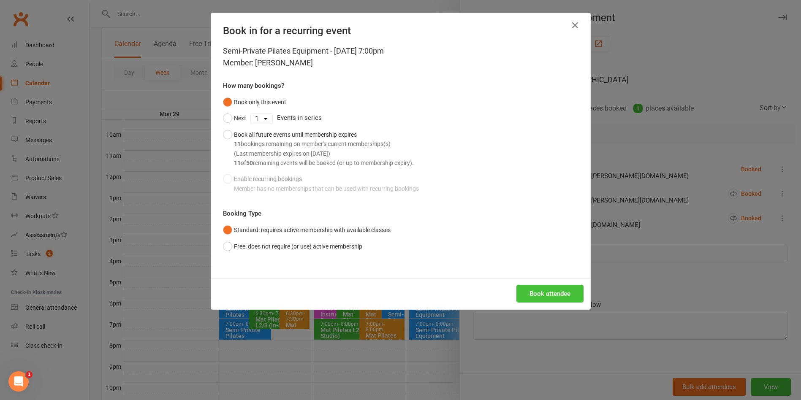
click at [526, 289] on button "Book attendee" at bounding box center [550, 294] width 67 height 18
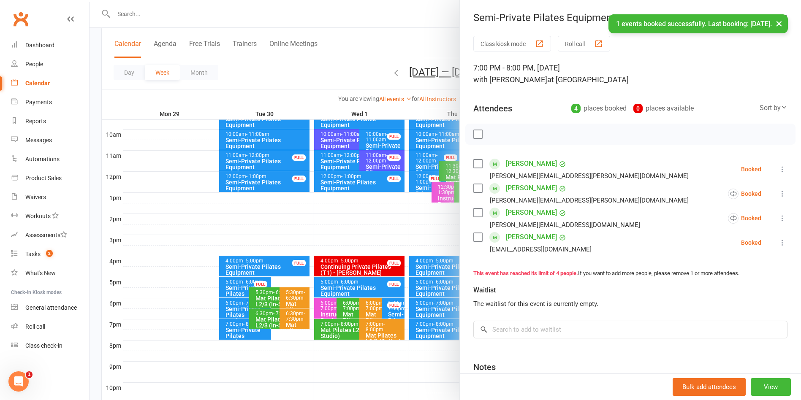
click at [391, 45] on div at bounding box center [446, 200] width 712 height 400
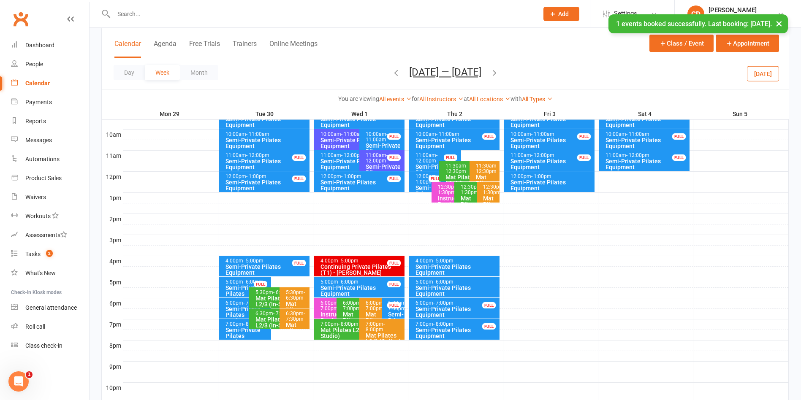
click at [499, 73] on icon "button" at bounding box center [494, 72] width 9 height 9
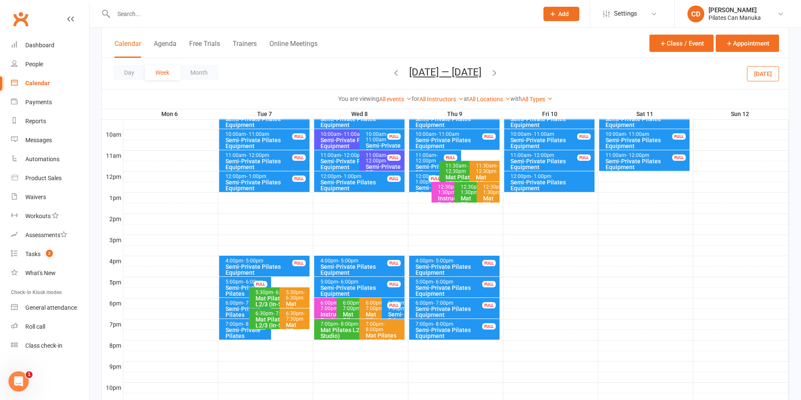
click at [241, 306] on div "Semi-Private Pilates Equipment" at bounding box center [247, 315] width 44 height 18
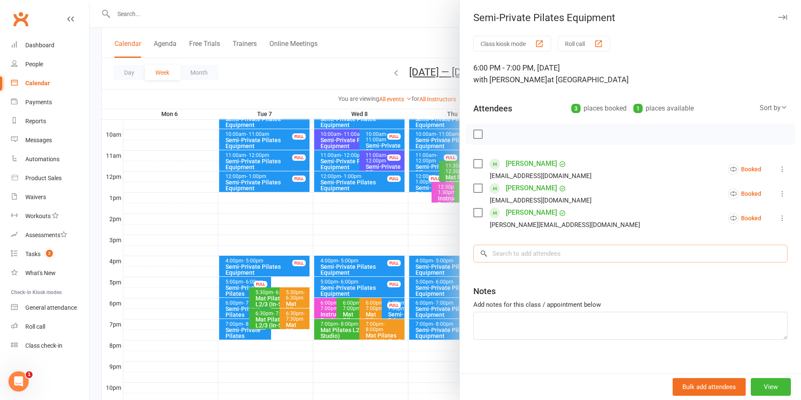
click at [515, 256] on input "search" at bounding box center [630, 254] width 314 height 18
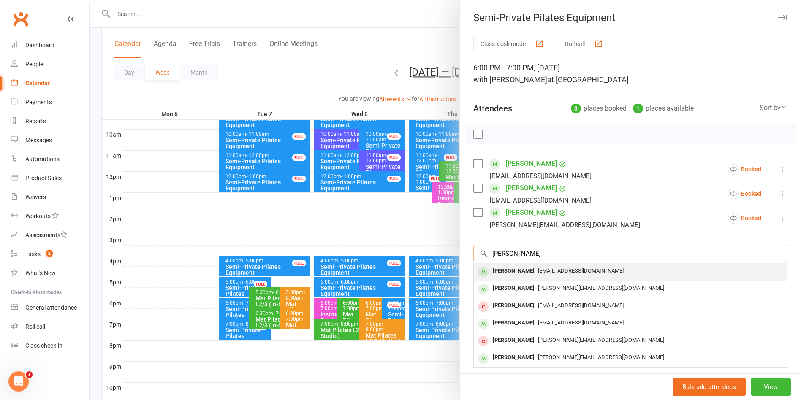
type input "mark vardy"
click at [520, 267] on div "mvardy10@gmail.com" at bounding box center [630, 271] width 307 height 12
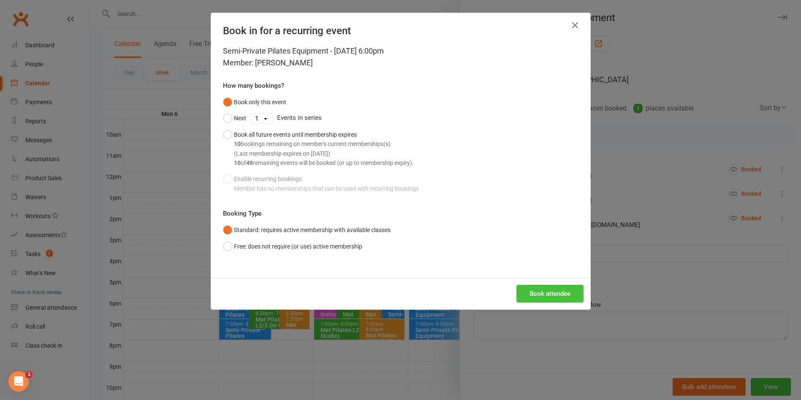
click at [535, 292] on button "Book attendee" at bounding box center [550, 294] width 67 height 18
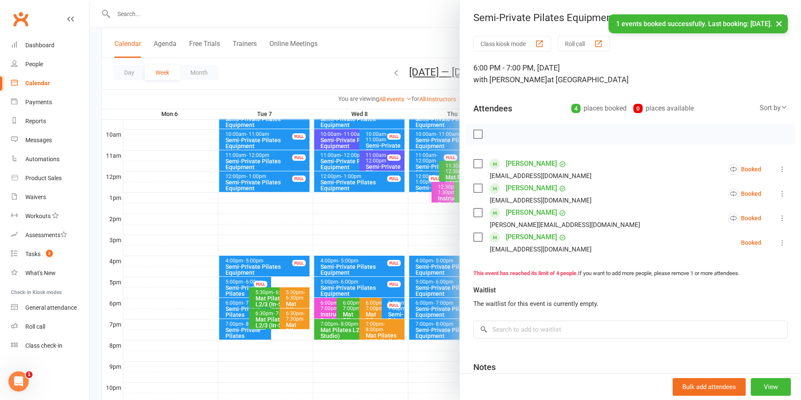
click at [348, 54] on div at bounding box center [446, 200] width 712 height 400
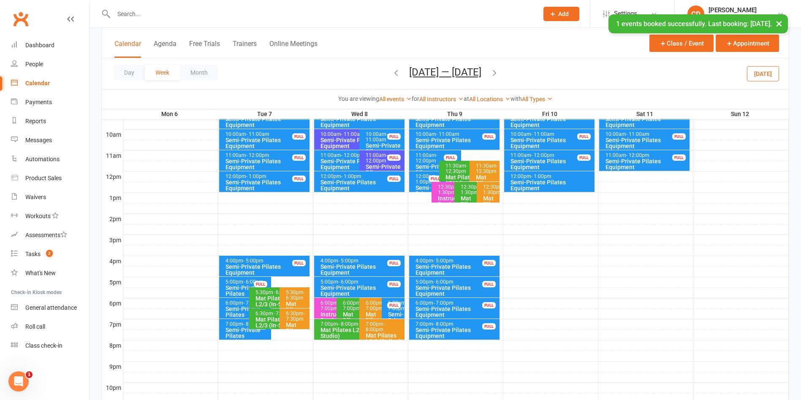
click at [498, 71] on icon "button" at bounding box center [494, 72] width 9 height 9
click at [227, 307] on div "Semi-Private Pilates Equipment" at bounding box center [247, 315] width 44 height 18
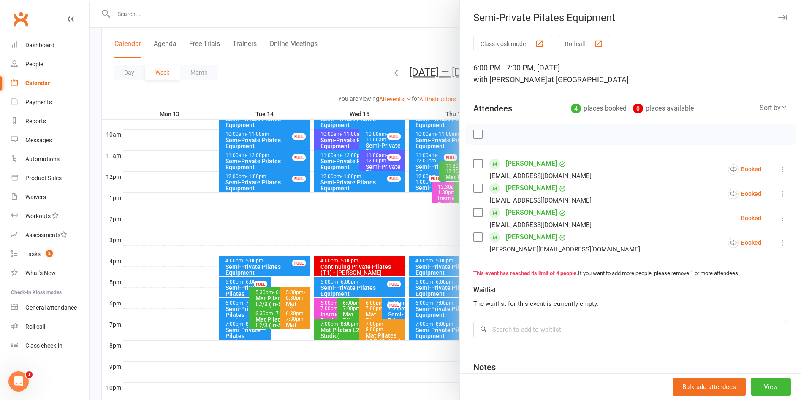
click at [234, 327] on div at bounding box center [446, 200] width 712 height 400
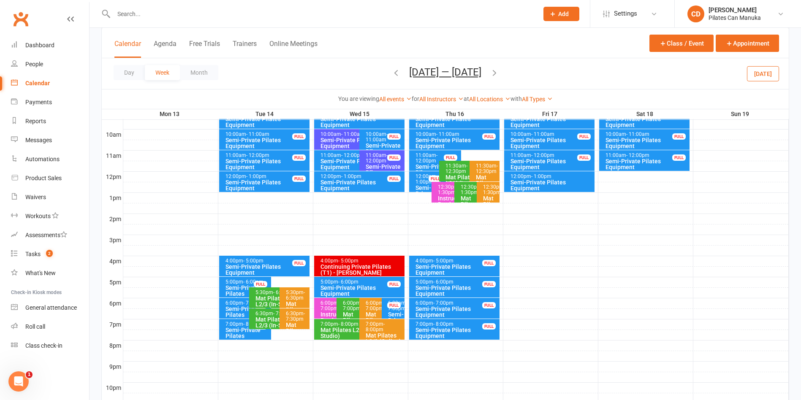
click at [234, 330] on div "Semi-Private Pilates Equipment" at bounding box center [247, 336] width 44 height 18
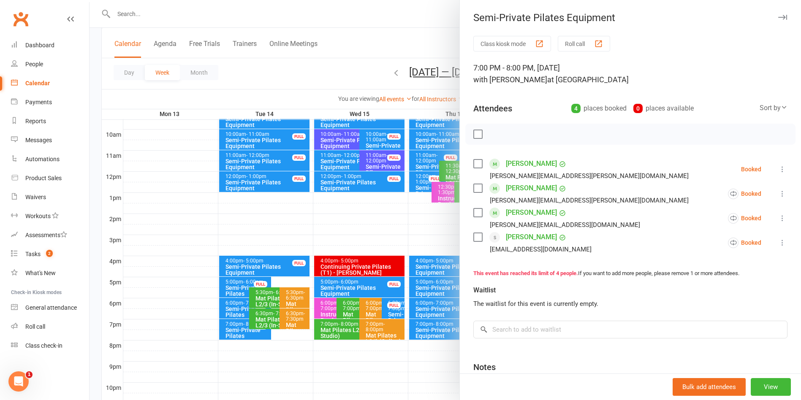
click at [356, 39] on div at bounding box center [446, 200] width 712 height 400
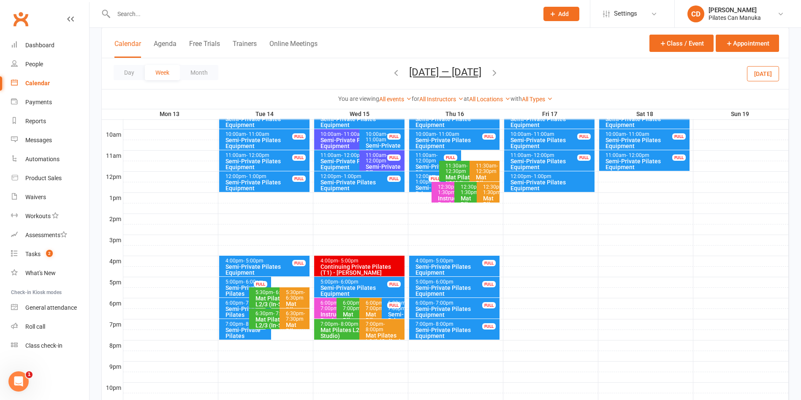
click at [231, 301] on div "6:00pm - 7:00pm" at bounding box center [247, 303] width 44 height 5
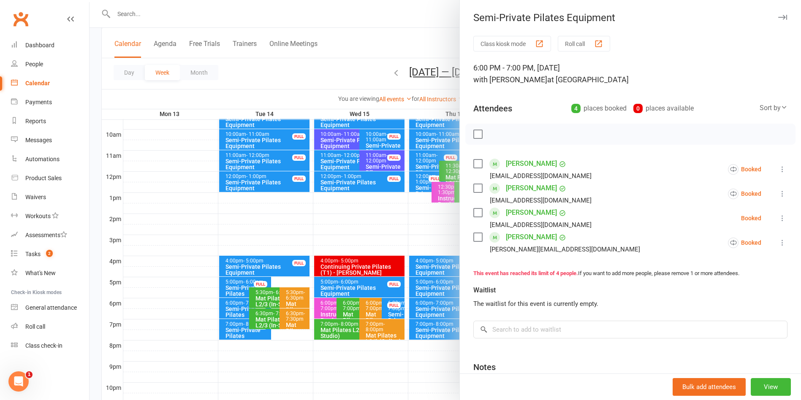
click at [373, 30] on div at bounding box center [446, 200] width 712 height 400
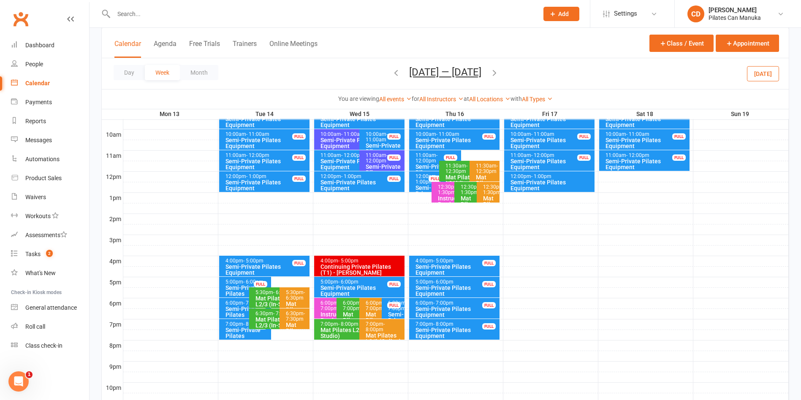
click at [438, 71] on button "Oct 13 — 19 2025" at bounding box center [445, 72] width 72 height 12
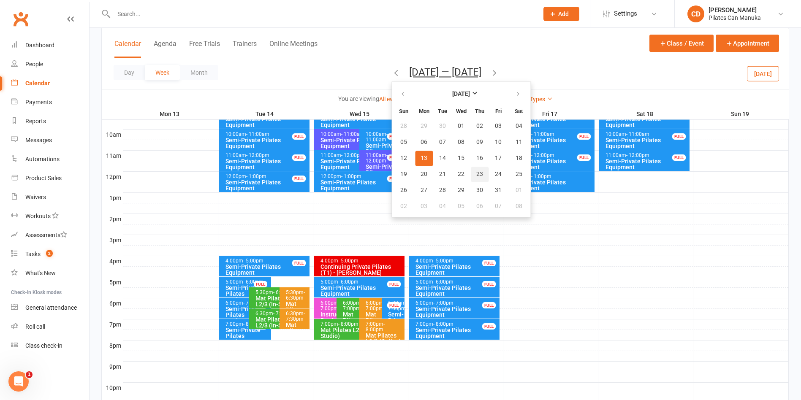
click at [476, 171] on span "23" at bounding box center [479, 174] width 7 height 7
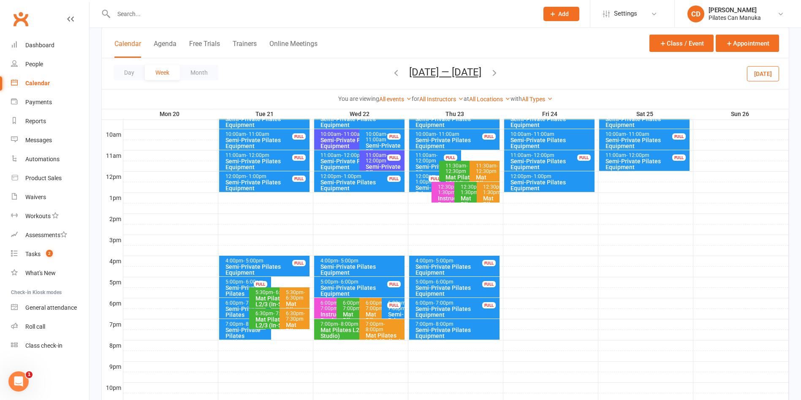
click at [470, 324] on div "7:00pm - 8:00pm" at bounding box center [456, 324] width 83 height 5
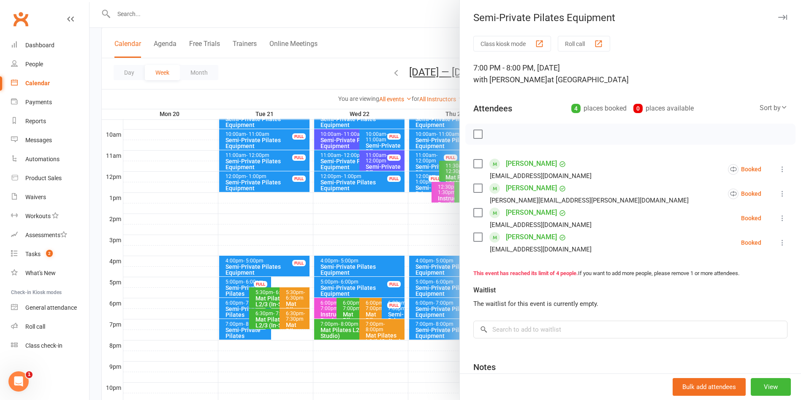
click at [392, 46] on div at bounding box center [446, 200] width 712 height 400
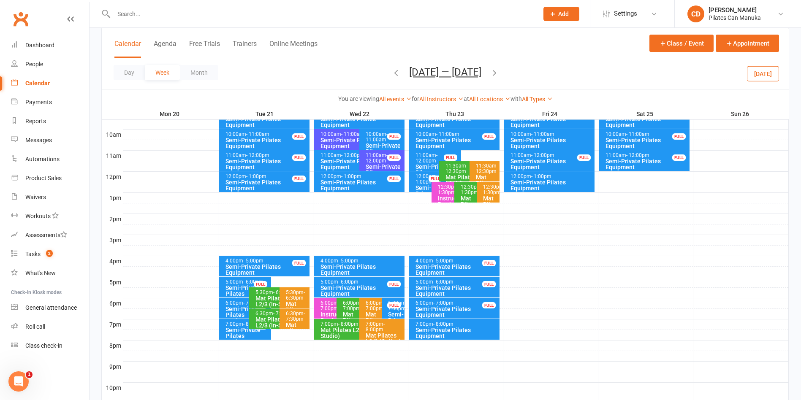
click at [498, 73] on icon "button" at bounding box center [494, 72] width 9 height 9
click at [445, 324] on span "- 8:00pm" at bounding box center [443, 324] width 20 height 6
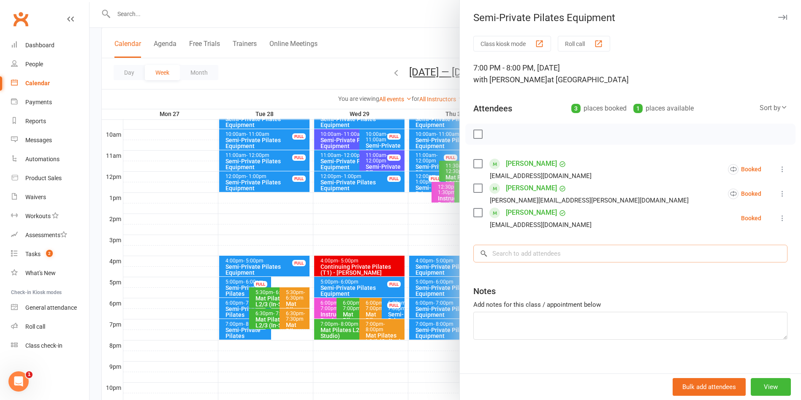
click at [538, 256] on input "search" at bounding box center [630, 254] width 314 height 18
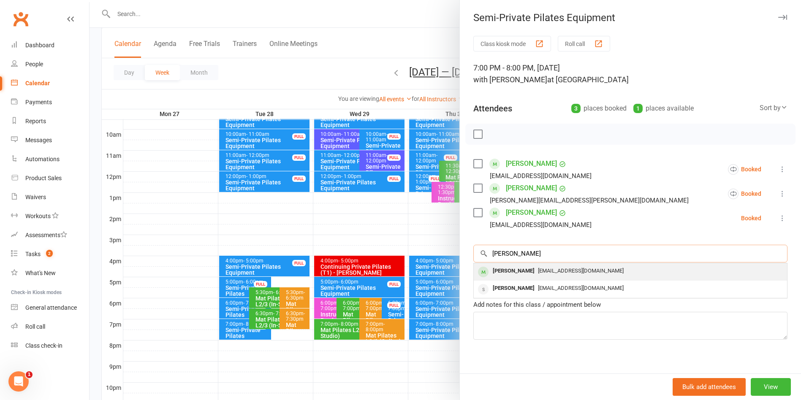
type input "[PERSON_NAME]"
click at [541, 269] on span "[EMAIL_ADDRESS][DOMAIN_NAME]" at bounding box center [581, 271] width 86 height 6
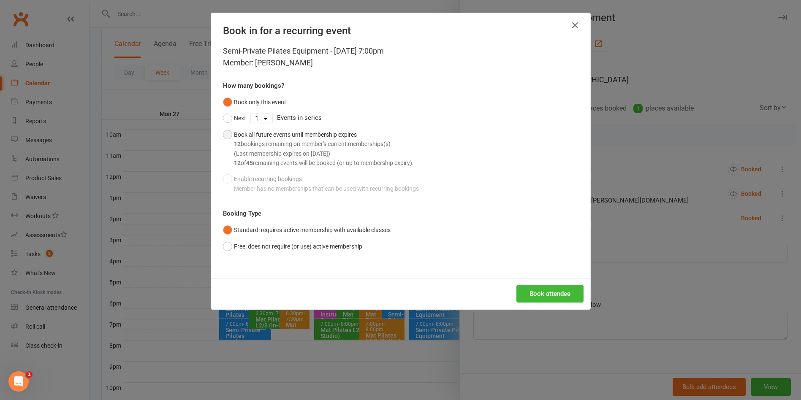
click at [225, 133] on button "Book all future events until membership expires 12 bookings remaining on member…" at bounding box center [318, 149] width 191 height 45
click at [538, 294] on button "Book attendee" at bounding box center [550, 294] width 67 height 18
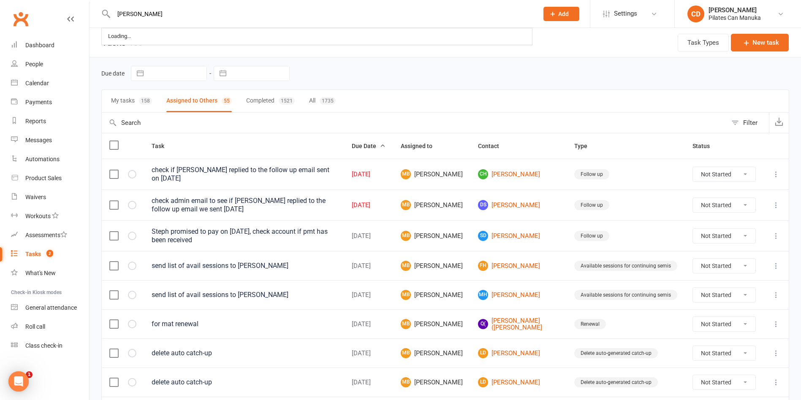
type input "[PERSON_NAME]"
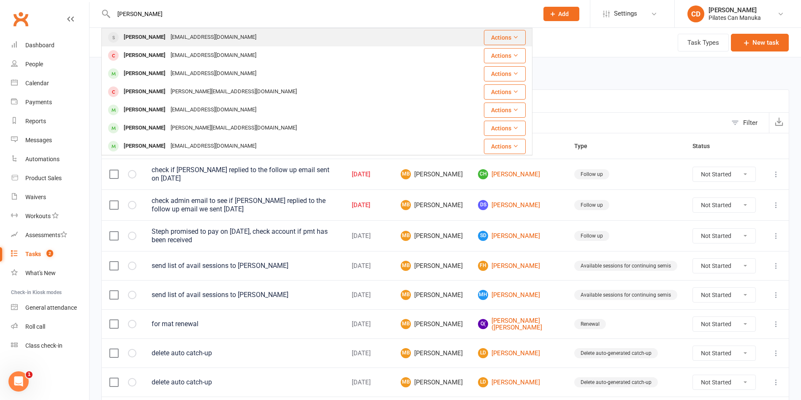
click at [159, 33] on div "[PERSON_NAME]" at bounding box center [144, 37] width 47 height 12
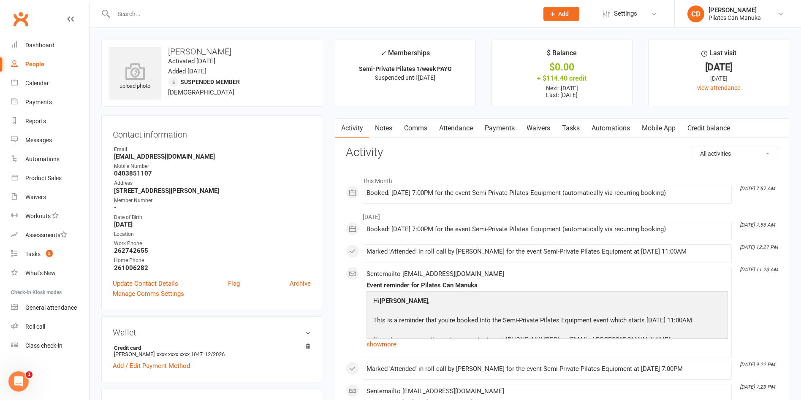
click at [454, 128] on link "Attendance" at bounding box center [456, 128] width 46 height 19
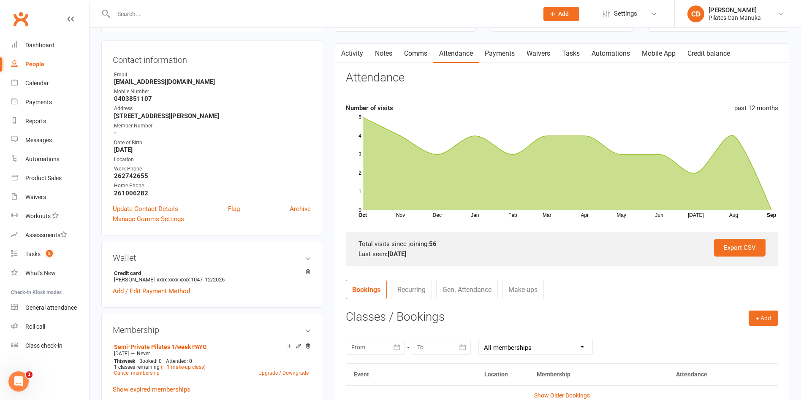
scroll to position [63, 0]
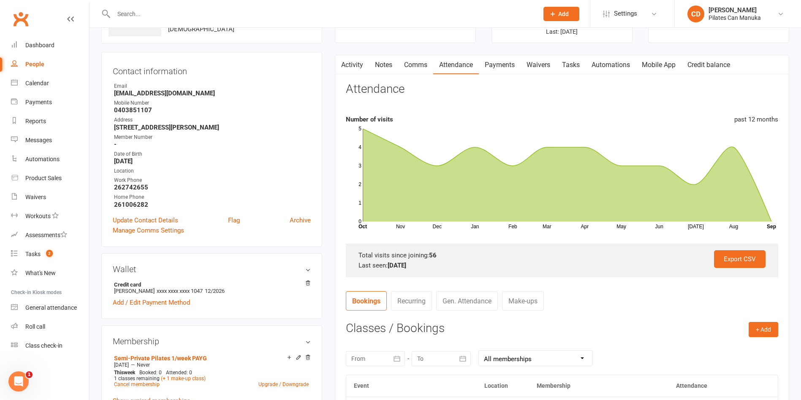
click at [207, 11] on input "text" at bounding box center [322, 14] width 422 height 12
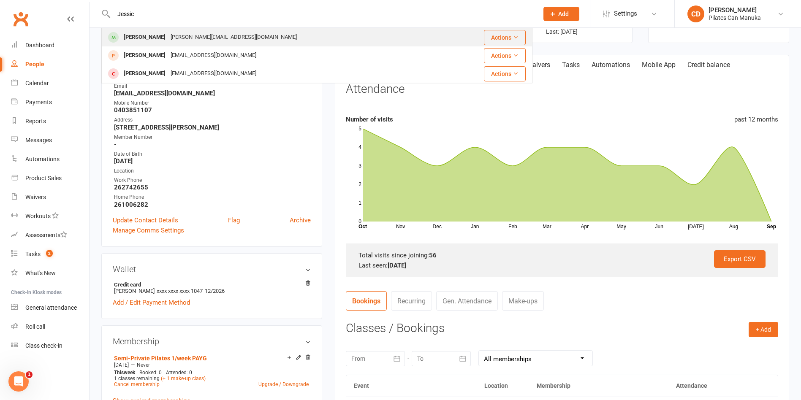
type input "Jessic"
click at [207, 30] on div "[PERSON_NAME] [PERSON_NAME][EMAIL_ADDRESS][DOMAIN_NAME]" at bounding box center [275, 37] width 346 height 17
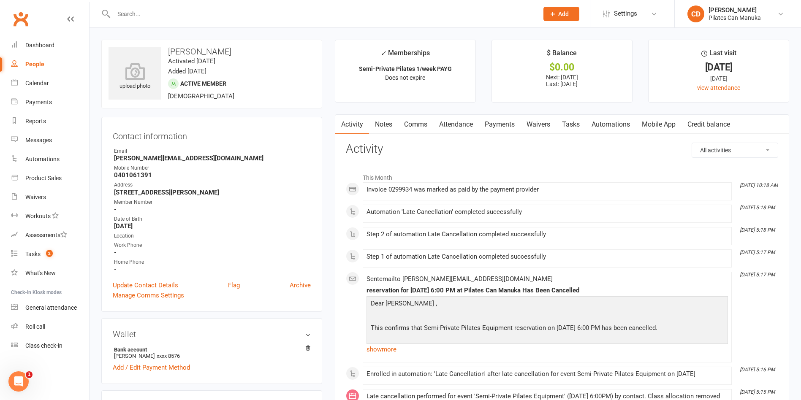
click at [471, 122] on link "Attendance" at bounding box center [456, 124] width 46 height 19
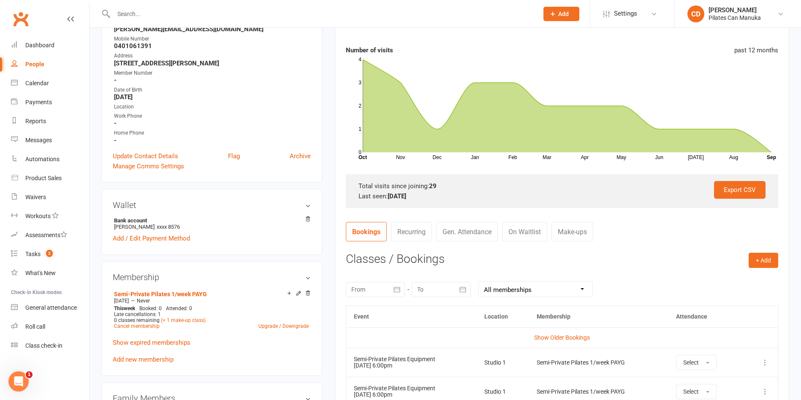
scroll to position [317, 0]
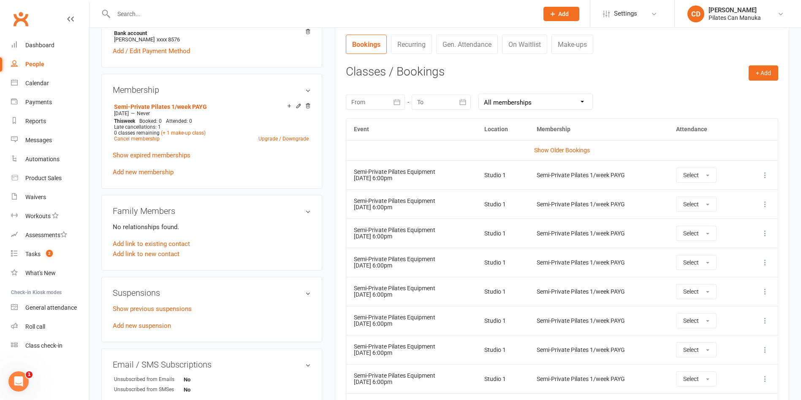
click at [177, 16] on input "text" at bounding box center [322, 14] width 422 height 12
paste input "[PERSON_NAME]"
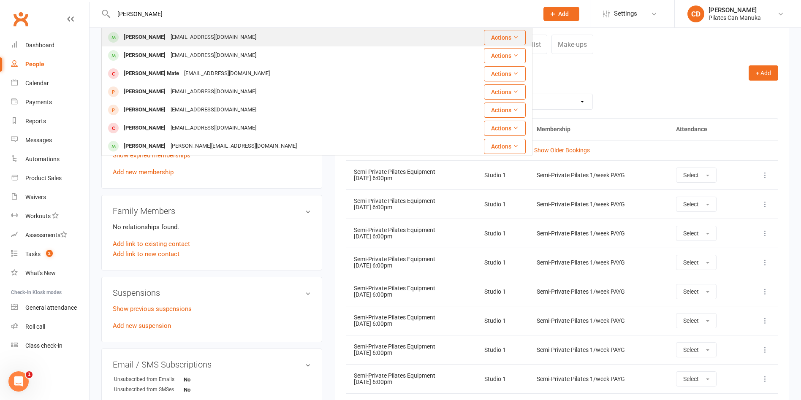
type input "[PERSON_NAME]"
click at [168, 34] on div "[EMAIL_ADDRESS][DOMAIN_NAME]" at bounding box center [213, 37] width 91 height 12
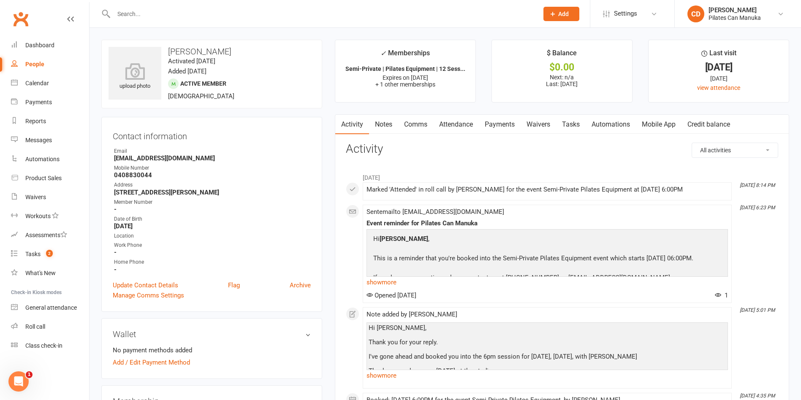
click at [454, 127] on link "Attendance" at bounding box center [456, 124] width 46 height 19
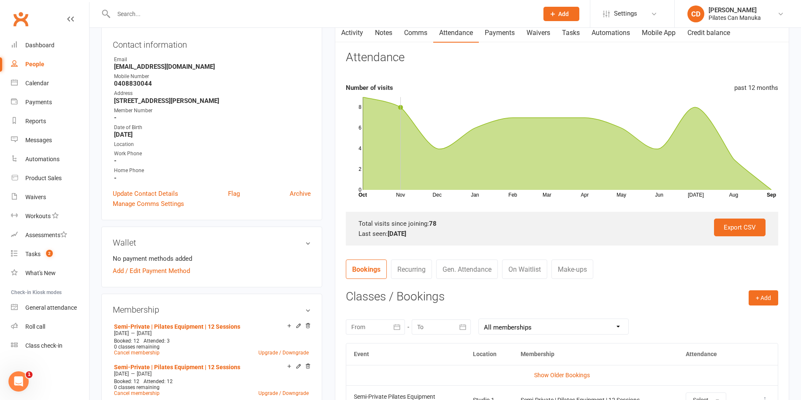
scroll to position [63, 0]
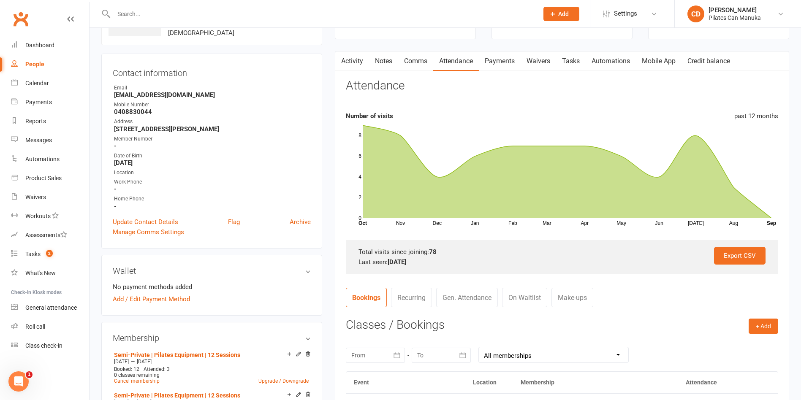
click at [363, 66] on link "Activity" at bounding box center [352, 61] width 34 height 19
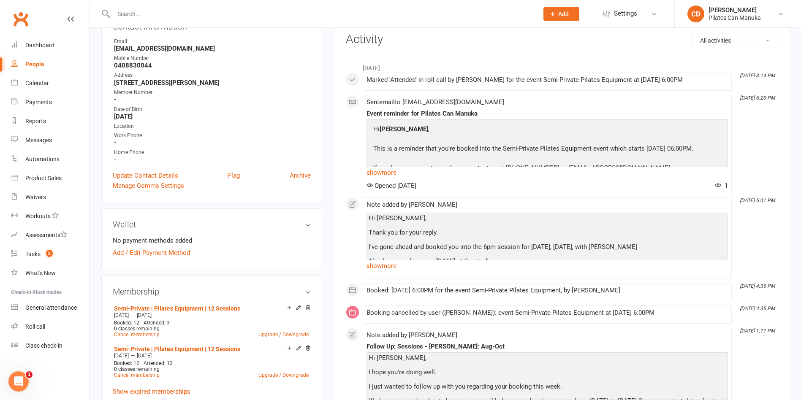
scroll to position [137, 0]
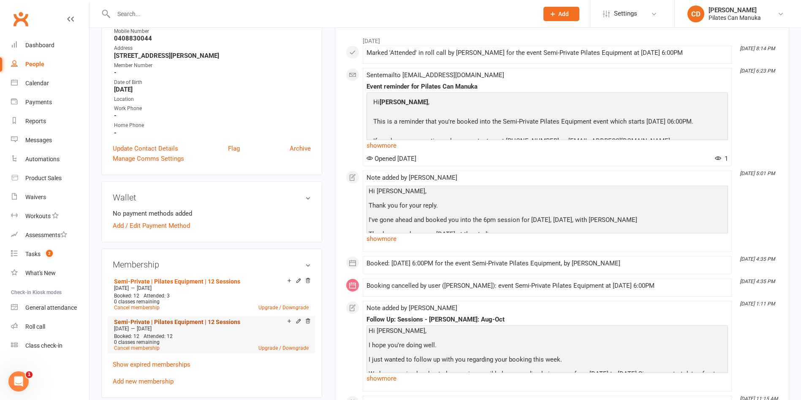
click at [201, 323] on link "Semi-Private | Pilates Equipment | 12 Sessions" at bounding box center [177, 322] width 126 height 7
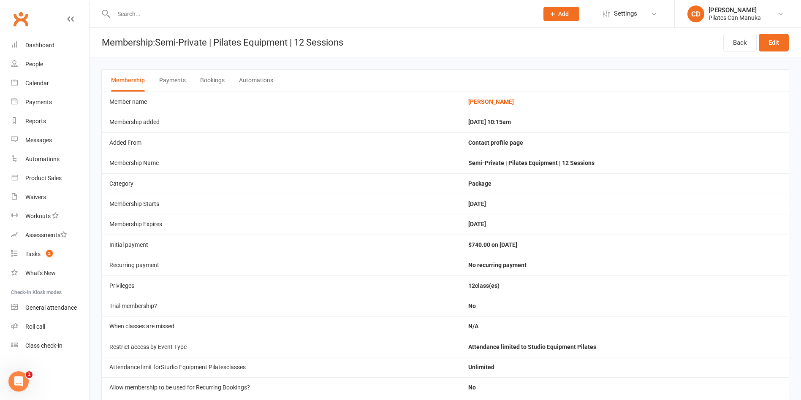
click at [210, 84] on button "Bookings" at bounding box center [212, 81] width 24 height 22
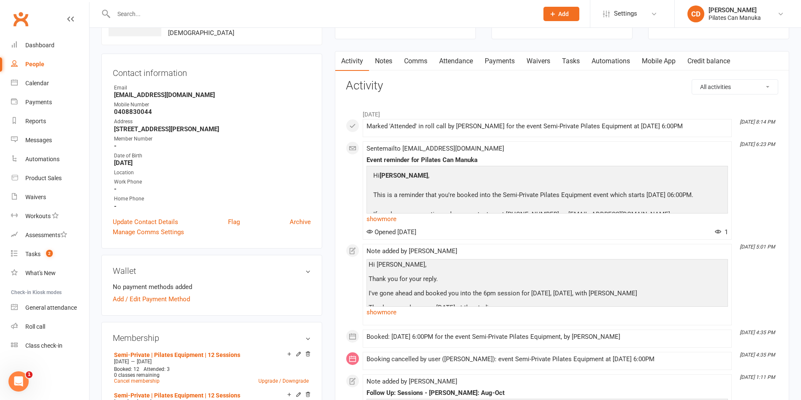
scroll to position [127, 0]
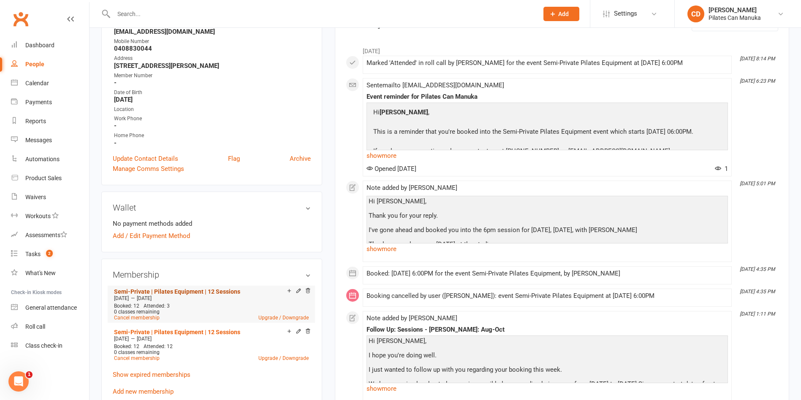
click at [228, 288] on link "Semi-Private | Pilates Equipment | 12 Sessions" at bounding box center [177, 291] width 126 height 7
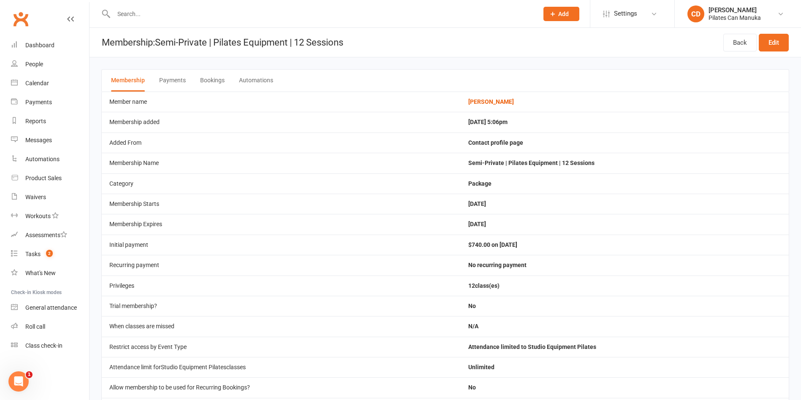
click at [215, 83] on button "Bookings" at bounding box center [212, 81] width 24 height 22
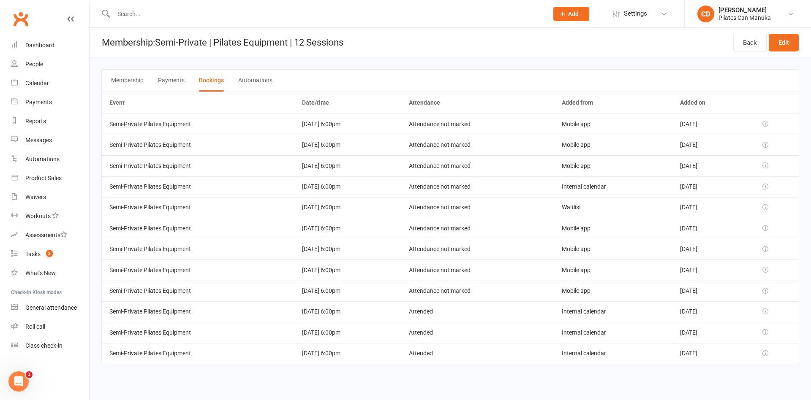
click at [161, 14] on input "text" at bounding box center [326, 14] width 431 height 12
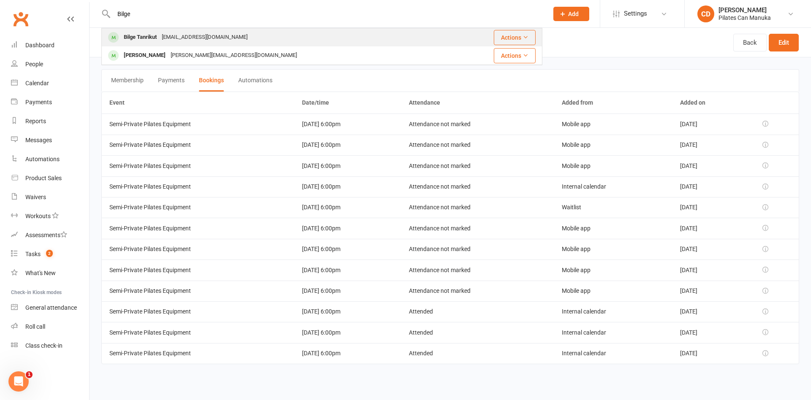
type input "Bilge"
click at [170, 35] on div "[EMAIL_ADDRESS][DOMAIN_NAME]" at bounding box center [204, 37] width 91 height 12
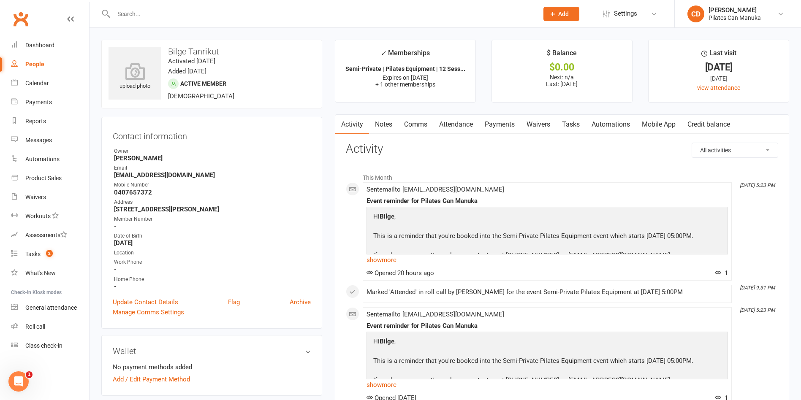
click at [467, 125] on link "Attendance" at bounding box center [456, 124] width 46 height 19
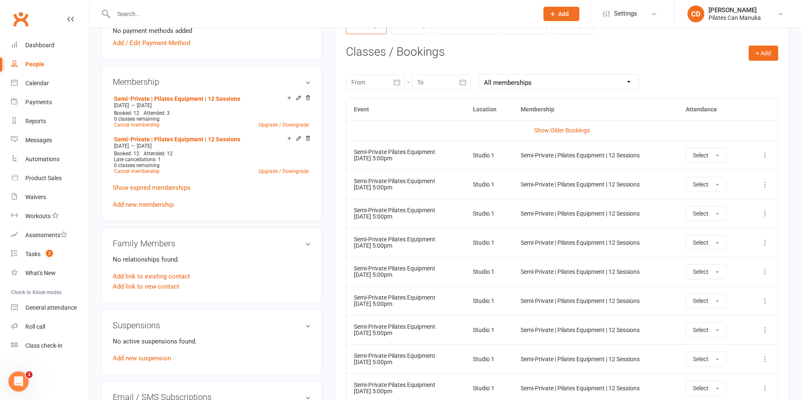
scroll to position [317, 0]
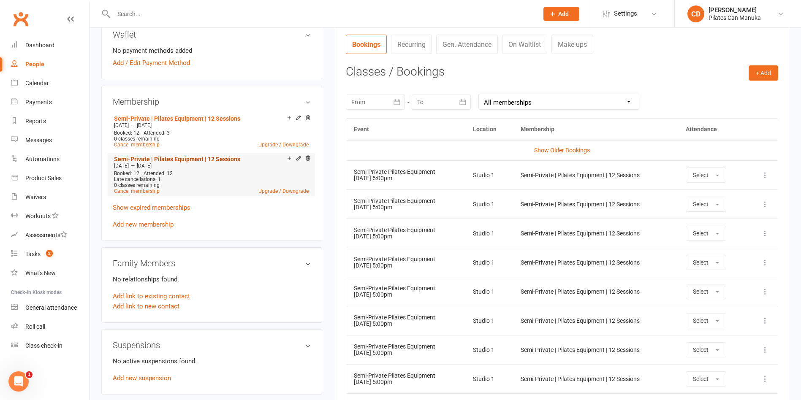
click at [203, 160] on link "Semi-Private | Pilates Equipment | 12 Sessions" at bounding box center [177, 159] width 126 height 7
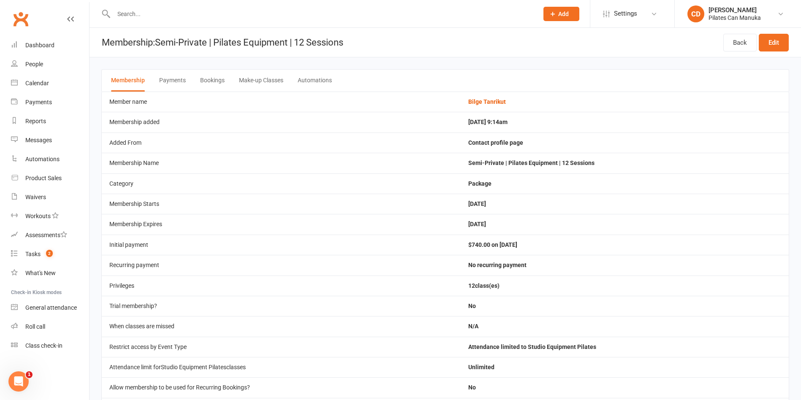
click at [221, 77] on button "Bookings" at bounding box center [212, 81] width 24 height 22
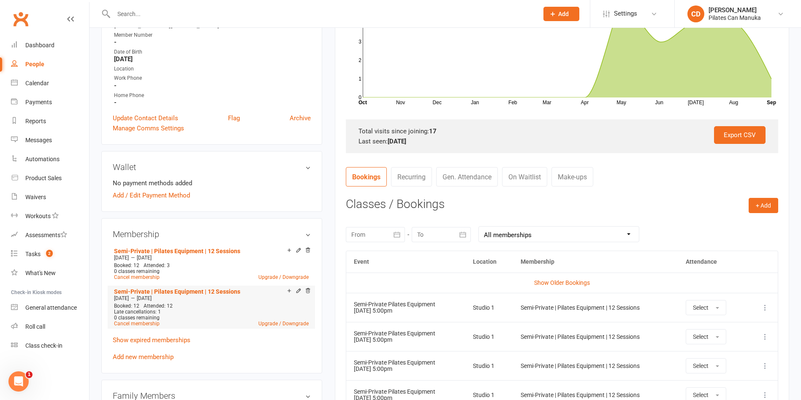
scroll to position [190, 0]
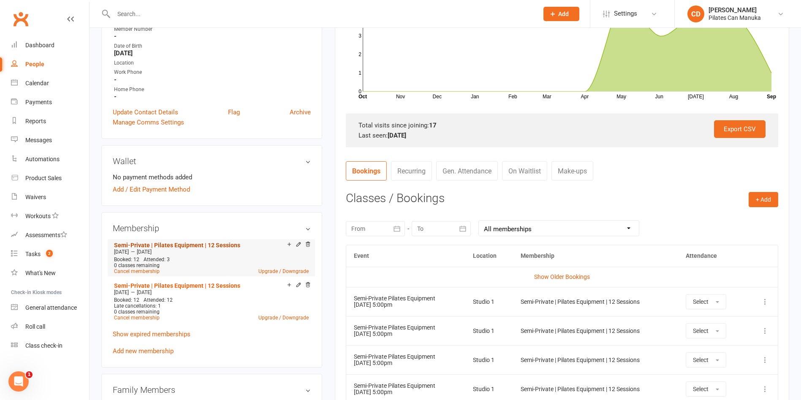
click at [218, 243] on link "Semi-Private | Pilates Equipment | 12 Sessions" at bounding box center [177, 245] width 126 height 7
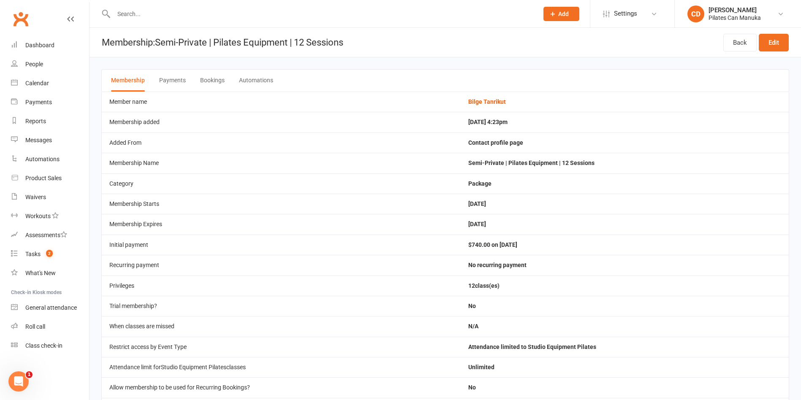
click at [221, 79] on button "Bookings" at bounding box center [212, 81] width 24 height 22
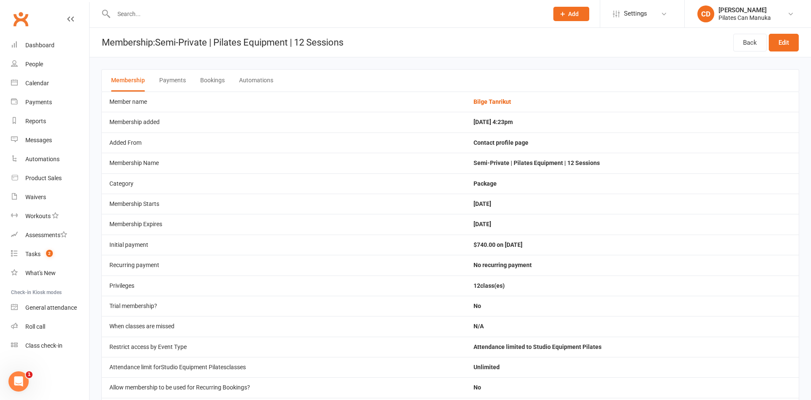
click at [221, 79] on button "Bookings" at bounding box center [212, 81] width 24 height 22
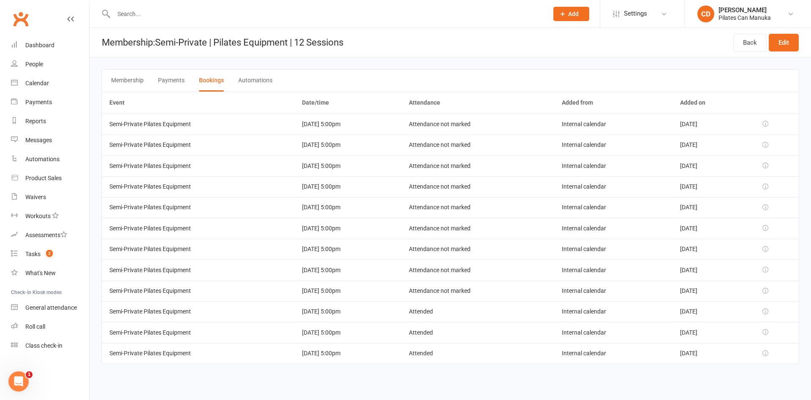
click at [457, 348] on td "Attended" at bounding box center [477, 353] width 153 height 21
click at [456, 332] on td "Attended" at bounding box center [477, 332] width 153 height 21
click at [456, 309] on td "Attended" at bounding box center [477, 312] width 153 height 21
click at [458, 294] on td "Attendance not marked" at bounding box center [477, 291] width 153 height 21
click at [461, 270] on td "Attendance not marked" at bounding box center [477, 270] width 153 height 21
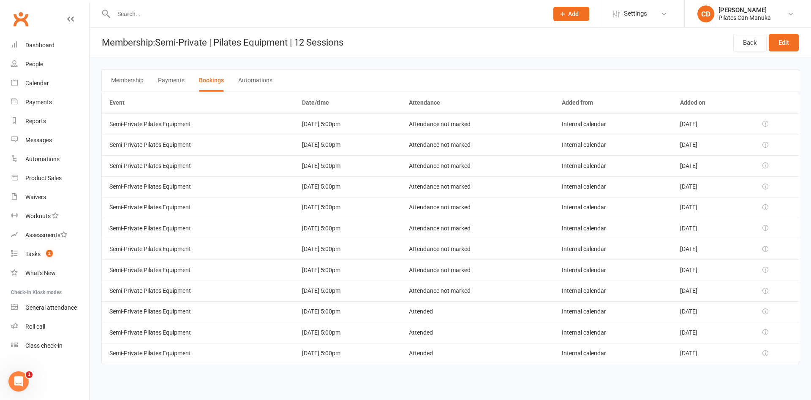
click at [461, 250] on td "Attendance not marked" at bounding box center [477, 249] width 153 height 21
click at [462, 228] on td "Attendance not marked" at bounding box center [477, 228] width 153 height 21
click at [463, 213] on td "Attendance not marked" at bounding box center [477, 207] width 153 height 21
click at [465, 189] on td "Attendance not marked" at bounding box center [477, 187] width 153 height 21
click at [462, 163] on td "Attendance not marked" at bounding box center [477, 165] width 153 height 21
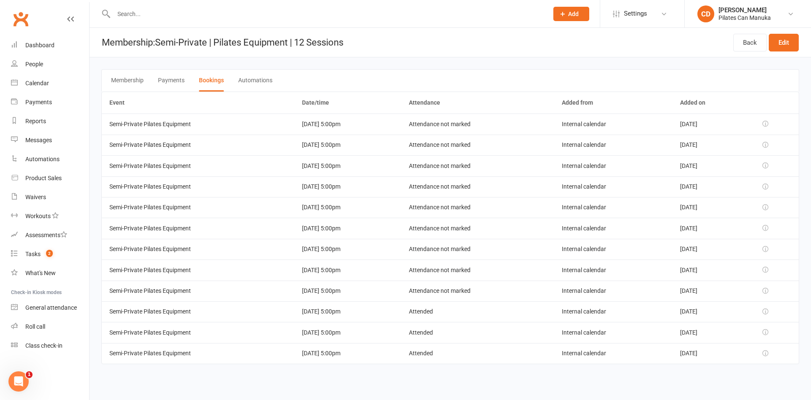
click at [459, 150] on td "Attendance not marked" at bounding box center [477, 145] width 153 height 21
click at [458, 128] on td "Attendance not marked" at bounding box center [477, 124] width 153 height 21
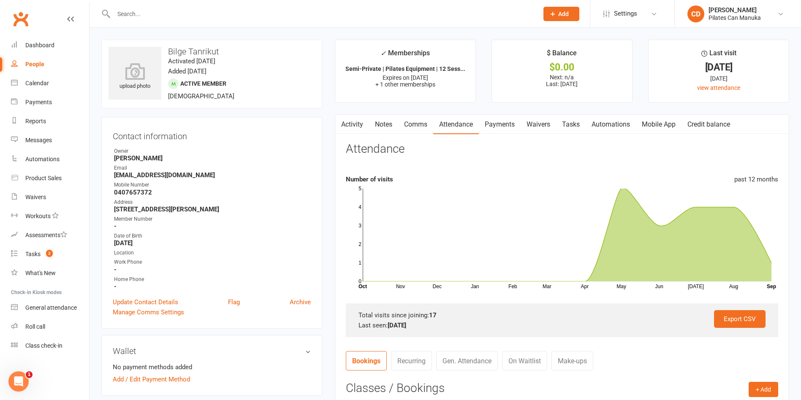
click at [140, 11] on input "text" at bounding box center [322, 14] width 422 height 12
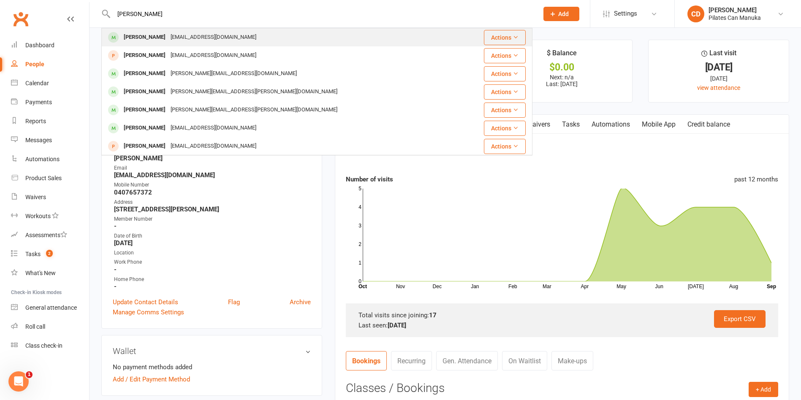
type input "[PERSON_NAME]"
click at [152, 33] on div "[PERSON_NAME]" at bounding box center [144, 37] width 47 height 12
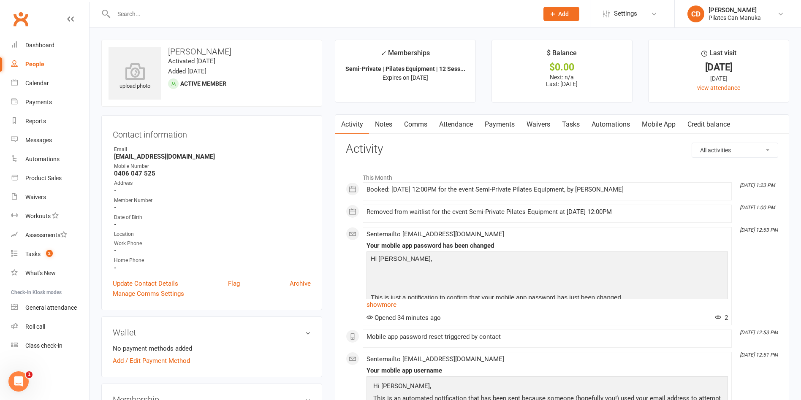
click at [512, 123] on link "Payments" at bounding box center [500, 124] width 42 height 19
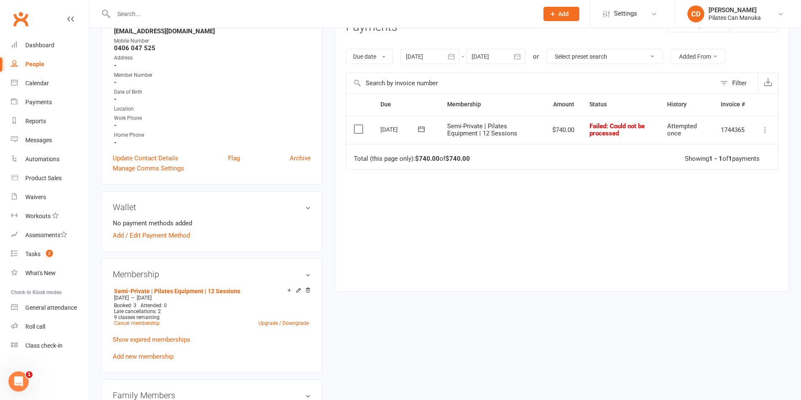
scroll to position [127, 0]
click at [232, 288] on link "Semi-Private | Pilates Equipment | 12 Sessions" at bounding box center [177, 290] width 126 height 7
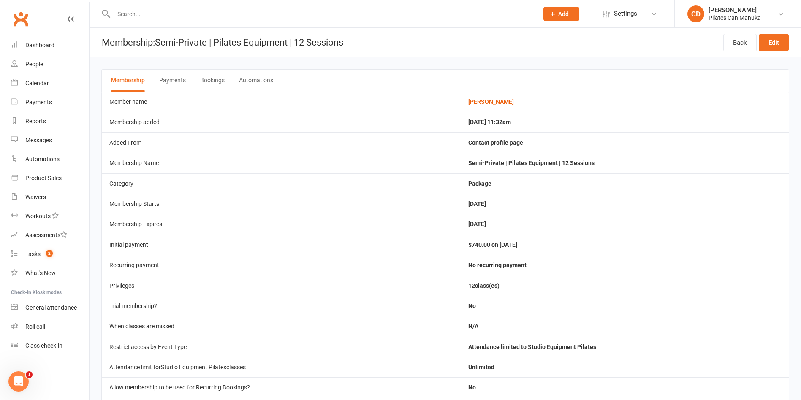
click at [193, 80] on div "Membership Payments Bookings Automations" at bounding box center [445, 80] width 688 height 22
click at [209, 80] on button "Bookings" at bounding box center [212, 81] width 24 height 22
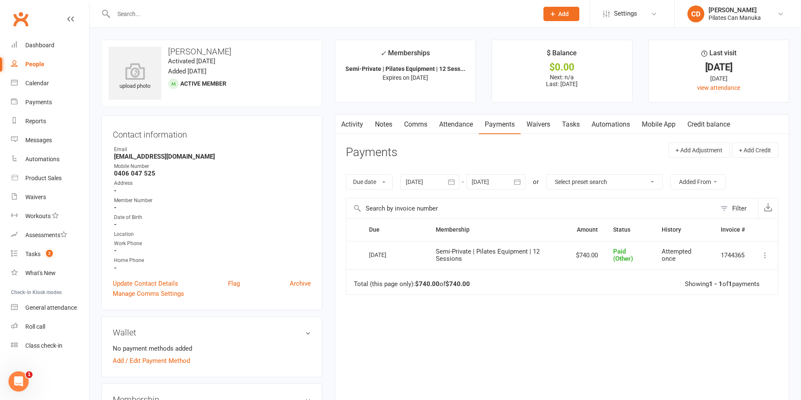
click at [131, 14] on input "text" at bounding box center [322, 14] width 422 height 12
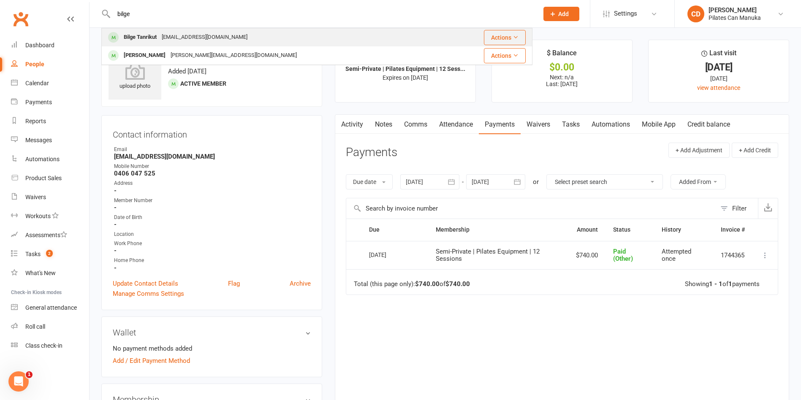
type input "bilge"
click at [141, 30] on div "Bilge Tanrikut [EMAIL_ADDRESS][DOMAIN_NAME]" at bounding box center [275, 37] width 346 height 17
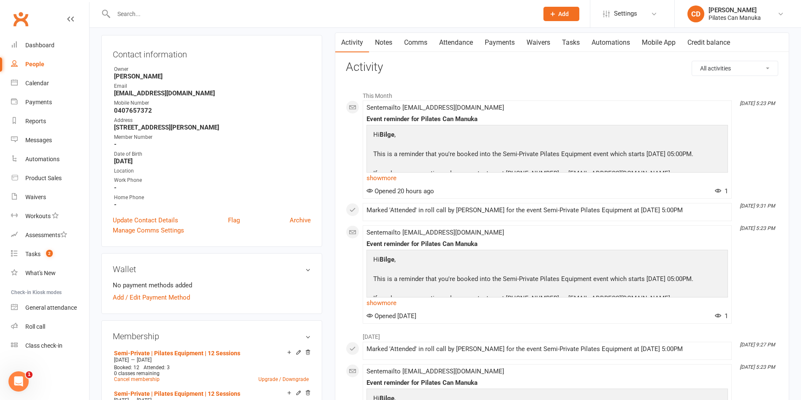
scroll to position [127, 0]
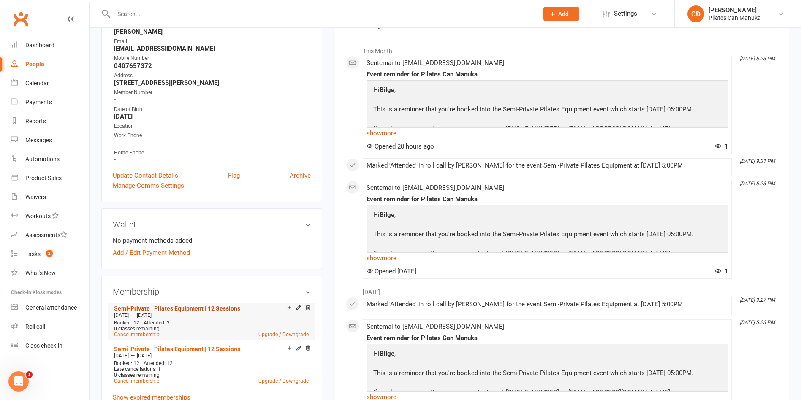
click at [208, 307] on link "Semi-Private | Pilates Equipment | 12 Sessions" at bounding box center [177, 308] width 126 height 7
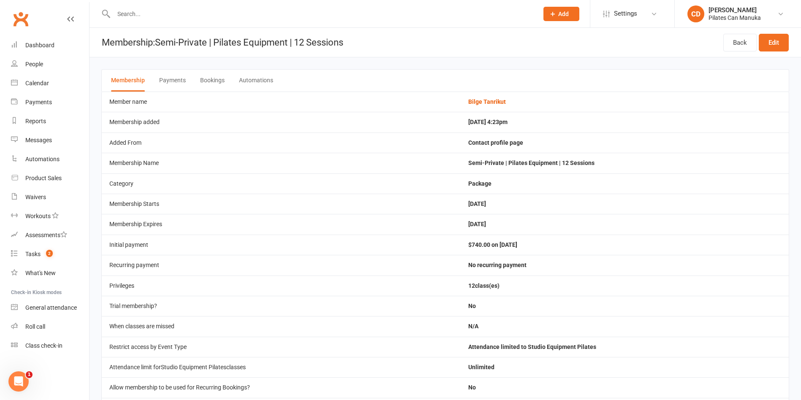
click at [217, 81] on button "Bookings" at bounding box center [212, 81] width 24 height 22
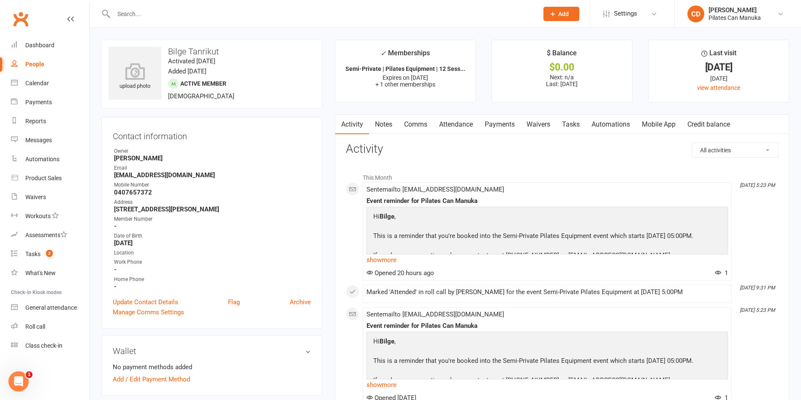
click at [571, 128] on link "Tasks" at bounding box center [571, 124] width 30 height 19
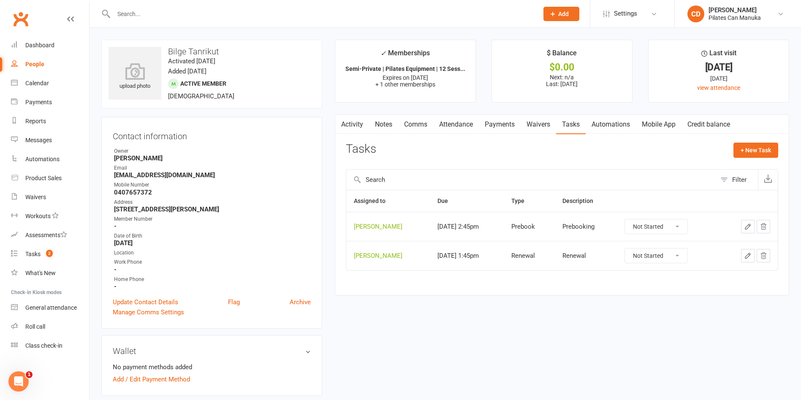
click at [153, 13] on input "text" at bounding box center [322, 14] width 422 height 12
paste input "[PERSON_NAME]"
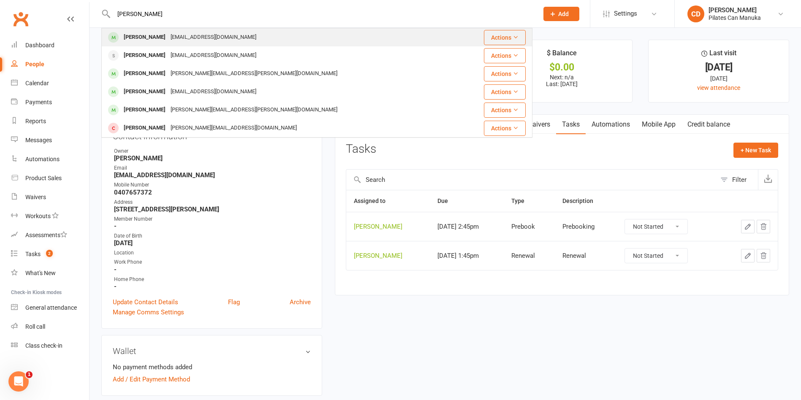
type input "[PERSON_NAME]"
click at [158, 35] on div "[PERSON_NAME]" at bounding box center [144, 37] width 47 height 12
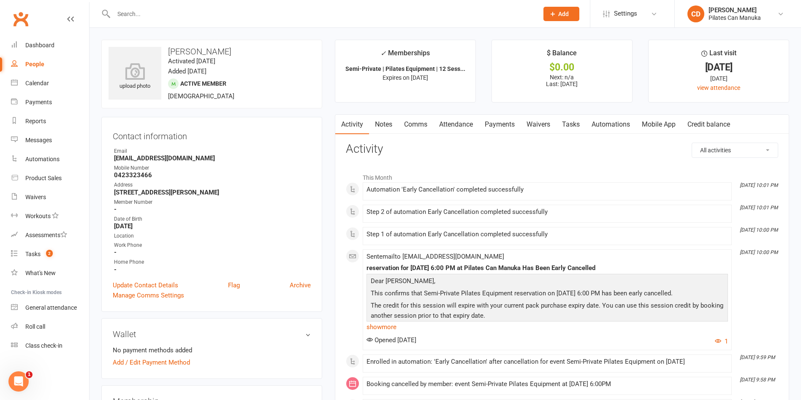
click at [468, 128] on link "Attendance" at bounding box center [456, 124] width 46 height 19
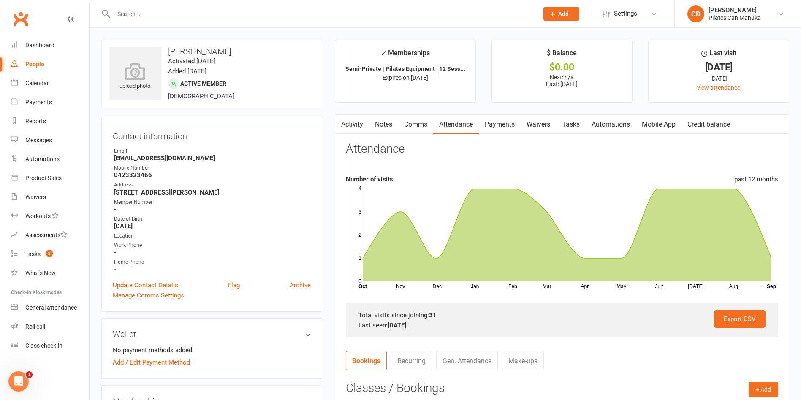
click at [574, 119] on link "Tasks" at bounding box center [571, 124] width 30 height 19
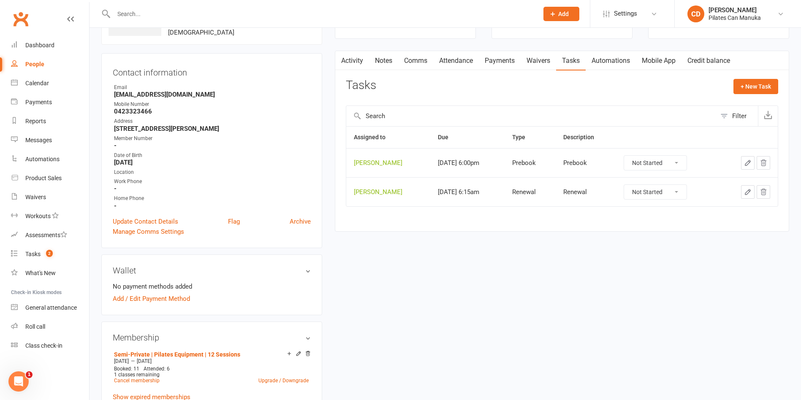
scroll to position [127, 0]
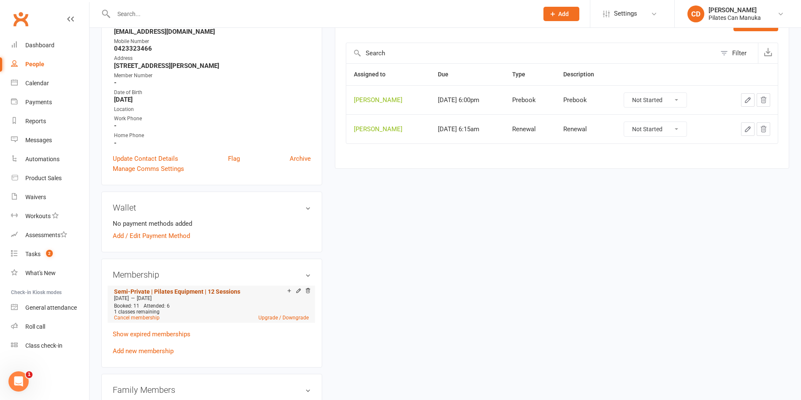
click at [188, 288] on link "Semi-Private | Pilates Equipment | 12 Sessions" at bounding box center [177, 291] width 126 height 7
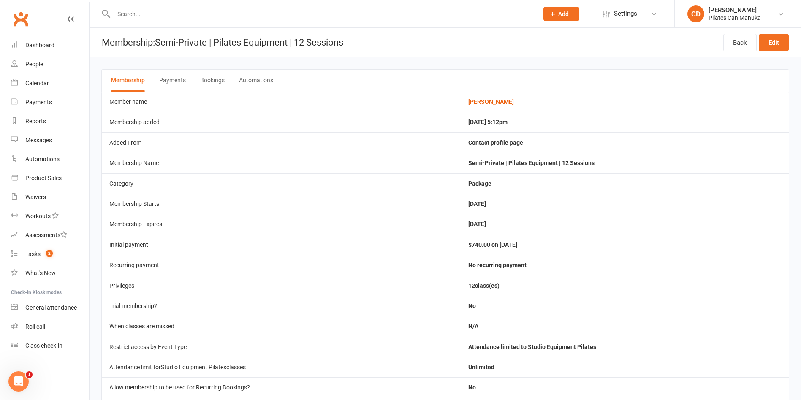
click at [217, 80] on button "Bookings" at bounding box center [212, 81] width 24 height 22
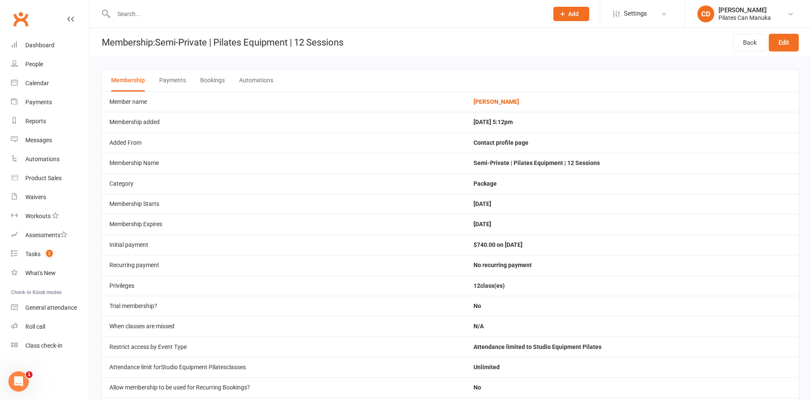
click at [217, 80] on button "Bookings" at bounding box center [212, 81] width 24 height 22
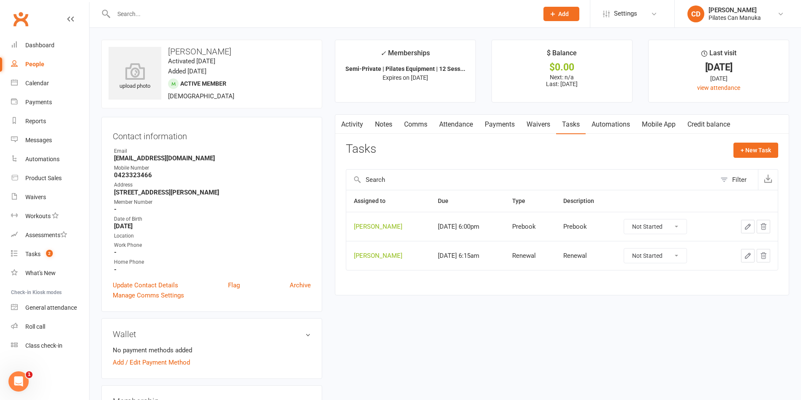
scroll to position [190, 0]
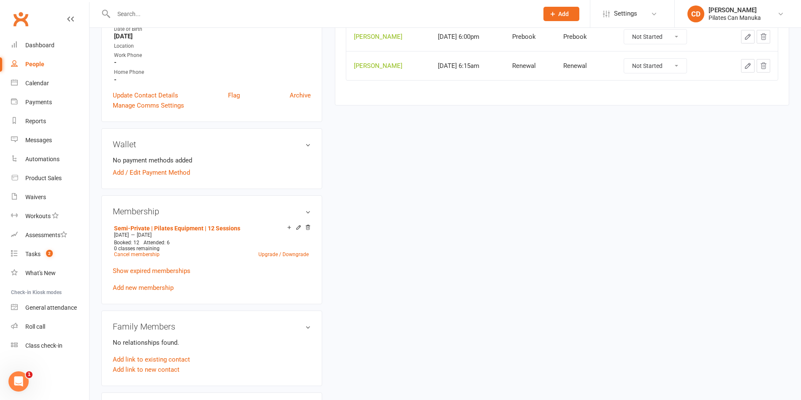
click at [159, 286] on link "Add new membership" at bounding box center [143, 288] width 61 height 8
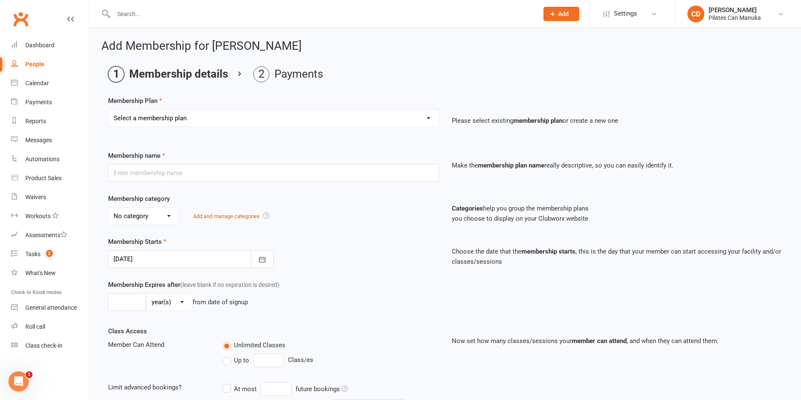
click at [237, 119] on select "Select a membership plan Create new Membership Plan Private Equipment Pilates I…" at bounding box center [274, 118] width 330 height 17
select select "5"
click at [109, 110] on select "Select a membership plan Create new Membership Plan Private Equipment Pilates I…" at bounding box center [274, 118] width 330 height 17
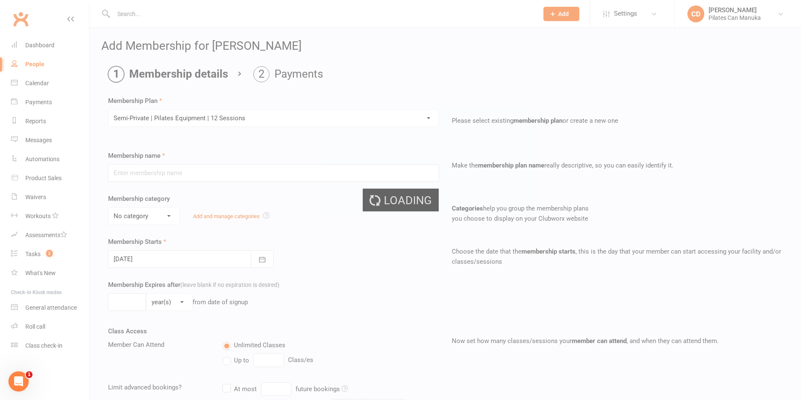
type input "Semi-Private | Pilates Equipment | 12 Sessions"
select select "2"
type input "4"
select select "2"
type input "12"
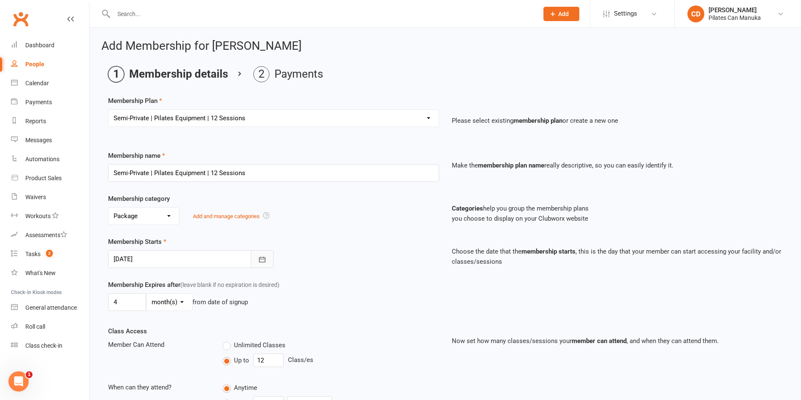
click at [261, 261] on icon "button" at bounding box center [262, 260] width 8 height 8
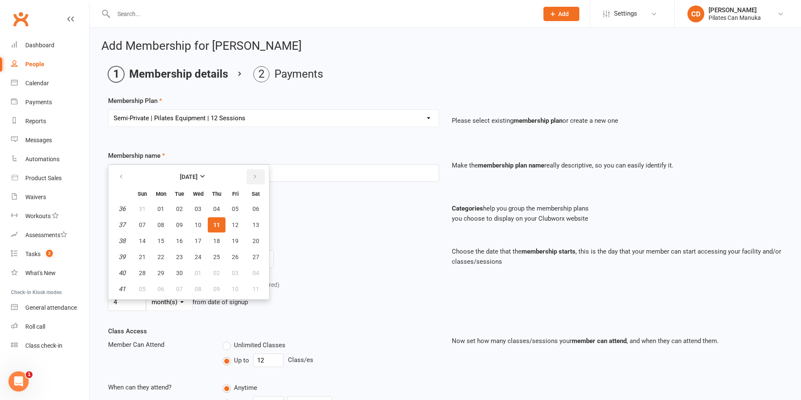
click at [255, 178] on icon "button" at bounding box center [255, 177] width 6 height 7
click at [216, 273] on span "30" at bounding box center [216, 273] width 7 height 7
type input "[DATE]"
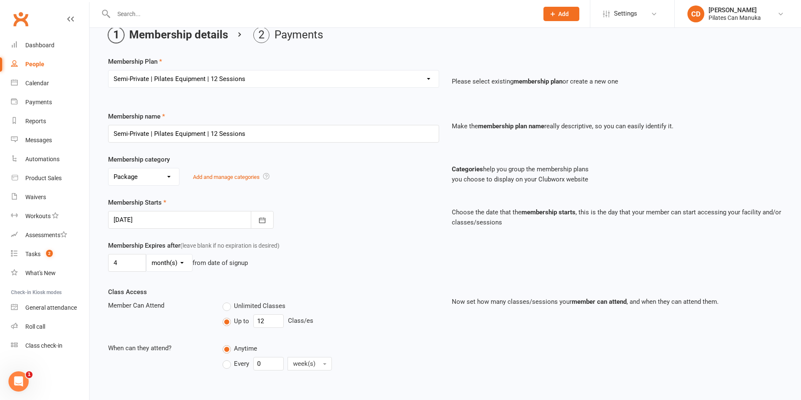
scroll to position [312, 0]
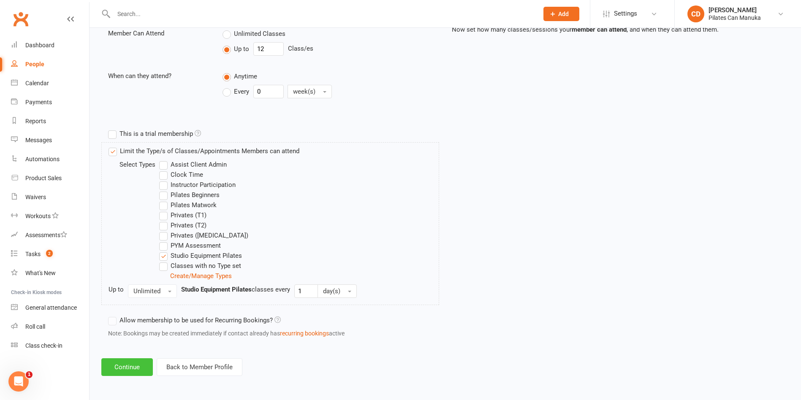
click at [132, 363] on button "Continue" at bounding box center [127, 368] width 52 height 18
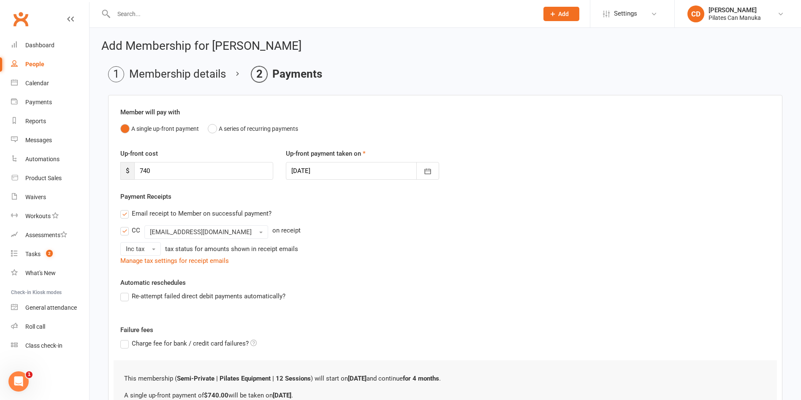
scroll to position [93, 0]
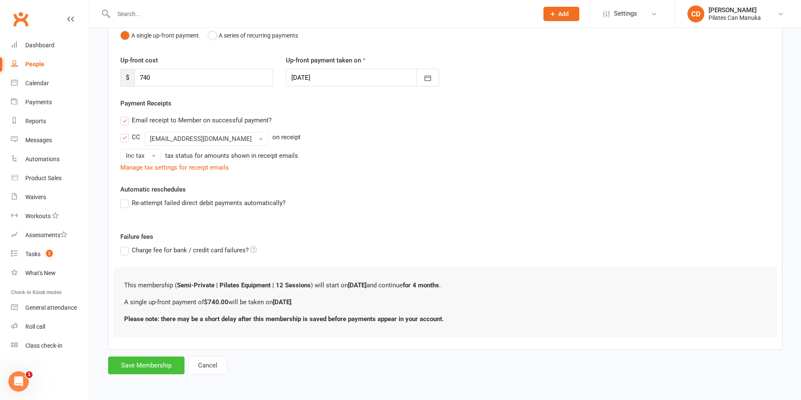
click at [138, 364] on button "Save Membership" at bounding box center [146, 366] width 76 height 18
